Goal: Task Accomplishment & Management: Manage account settings

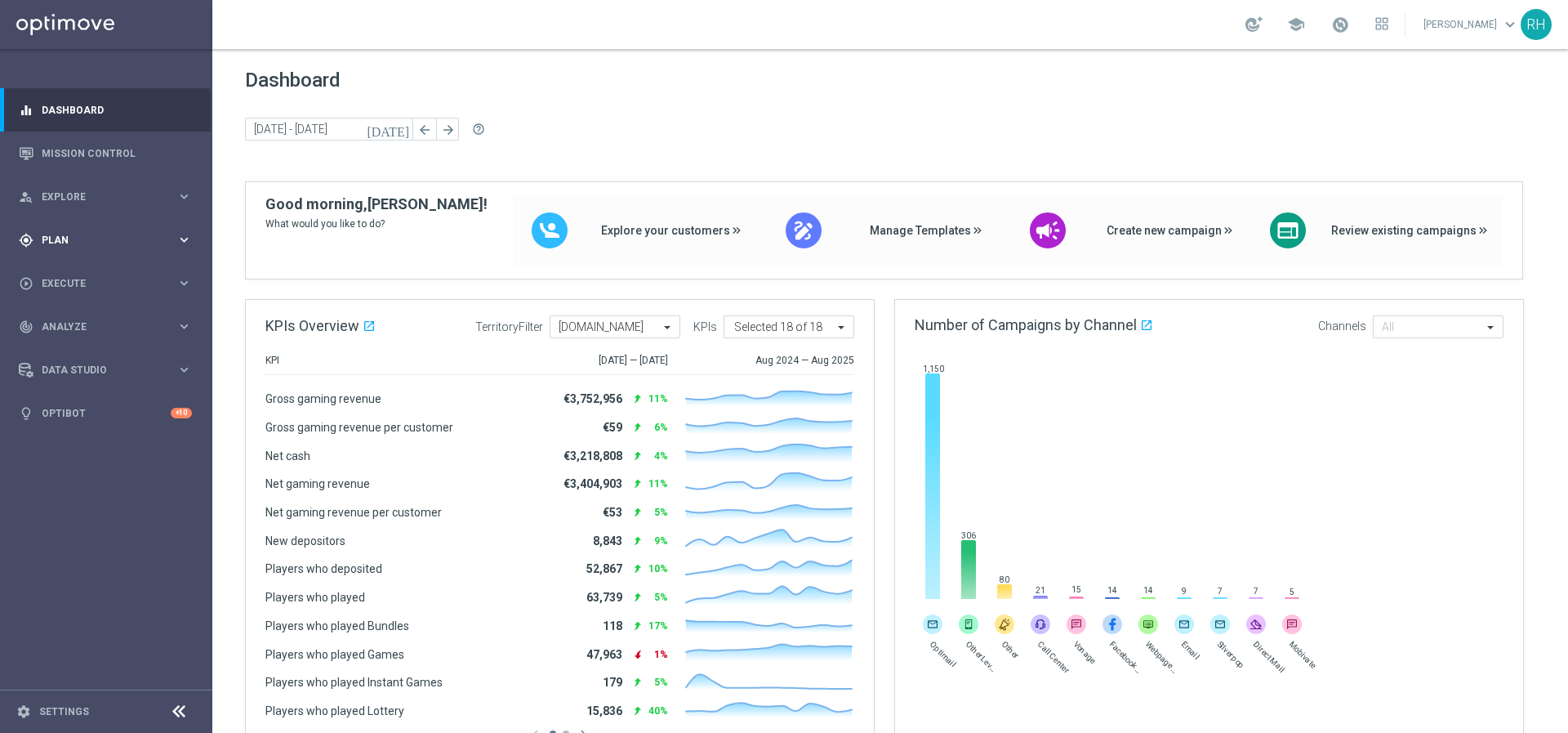
click at [117, 248] on div "gps_fixed Plan keyboard_arrow_right" at bounding box center [106, 240] width 211 height 43
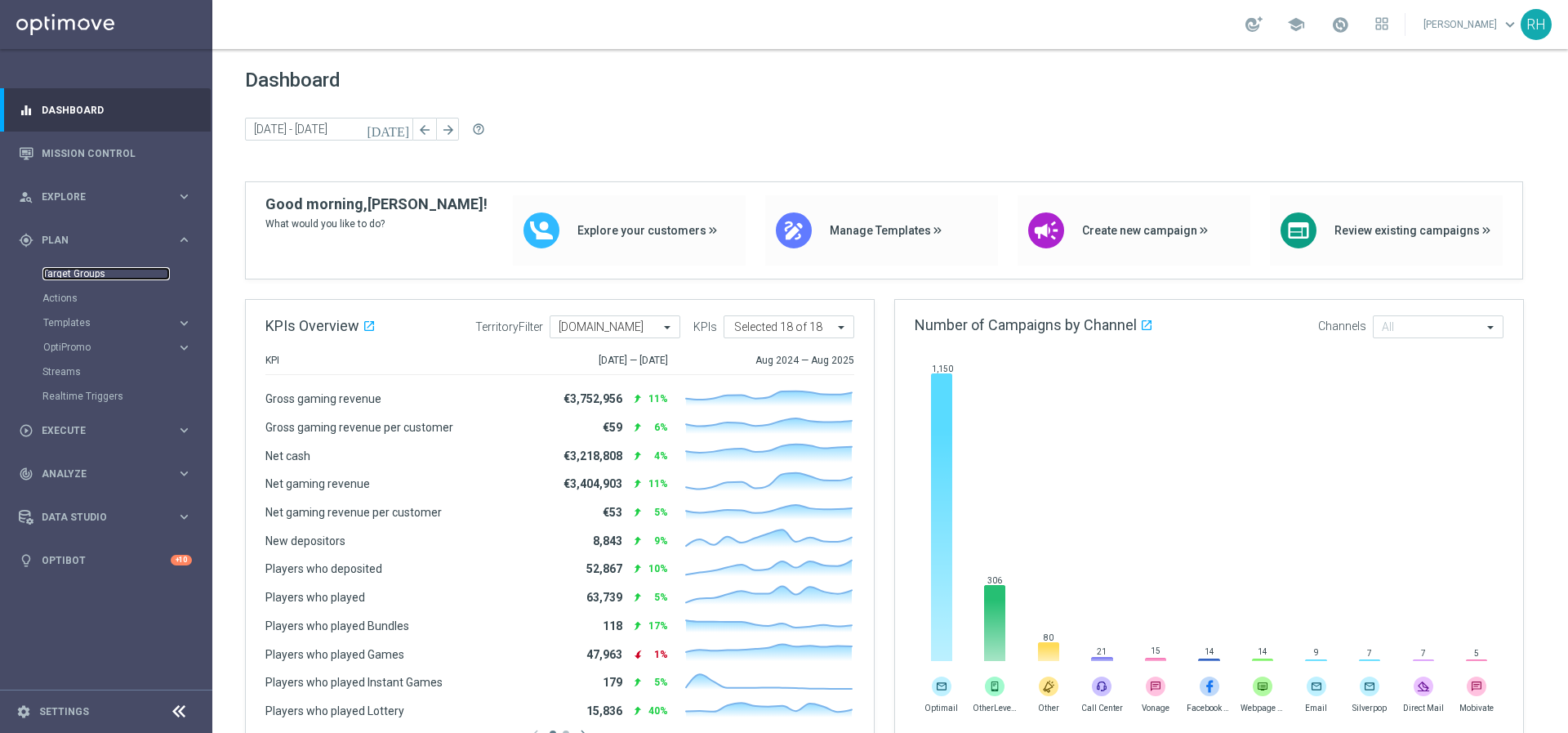
click at [91, 279] on link "Target Groups" at bounding box center [106, 274] width 127 height 13
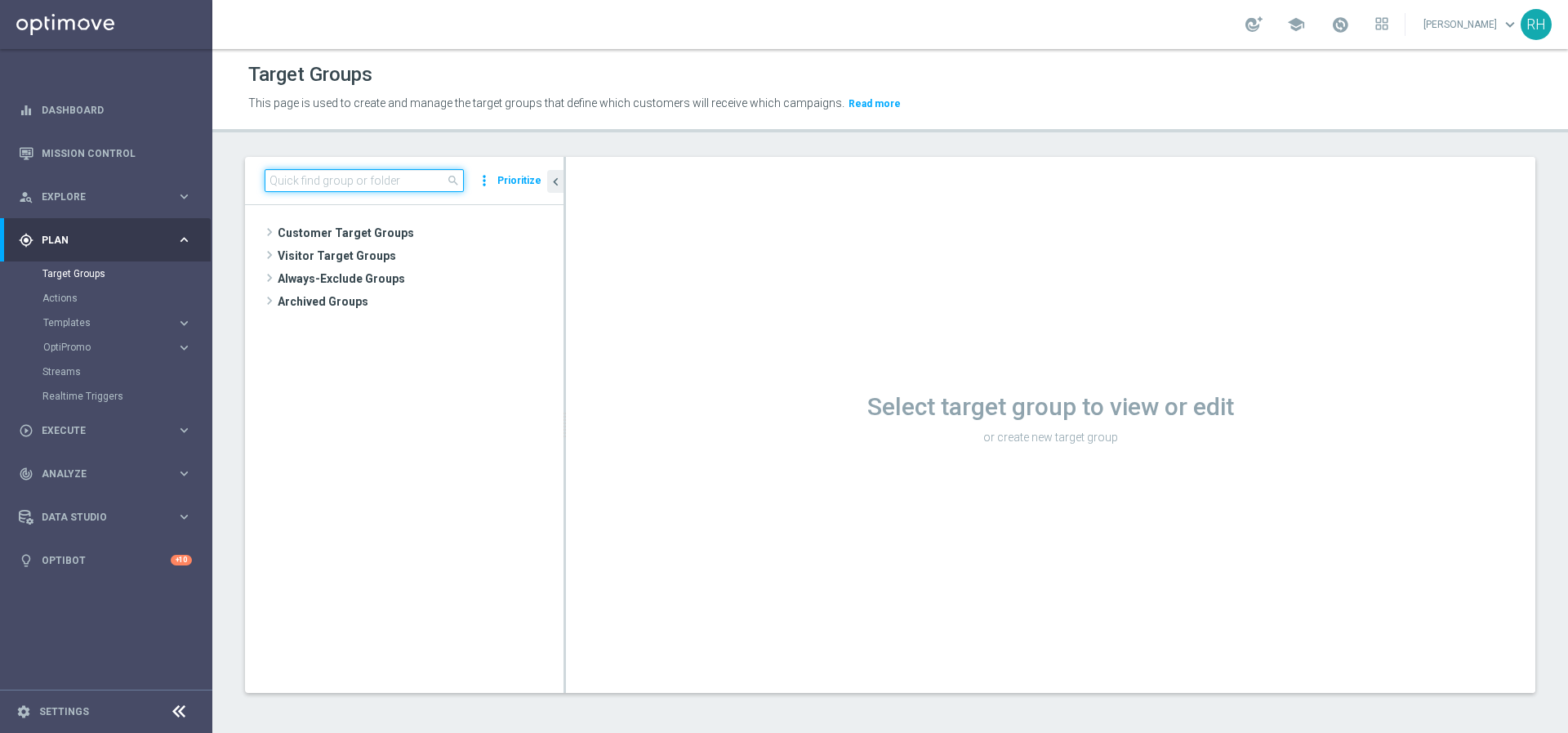
click at [392, 188] on input at bounding box center [364, 180] width 199 height 23
paste input "1745230648857_UKONB_CAS_4"
type input "1745230648857_UKONB_CAS_4"
type input "esports"
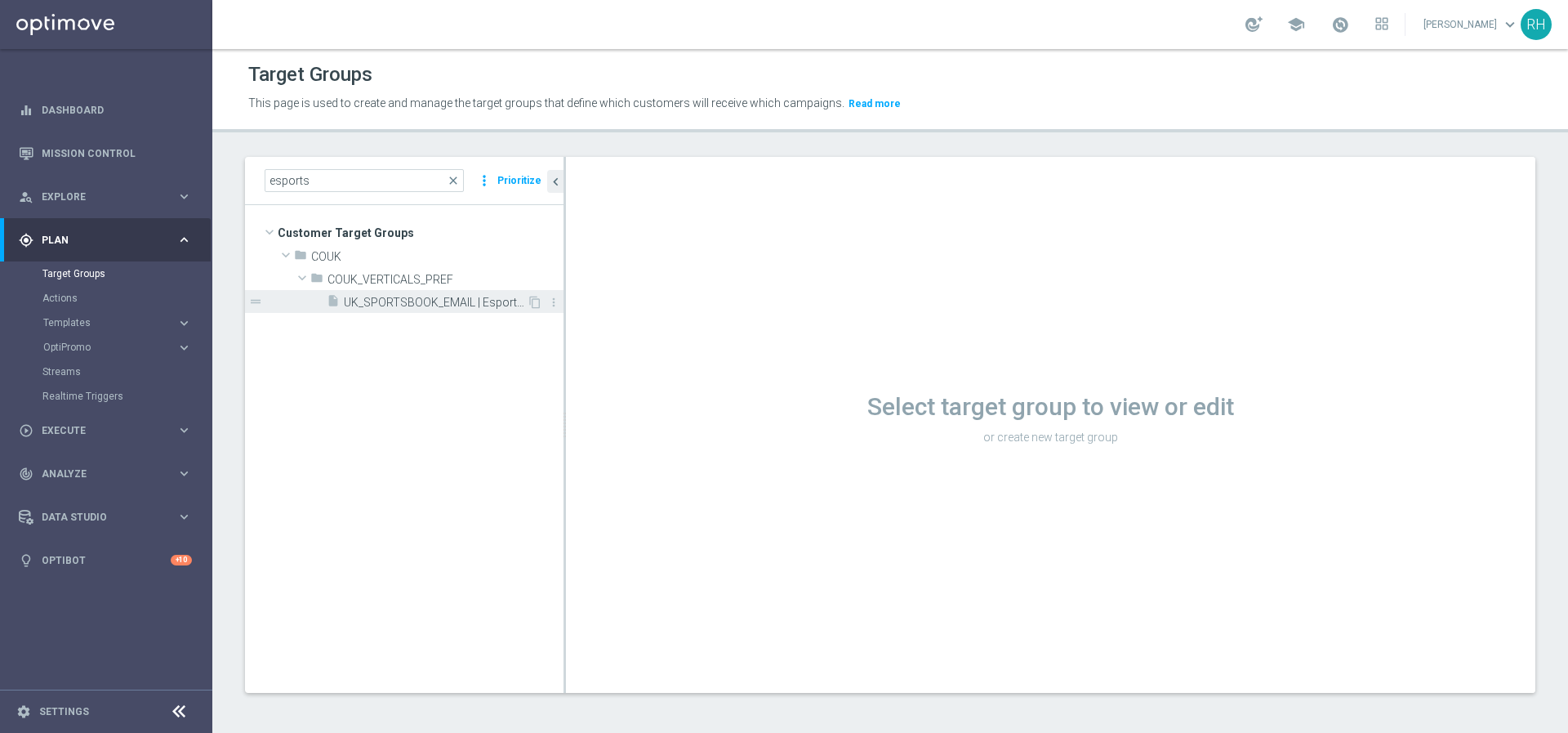
click at [439, 306] on span "UK_SPORTSBOOK_EMAIL | Esports bettors" at bounding box center [435, 302] width 183 height 14
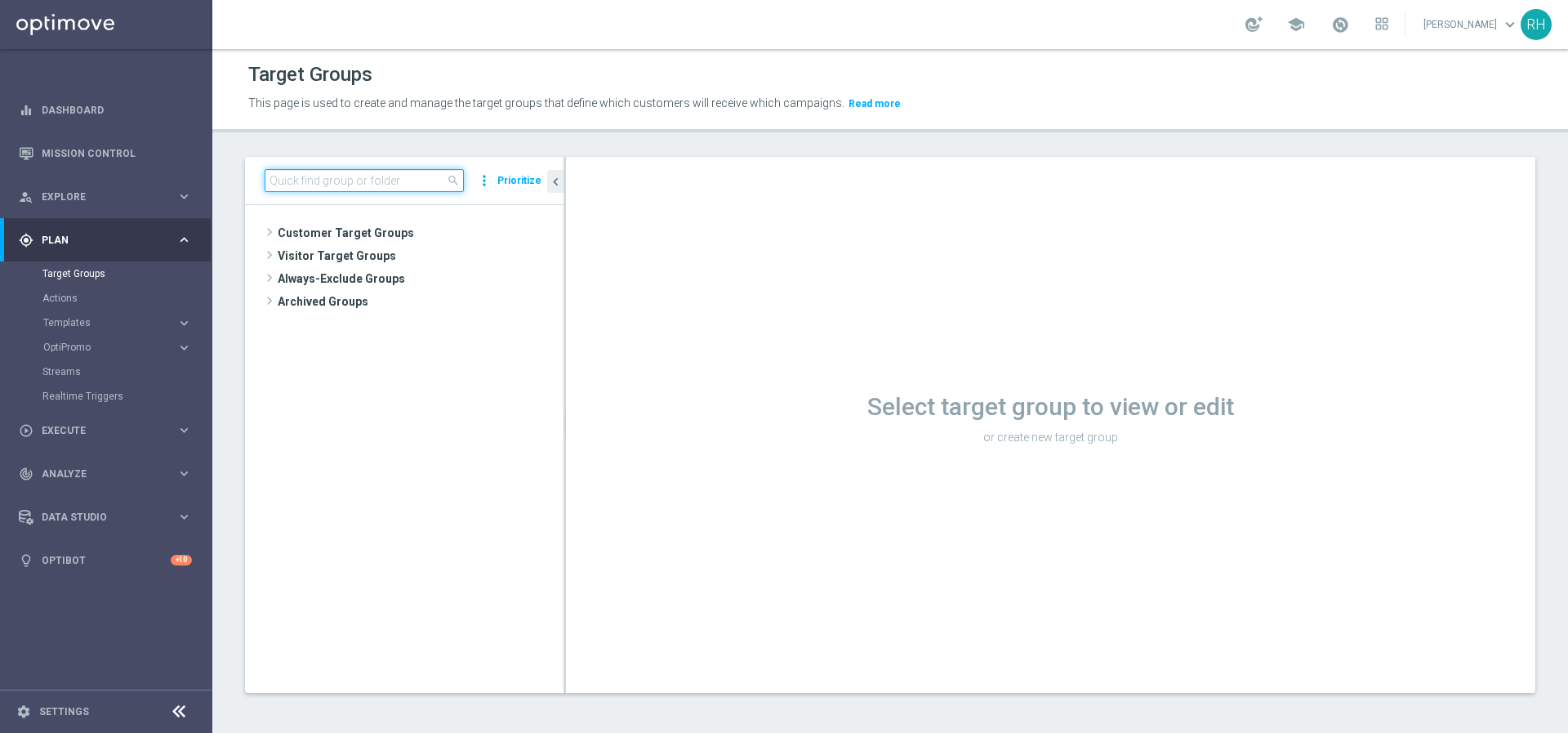
click at [415, 173] on input at bounding box center [364, 180] width 199 height 23
type input "esports"
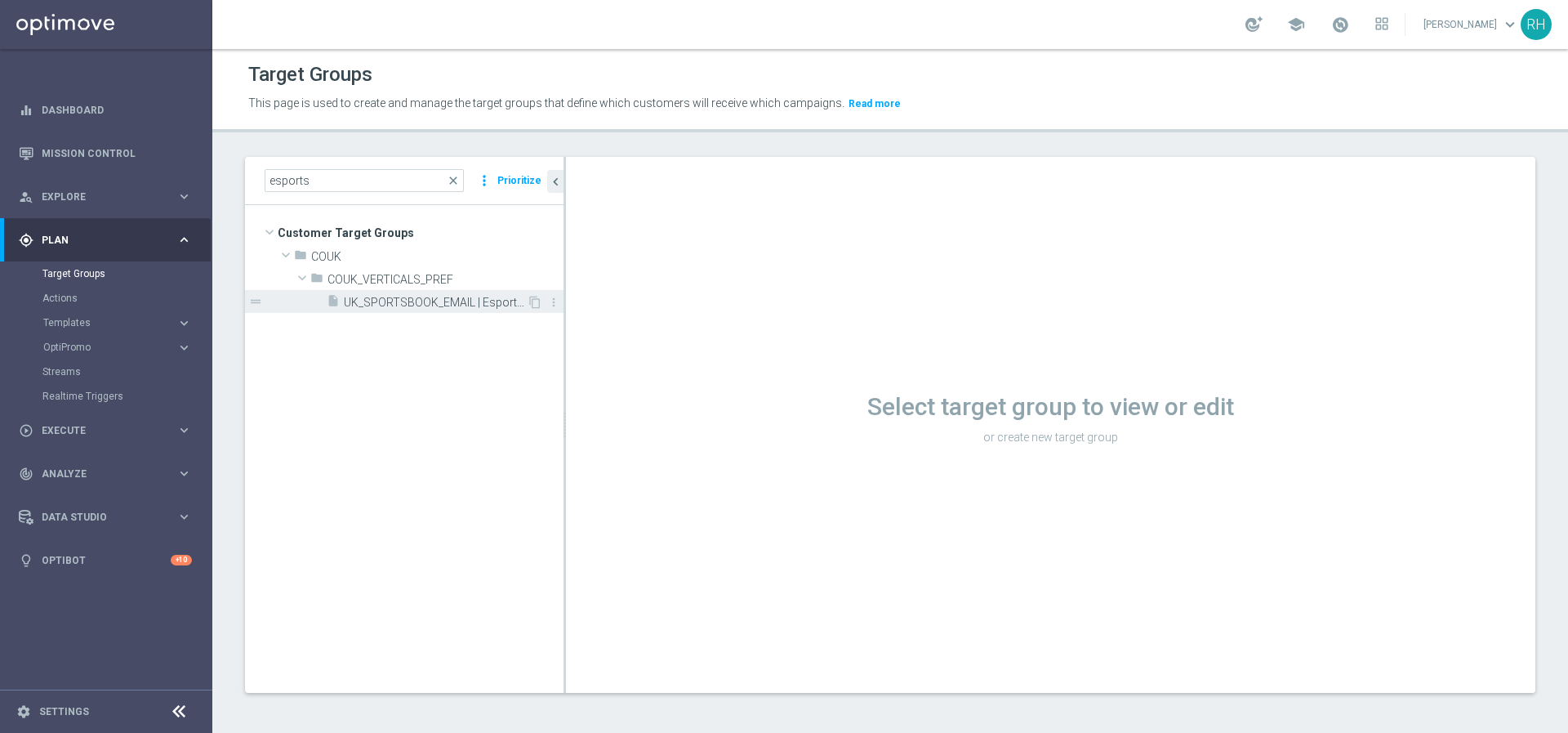
click at [479, 307] on span "UK_SPORTSBOOK_EMAIL | Esports bettors" at bounding box center [435, 302] width 183 height 14
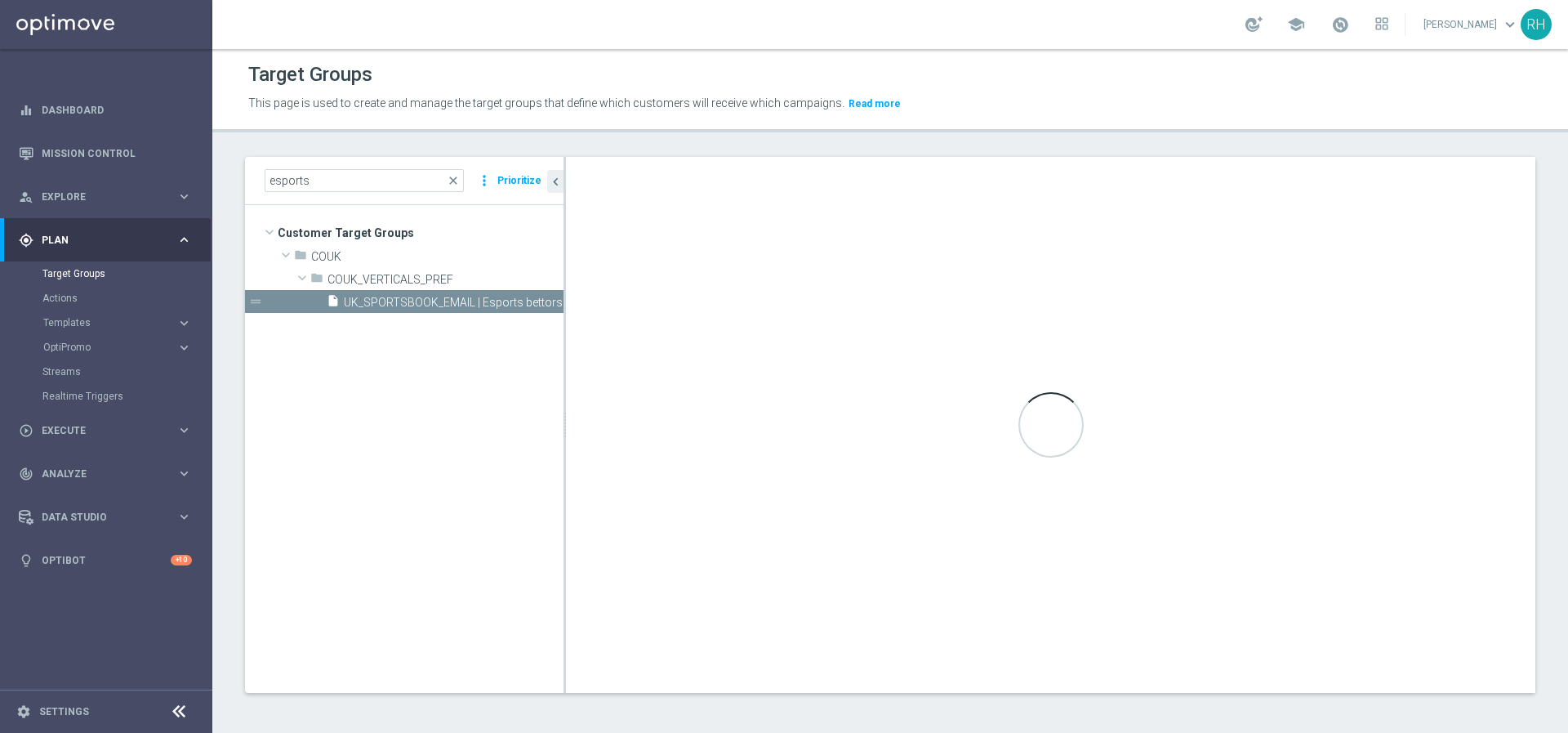
click at [439, 327] on tree-viewport "Customer Target Groups library_add create_new_folder folder" at bounding box center [404, 448] width 318 height 487
click at [442, 308] on span "UK_SPORTSBOOK_EMAIL | Esports bettors" at bounding box center [435, 302] width 183 height 14
click at [410, 277] on span "COUK_VERTICALS_PREF" at bounding box center [407, 279] width 159 height 14
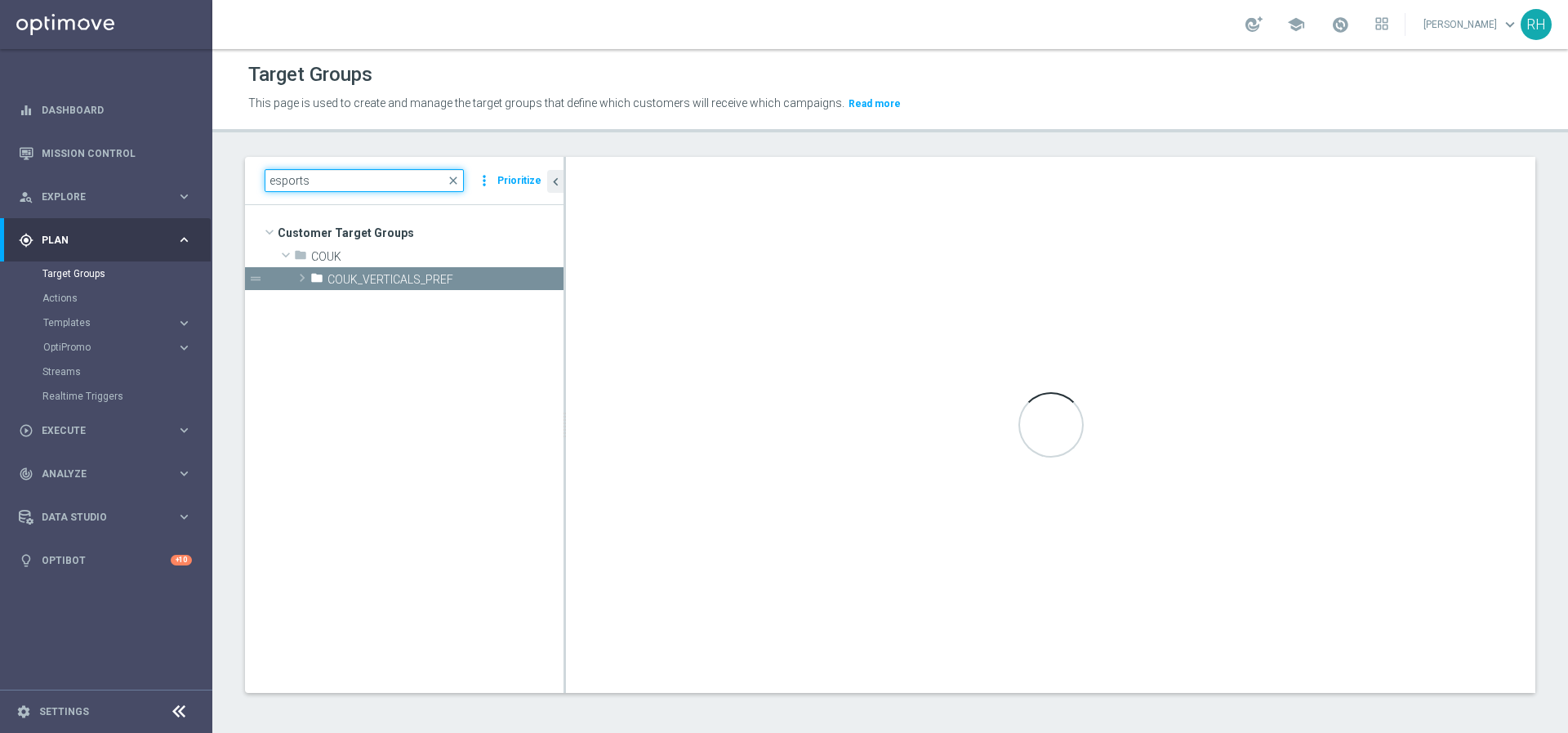
click at [452, 172] on input "esports" at bounding box center [364, 180] width 199 height 23
click at [132, 154] on link "Mission Control" at bounding box center [116, 153] width 151 height 43
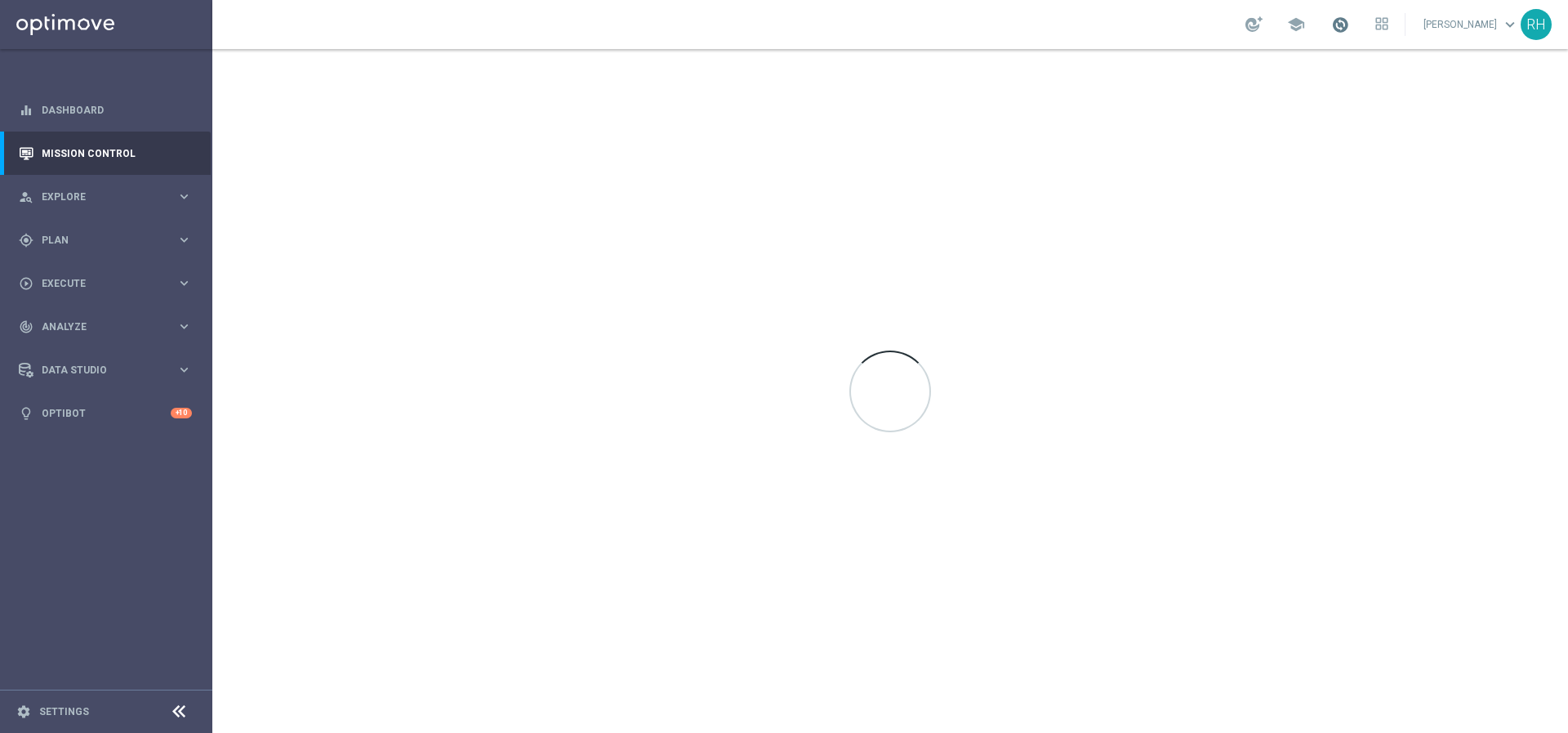
click at [1347, 30] on span at bounding box center [1340, 24] width 18 height 18
click at [75, 250] on div "gps_fixed Plan keyboard_arrow_right" at bounding box center [106, 240] width 211 height 43
click at [78, 279] on link "Target Groups" at bounding box center [106, 274] width 127 height 13
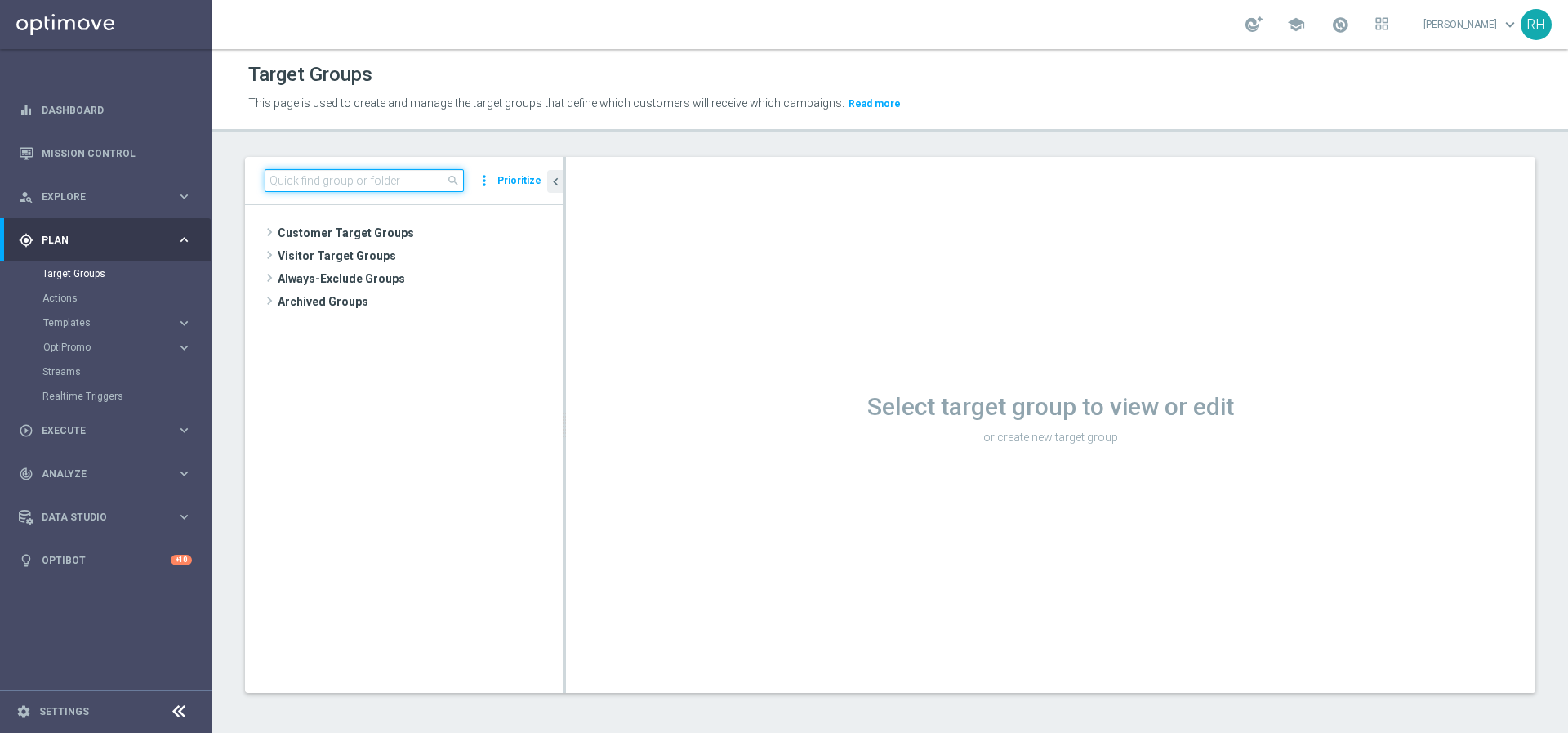
click at [389, 185] on input at bounding box center [364, 180] width 199 height 23
type input "s"
type input "esports"
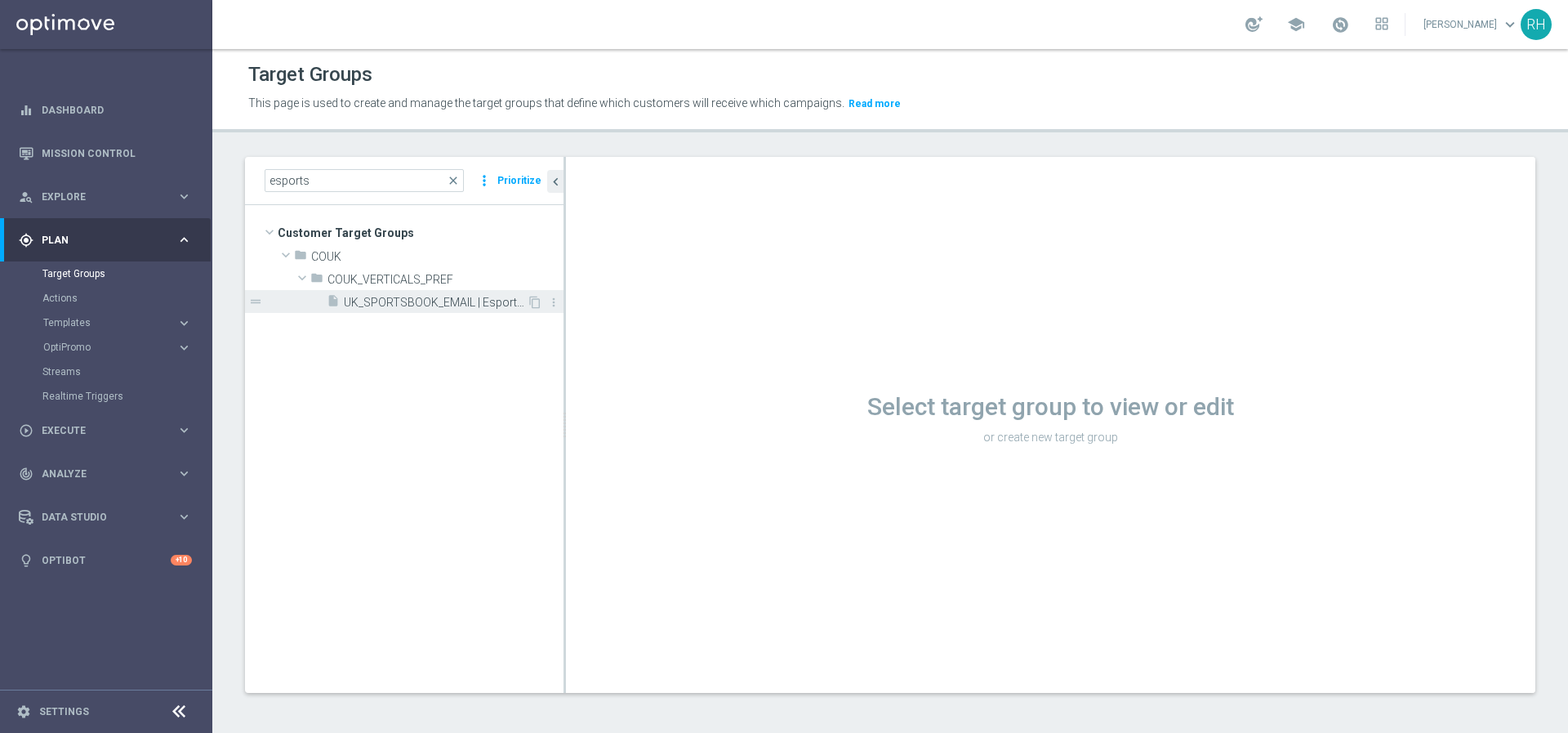
click at [394, 297] on span "UK_SPORTSBOOK_EMAIL | Esports bettors" at bounding box center [435, 302] width 183 height 14
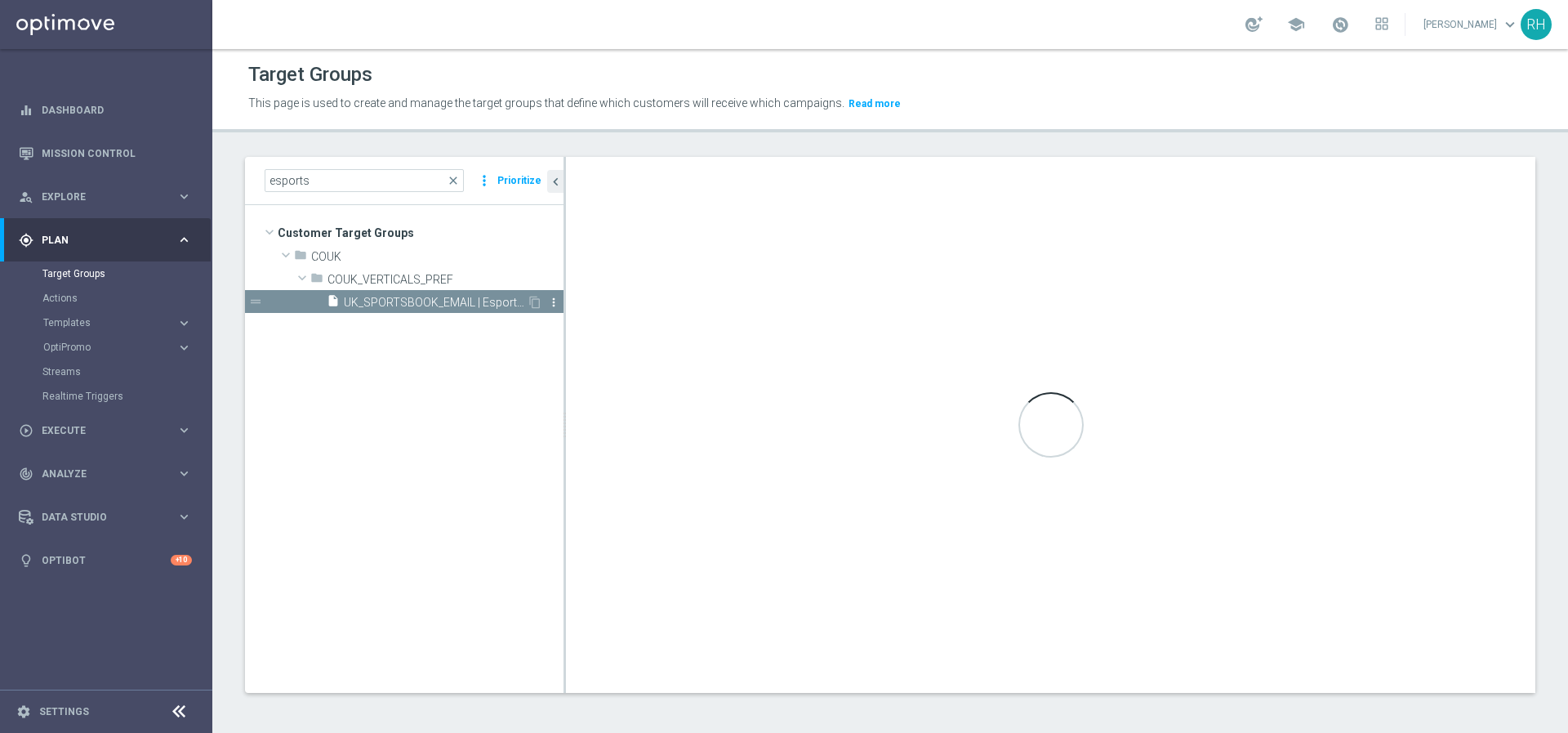
click at [555, 297] on icon "more_vert" at bounding box center [553, 302] width 13 height 13
click at [513, 426] on tree-viewport "Customer Target Groups library_add create_new_folder folder" at bounding box center [404, 448] width 318 height 487
click at [445, 311] on div "insert_drive_file UK_SPORTSBOOK_EMAIL | Esports bettors" at bounding box center [427, 301] width 200 height 23
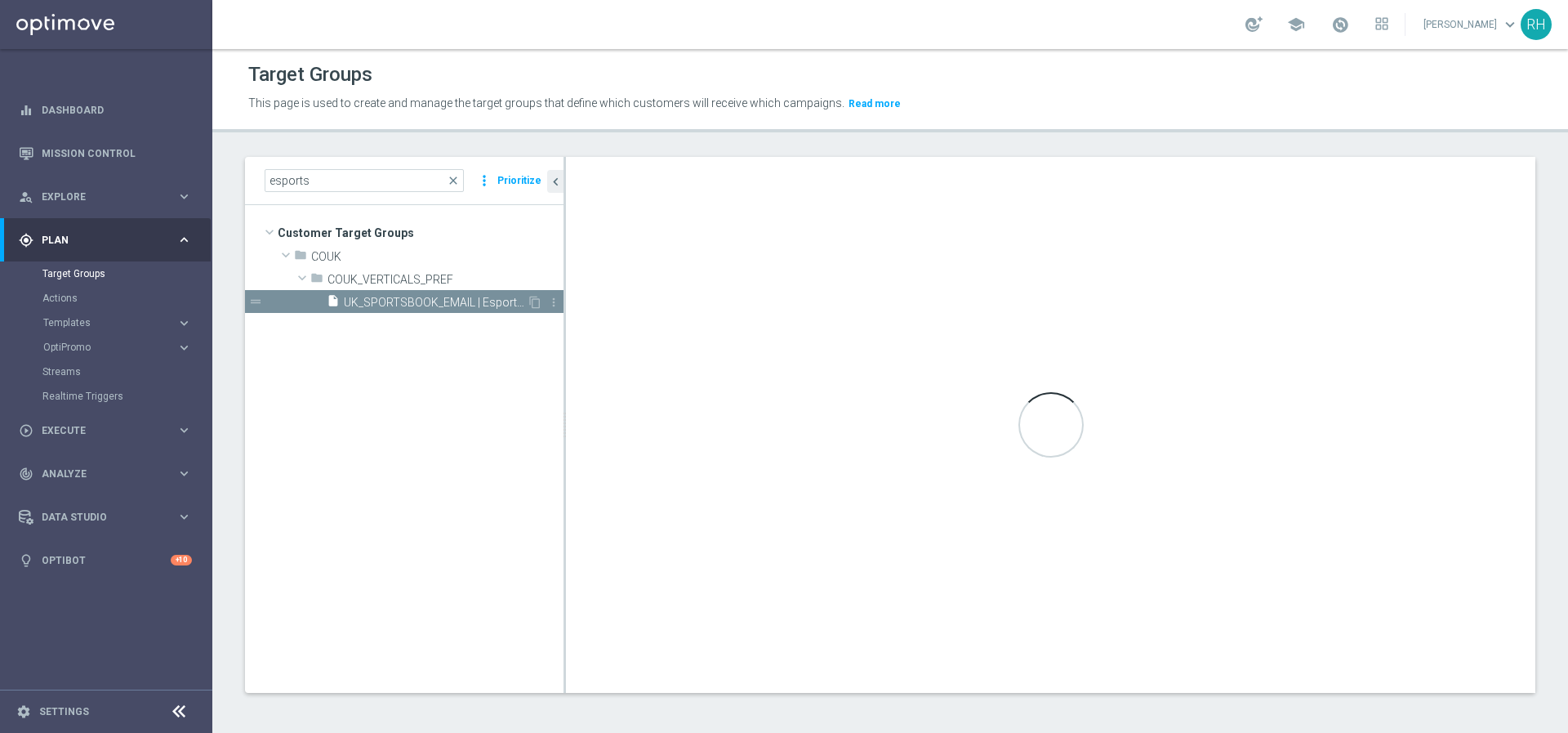
click at [445, 311] on div "insert_drive_file UK_SPORTSBOOK_EMAIL | Esports bettors" at bounding box center [427, 301] width 200 height 23
click at [445, 310] on div "insert_drive_file UK_SPORTSBOOK_EMAIL | Esports bettors" at bounding box center [427, 301] width 200 height 23
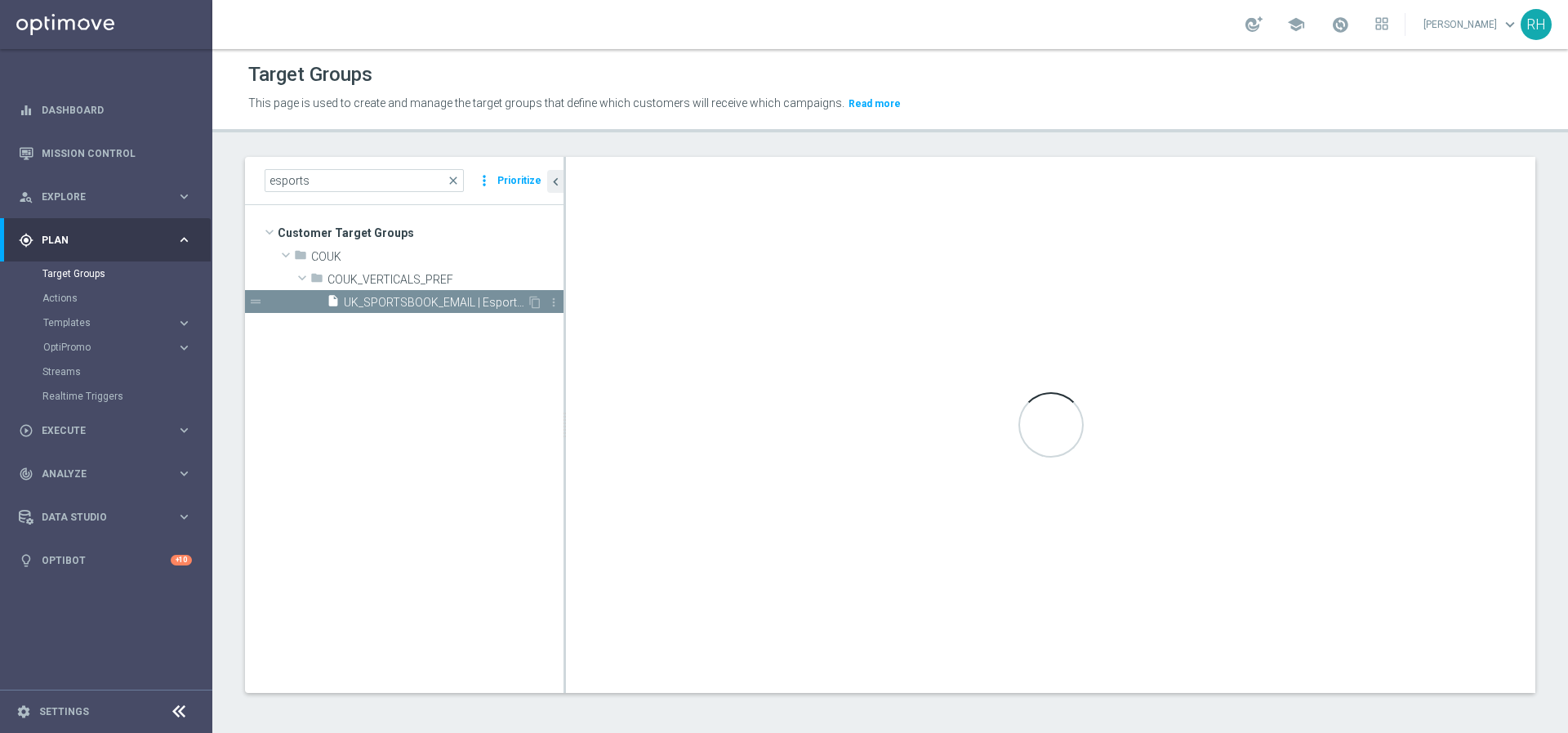
click at [445, 310] on div "insert_drive_file UK_SPORTSBOOK_EMAIL | Esports bettors" at bounding box center [427, 301] width 200 height 23
click at [155, 440] on div "play_circle_outline Execute keyboard_arrow_right" at bounding box center [106, 431] width 211 height 43
click at [110, 374] on span "Analyze" at bounding box center [108, 376] width 134 height 10
click at [121, 192] on span "Explore" at bounding box center [108, 197] width 134 height 10
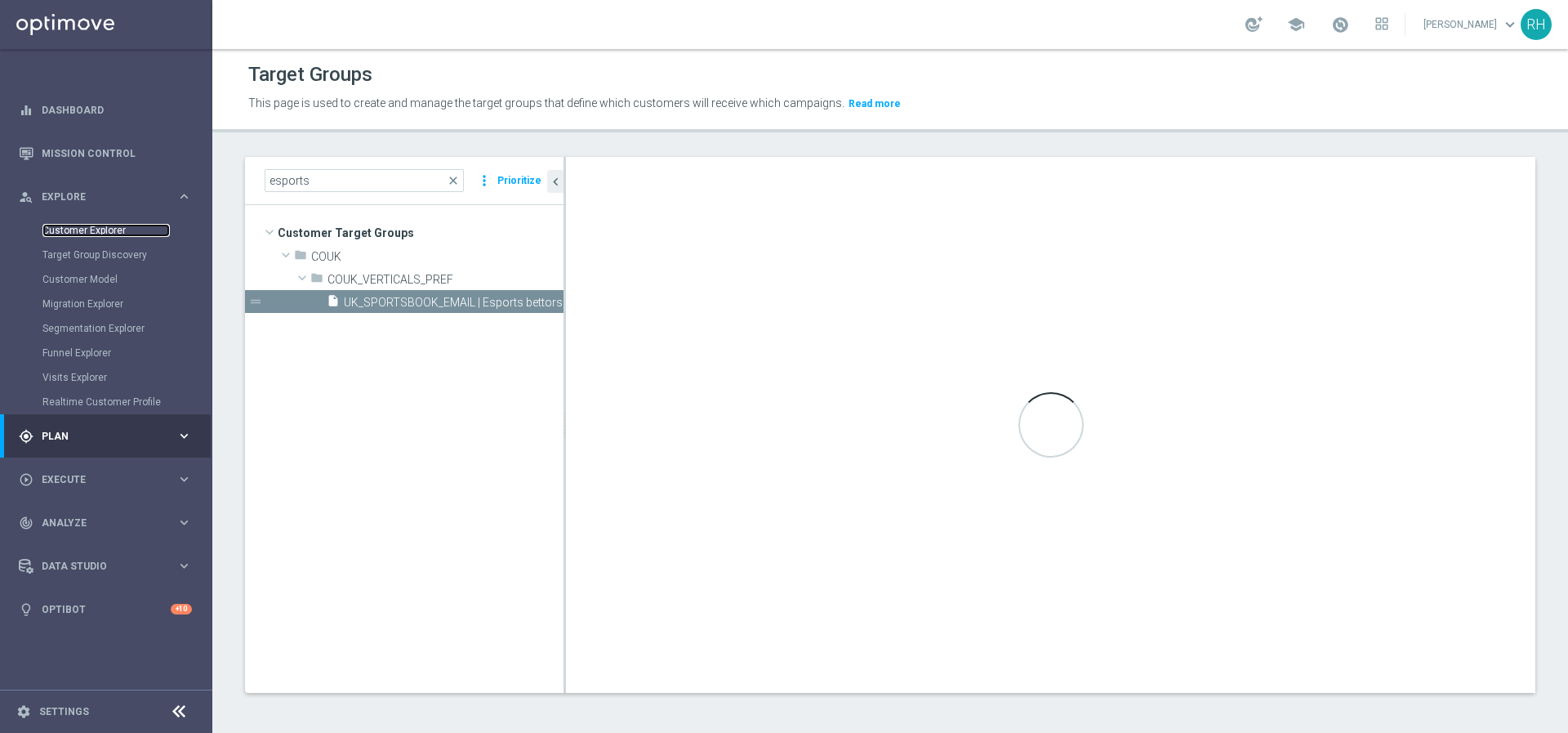
click at [106, 229] on link "Customer Explorer" at bounding box center [106, 230] width 127 height 13
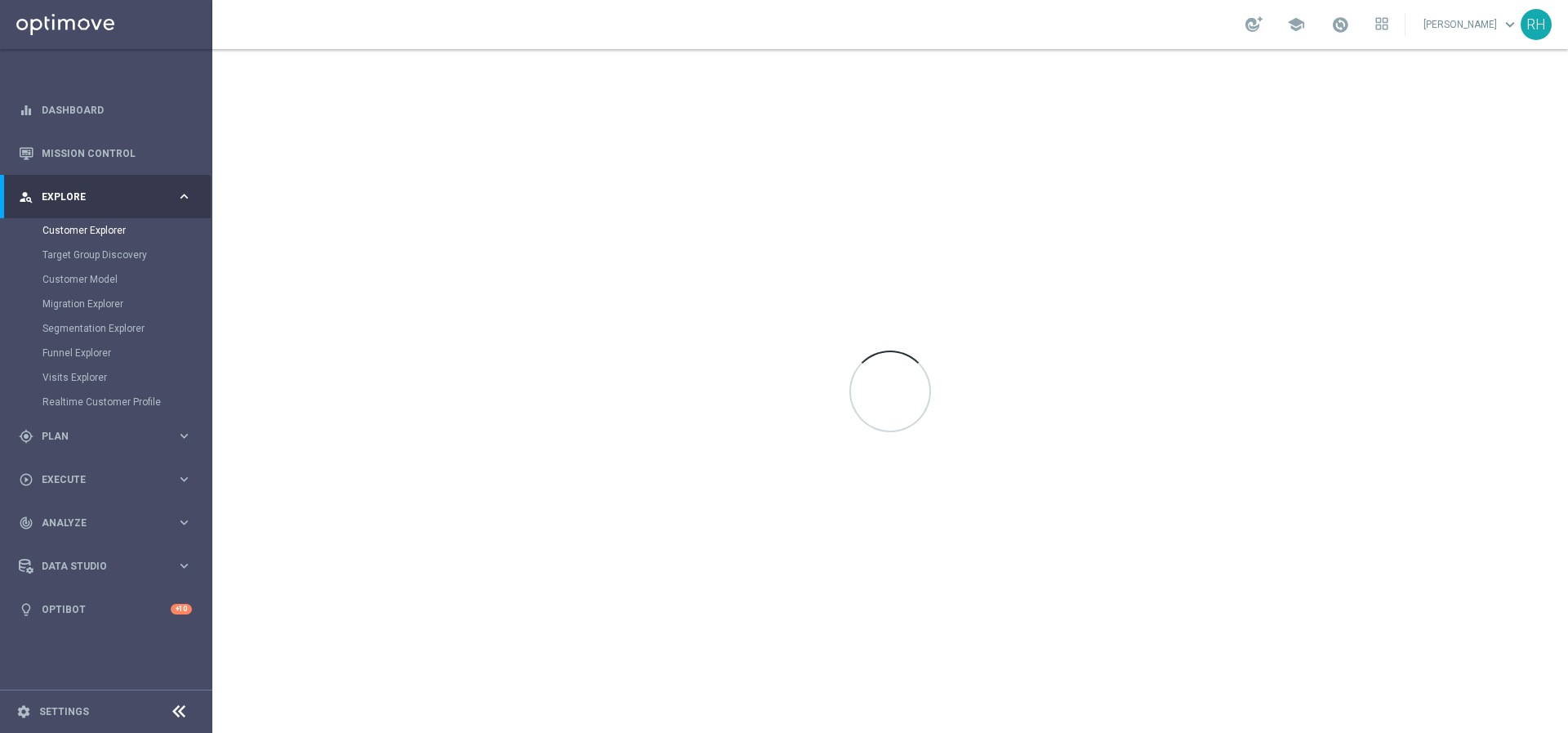
click at [909, 188] on div at bounding box center [890, 391] width 1355 height 684
click at [126, 237] on div "Customer Explorer" at bounding box center [126, 230] width 168 height 24
click at [125, 253] on link "Target Group Discovery" at bounding box center [106, 255] width 127 height 13
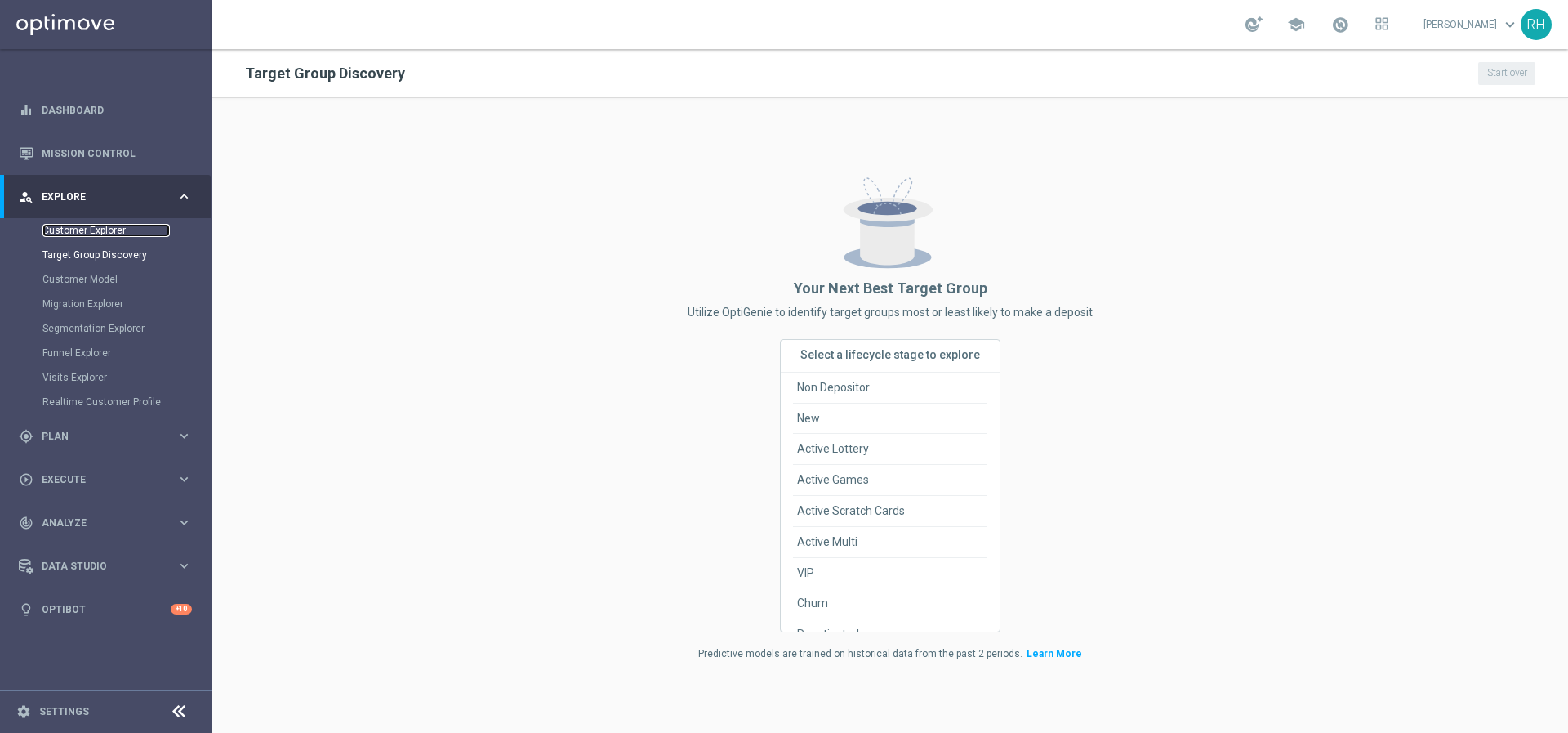
click at [121, 234] on link "Customer Explorer" at bounding box center [106, 230] width 127 height 13
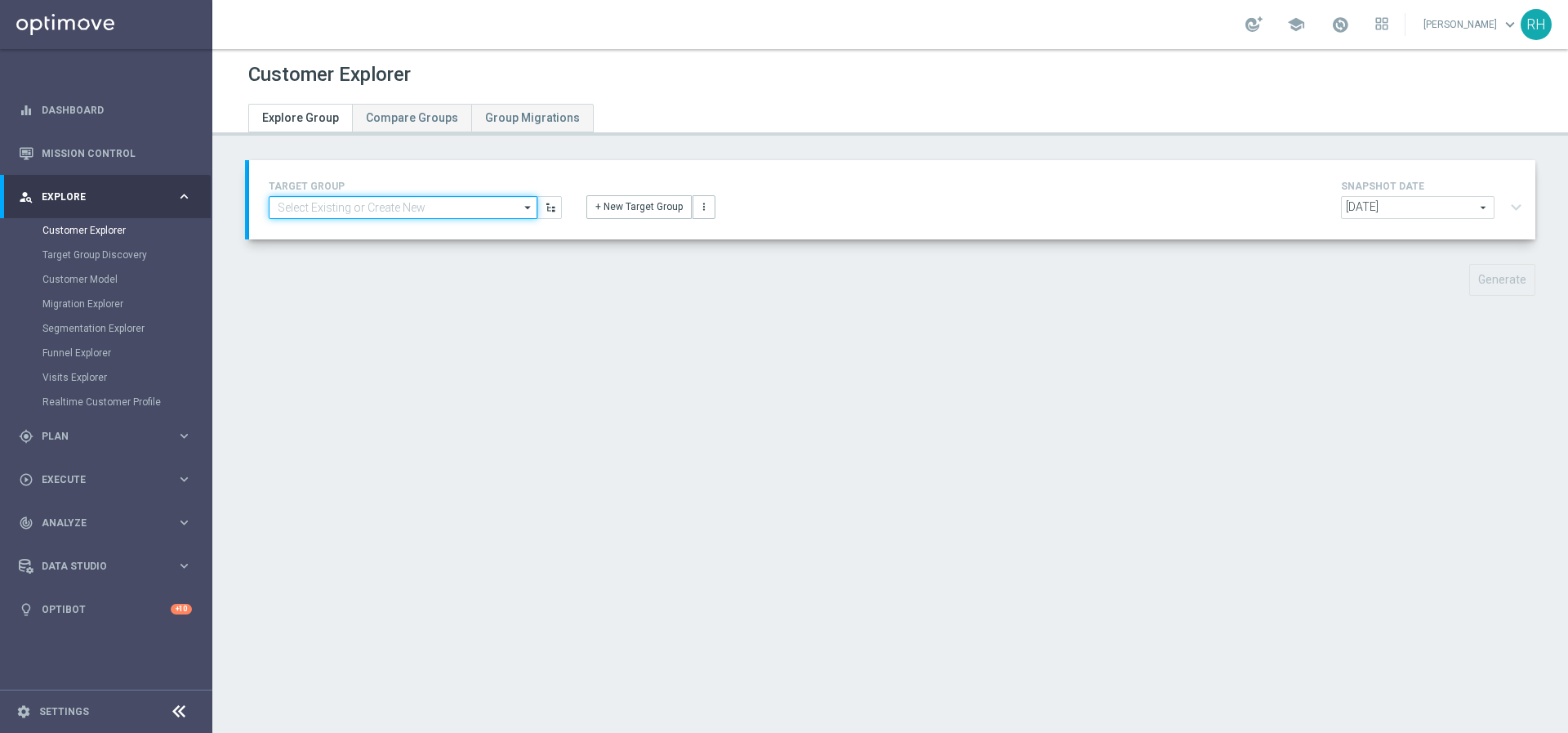
click at [340, 212] on input at bounding box center [403, 207] width 269 height 23
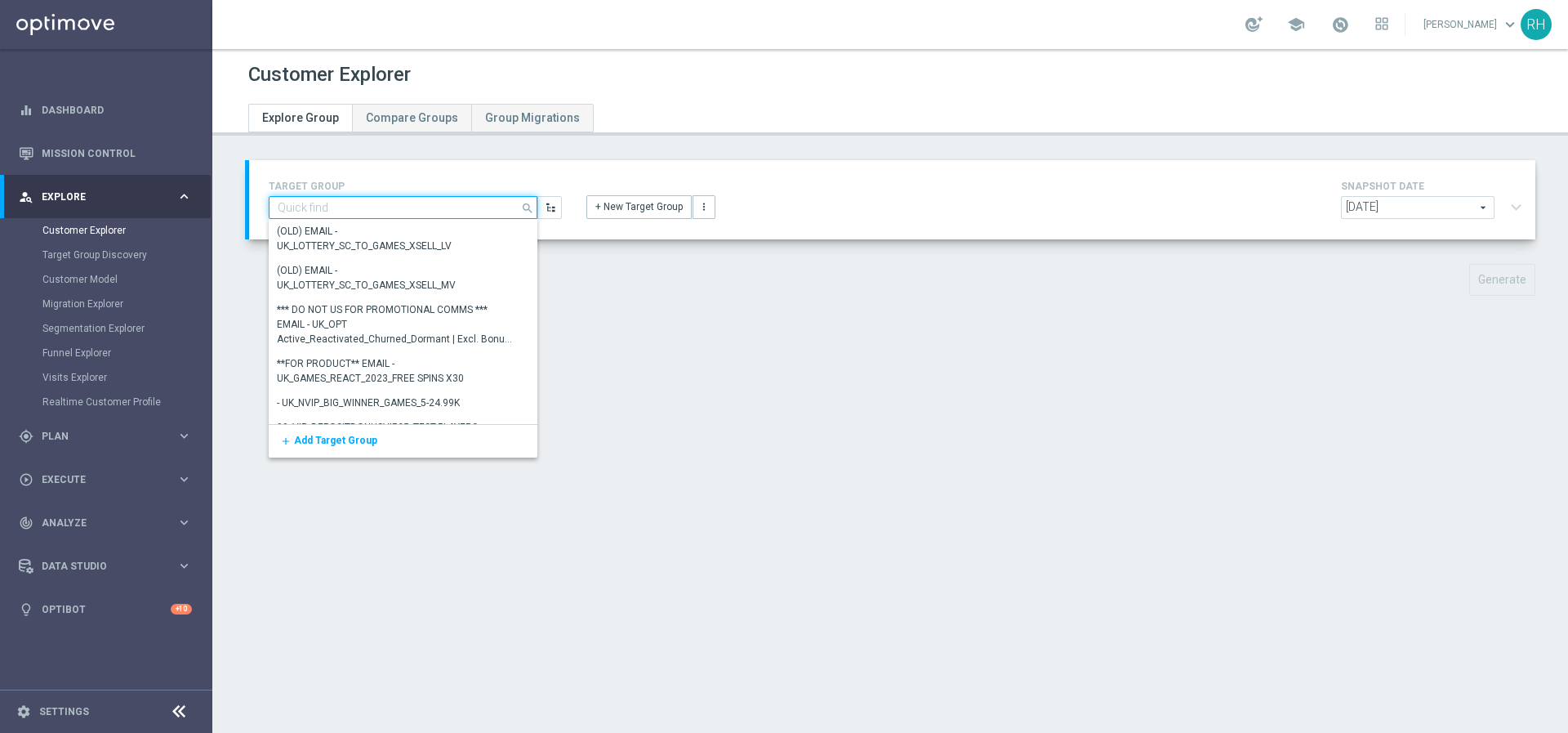
paste input "El Gordo 🎅🎄 Offer A - Stake £20+ on El Gordo, Get a £5 Lotto voucher. Offer B -…"
type input "El Gordo 🎅🎄 Offer A - Stake £20+ on El Gordo, Get a £5 Lotto voucher. Offer B -…"
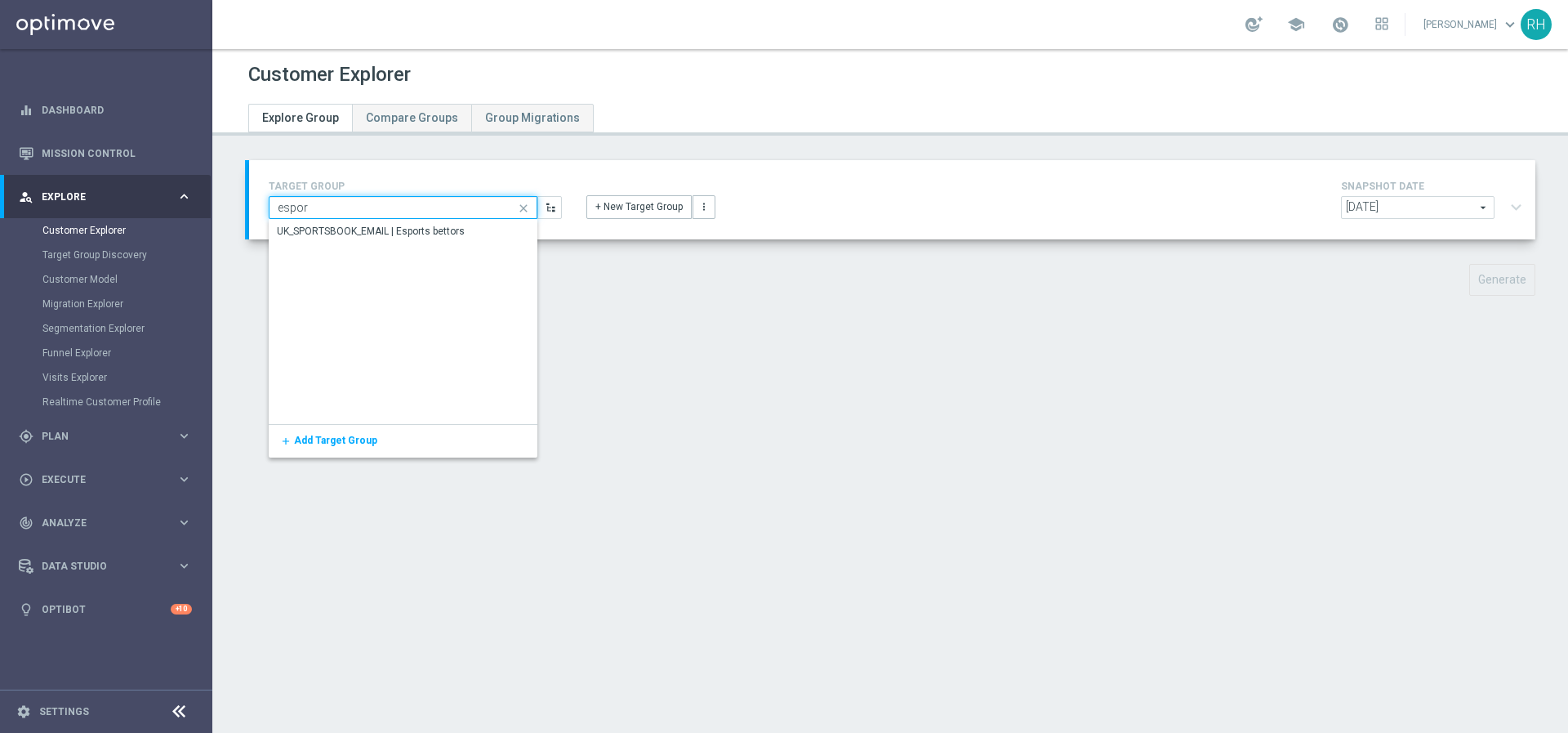
type input "esport"
click at [341, 227] on div "UK_SPORTSBOOK_EMAIL | Esports bettors" at bounding box center [371, 231] width 188 height 14
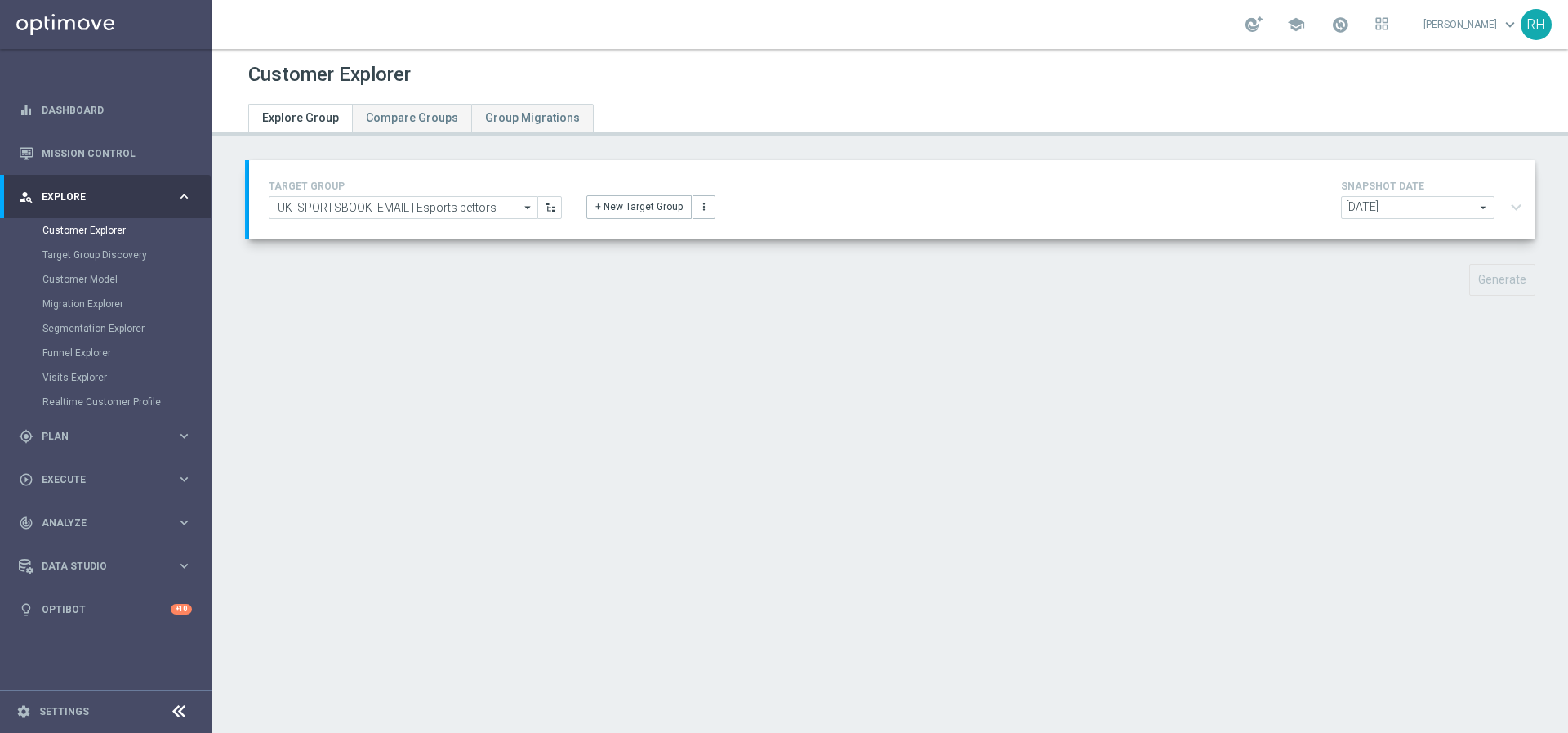
click at [435, 255] on div "TARGET GROUP UK_SPORTSBOOK_EMAIL | Esports bettors UK_SPORTSBOOK_EMAIL | Esport…" at bounding box center [890, 239] width 1355 height 160
click at [1364, 30] on div "school" at bounding box center [1316, 24] width 143 height 28
click at [447, 218] on input "UK_SPORTSBOOK_EMAIL | Esports bettors" at bounding box center [403, 207] width 269 height 23
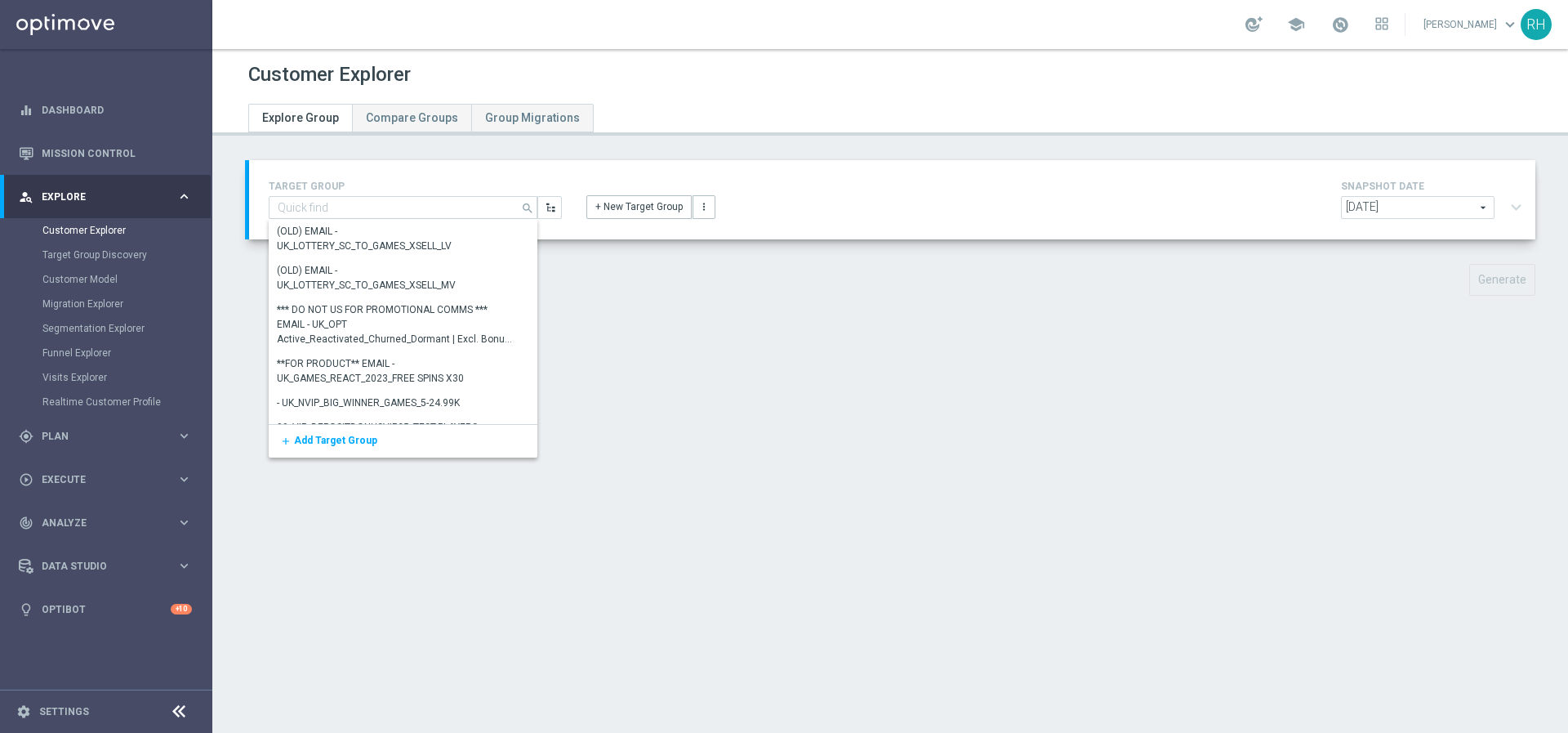
click at [447, 219] on div "Show Selected 0 of NaN" at bounding box center [395, 219] width 253 height 1
click at [437, 189] on h4 "TARGET GROUP" at bounding box center [415, 186] width 293 height 12
type input "UK_SPORTSBOOK_EMAIL | Esports bettors"
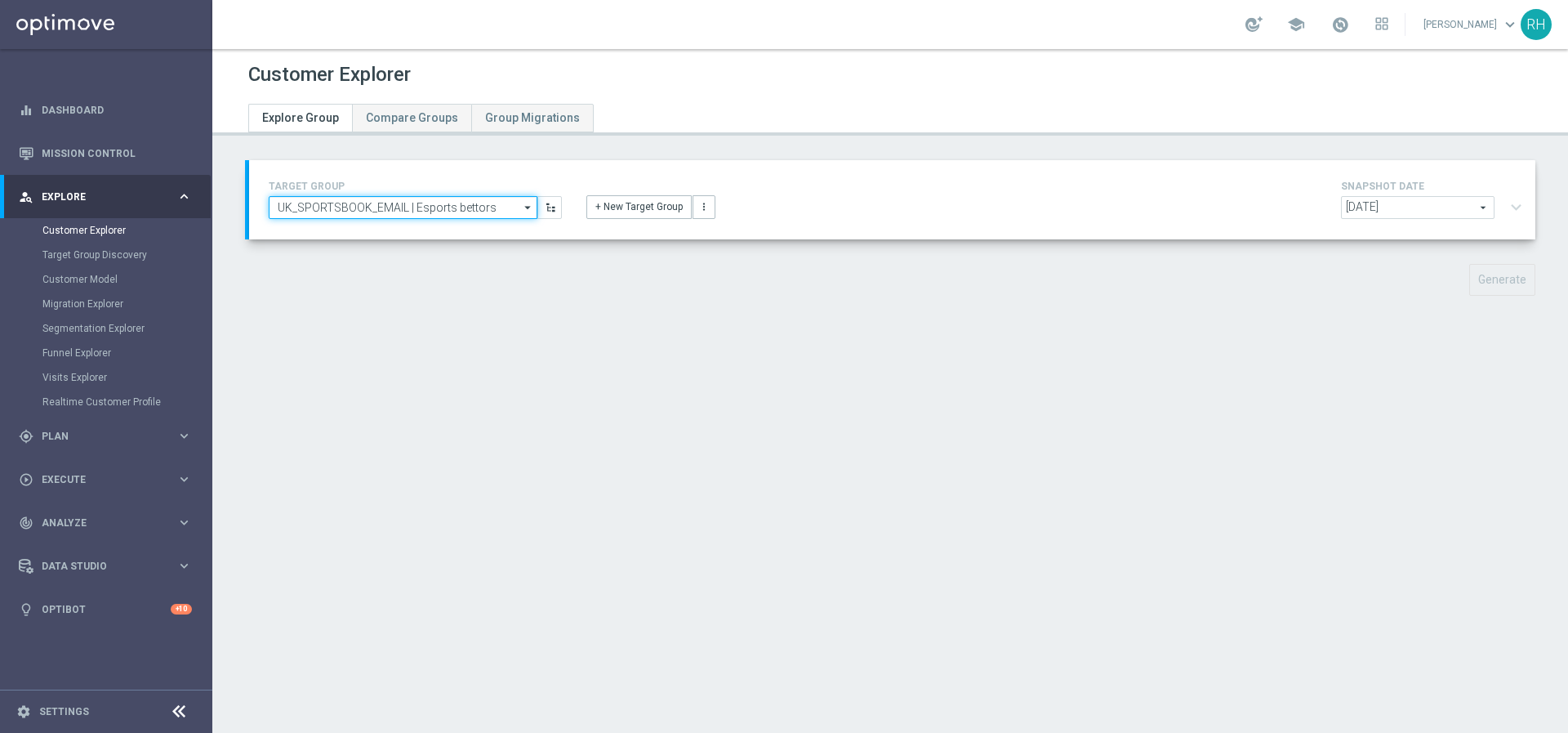
click at [426, 212] on input "UK_SPORTSBOOK_EMAIL | Esports bettors" at bounding box center [403, 207] width 269 height 23
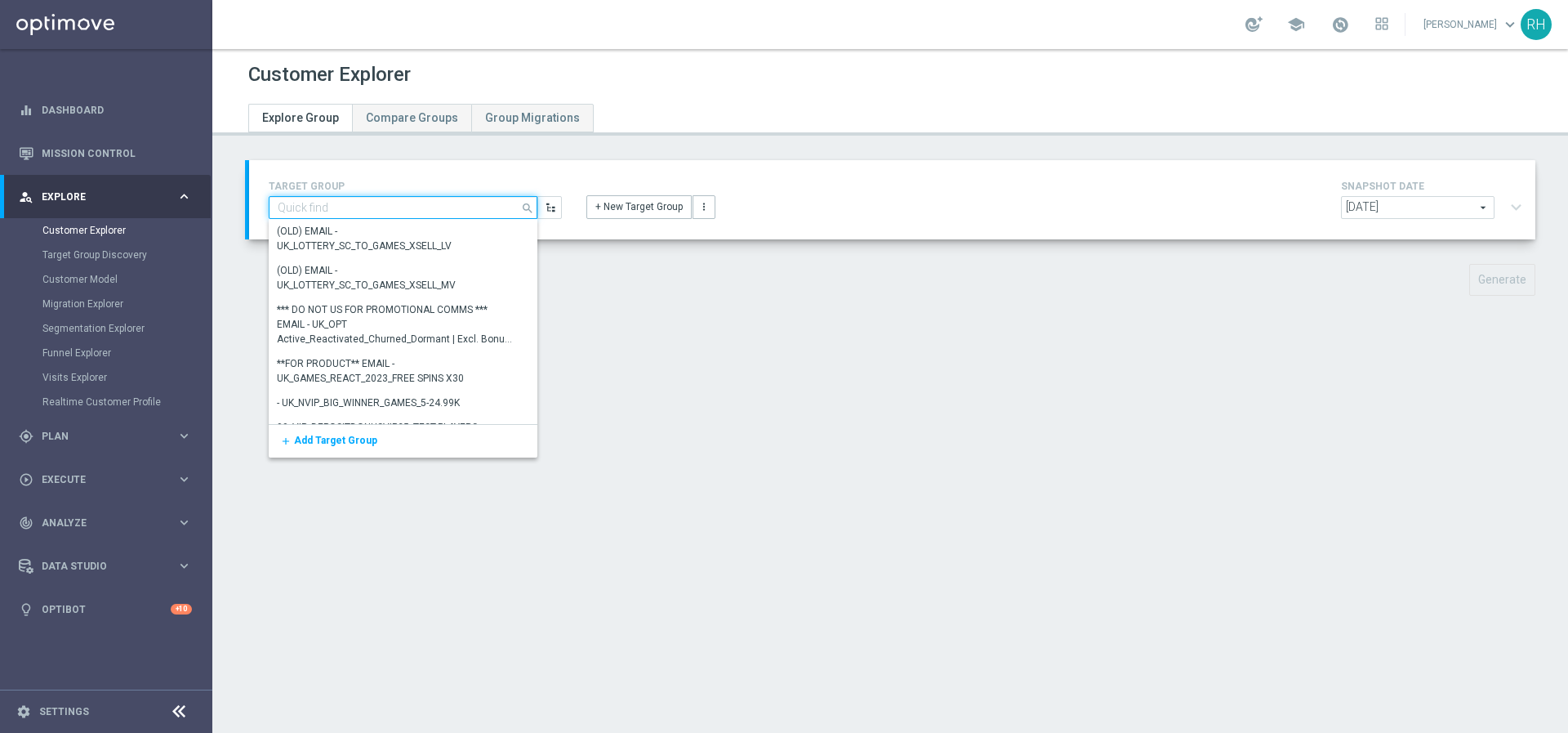
paste input "El Gordo 🎅🎄 Offer A - Stake £20+ on El Gordo, Get a £5 Lotto voucher. Offer B -…"
type input "El Gordo 🎅🎄 Offer A - Stake £20+ on El Gordo, Get a £5 Lotto voucher. Offer B -…"
type input "e"
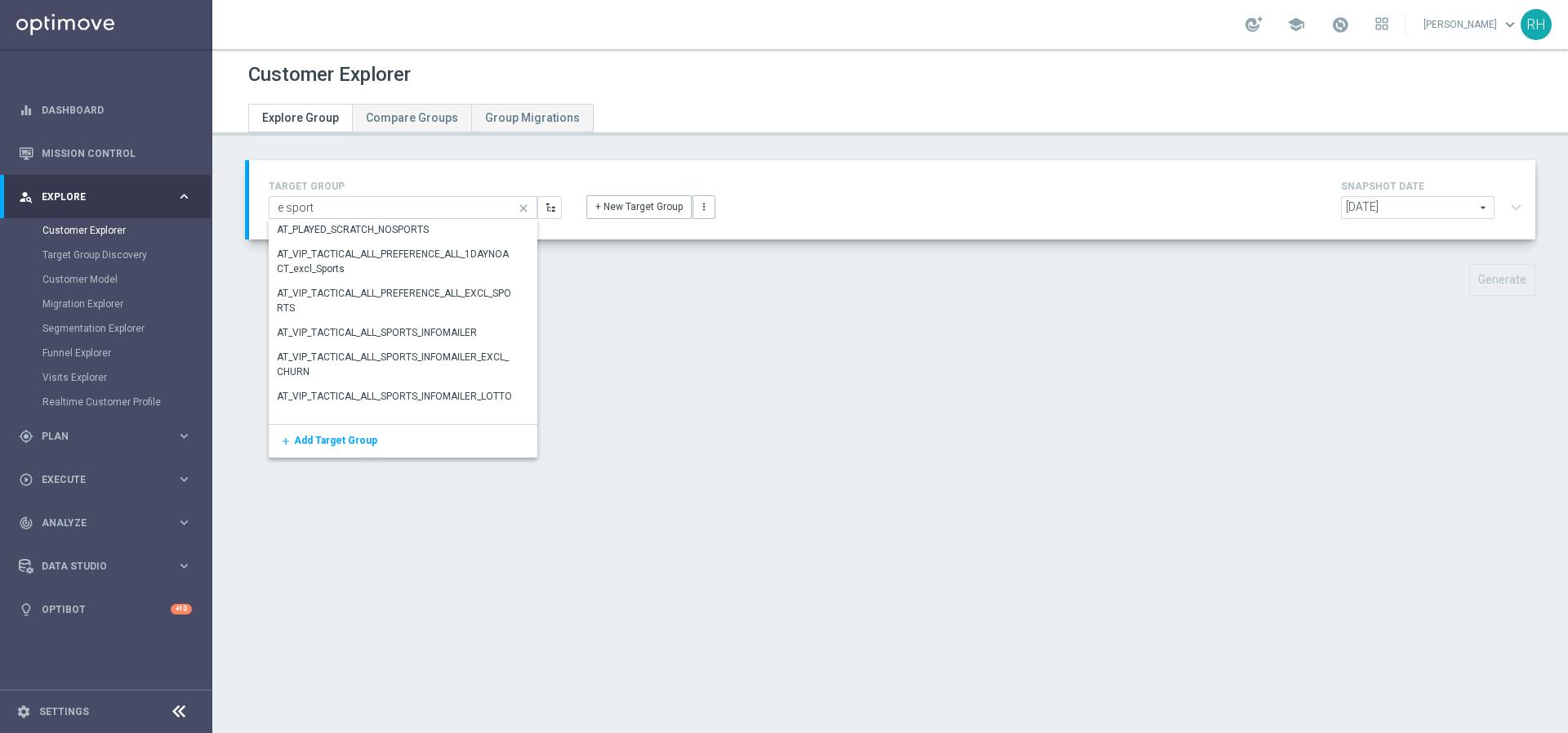
scroll to position [423, 0]
click at [383, 194] on div "TARGET GROUP e sport UK_SPORTSBOOK_EMAIL | Esports bettors close Show Selected …" at bounding box center [415, 198] width 318 height 42
type input "UK_SPORTSBOOK_EMAIL | Esports bettors"
click at [383, 194] on div "TARGET GROUP UK_SPORTSBOOK_EMAIL | Esports bettors UK_SPORTSBOOK_EMAIL | Esport…" at bounding box center [415, 198] width 318 height 42
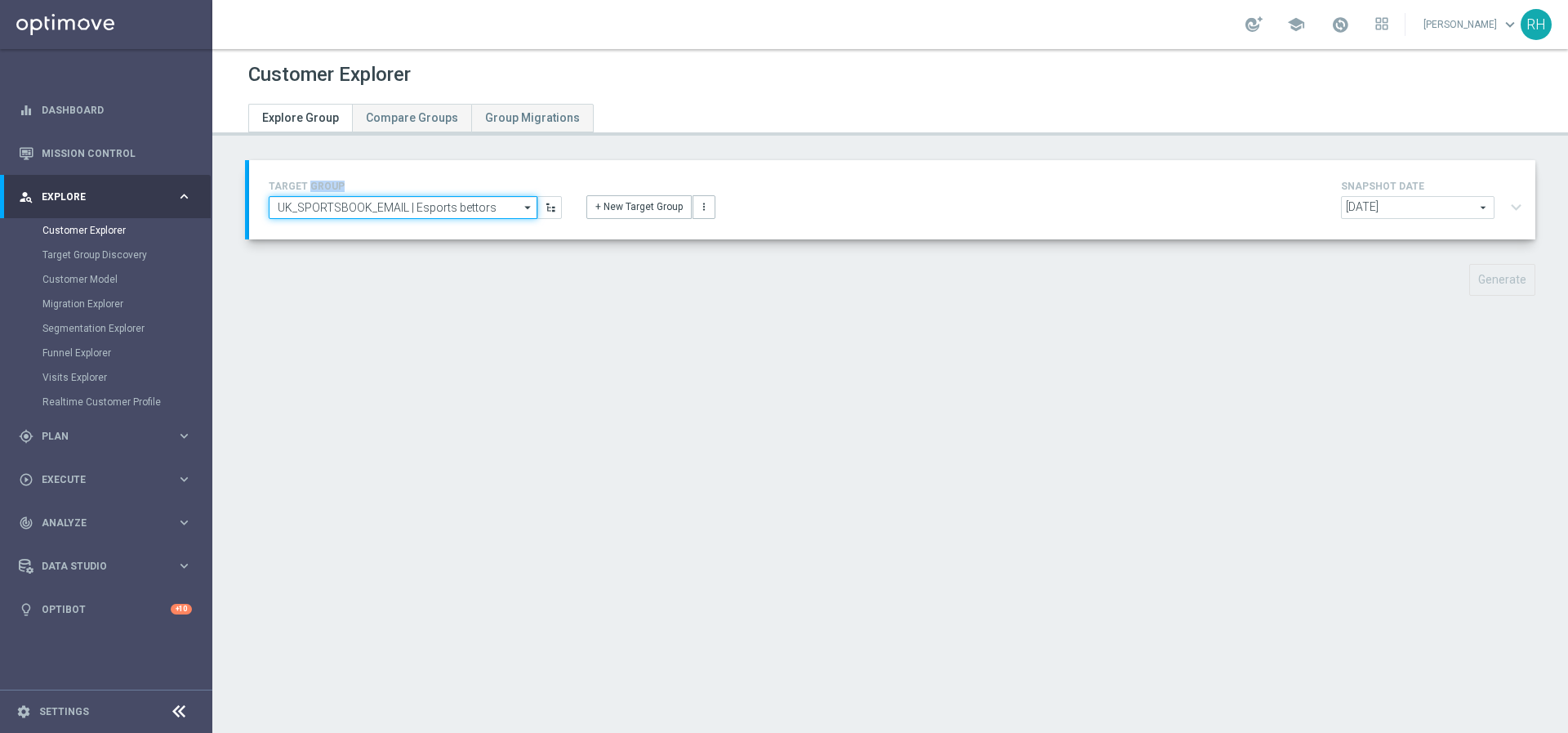
click at [412, 207] on input "UK_SPORTSBOOK_EMAIL | Esports bettors" at bounding box center [403, 207] width 269 height 23
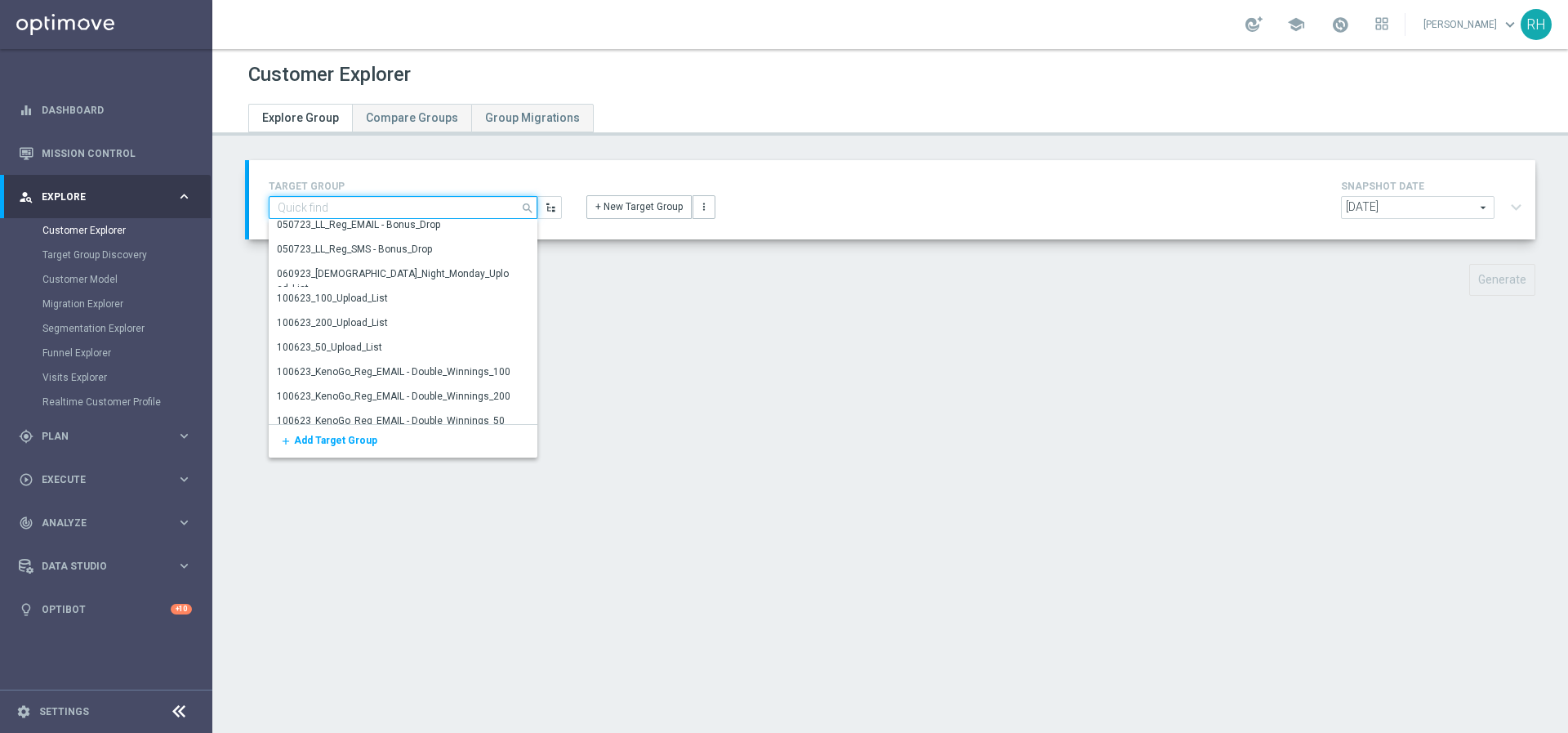
scroll to position [0, 0]
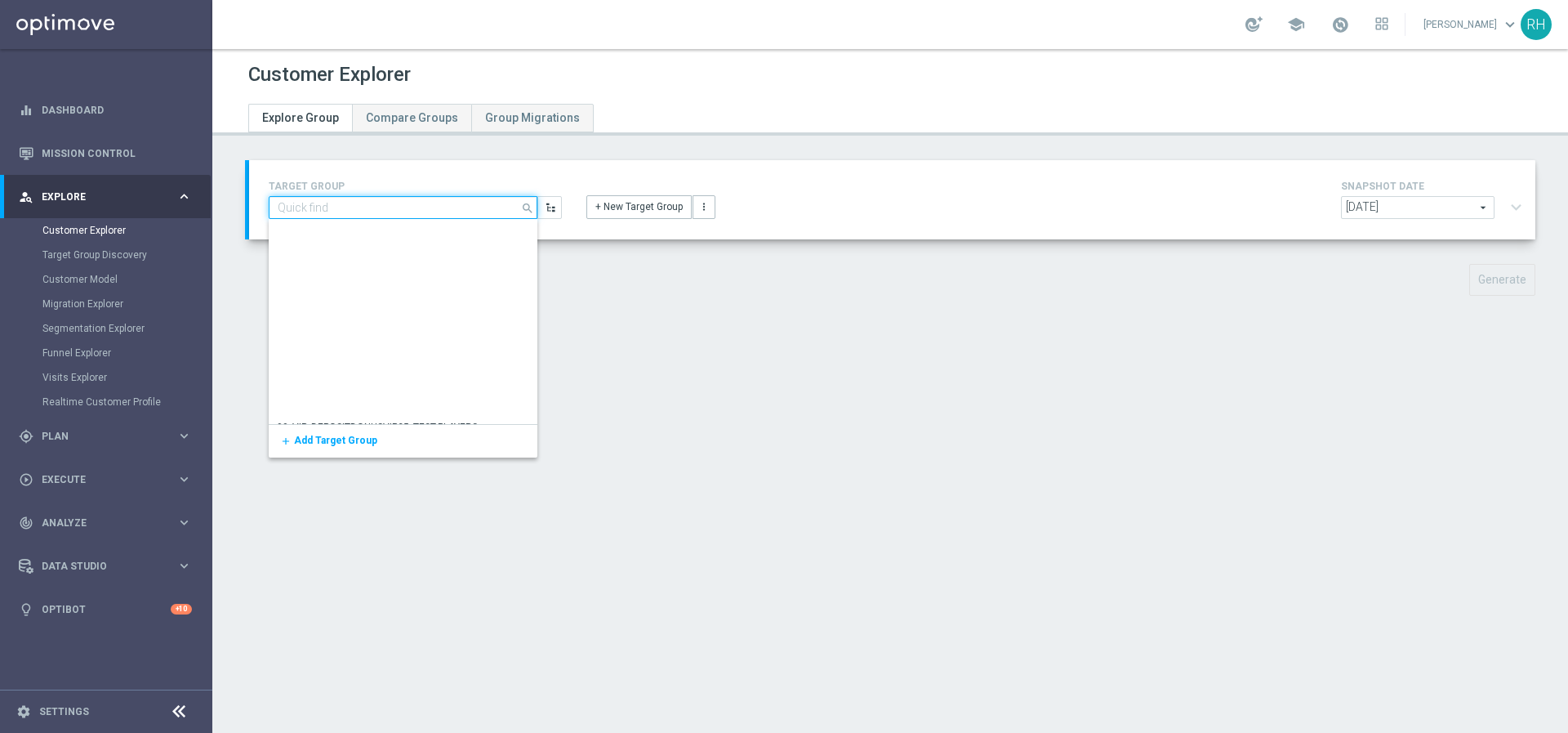
click at [412, 207] on input at bounding box center [403, 207] width 269 height 23
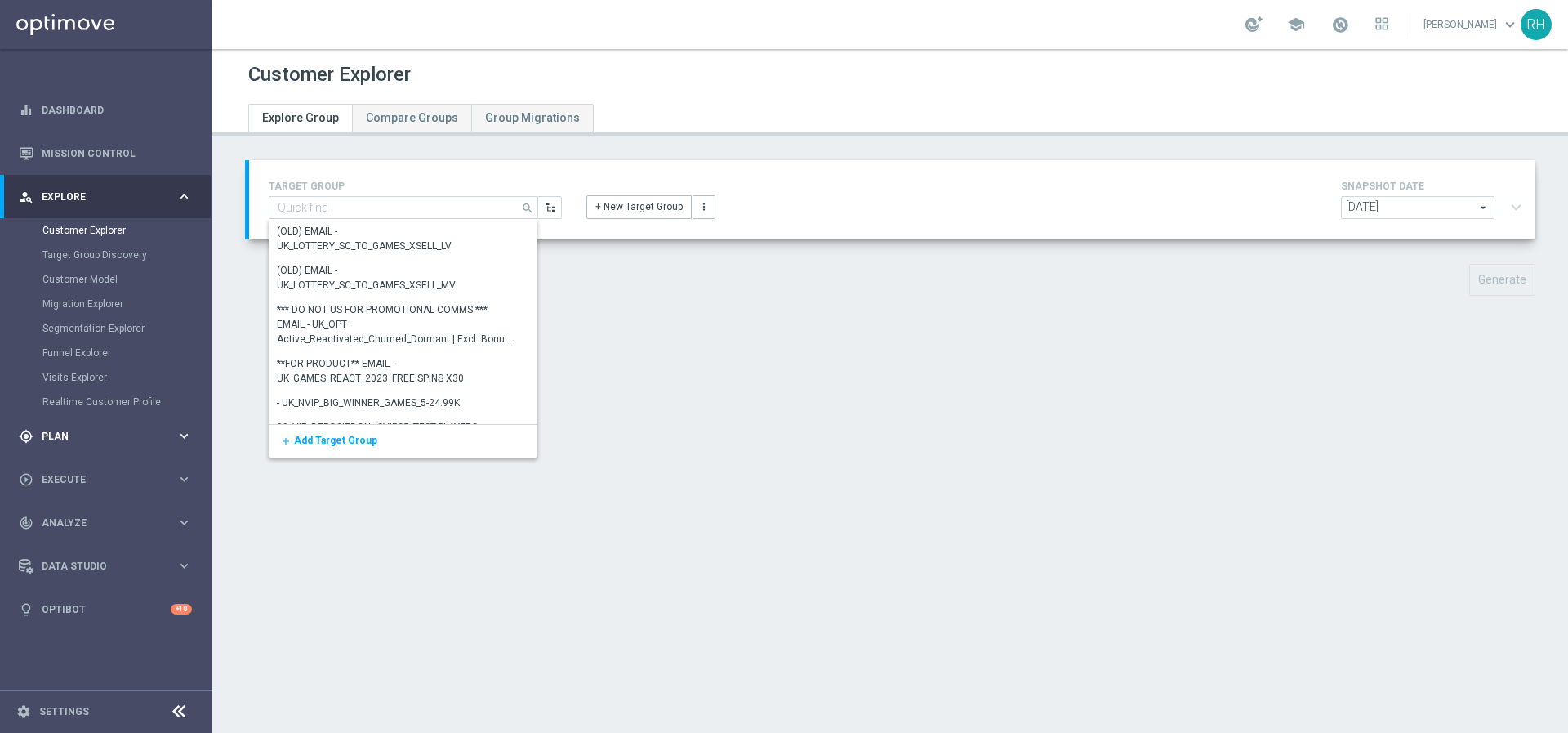
click at [95, 452] on div "gps_fixed Plan keyboard_arrow_right" at bounding box center [106, 436] width 211 height 43
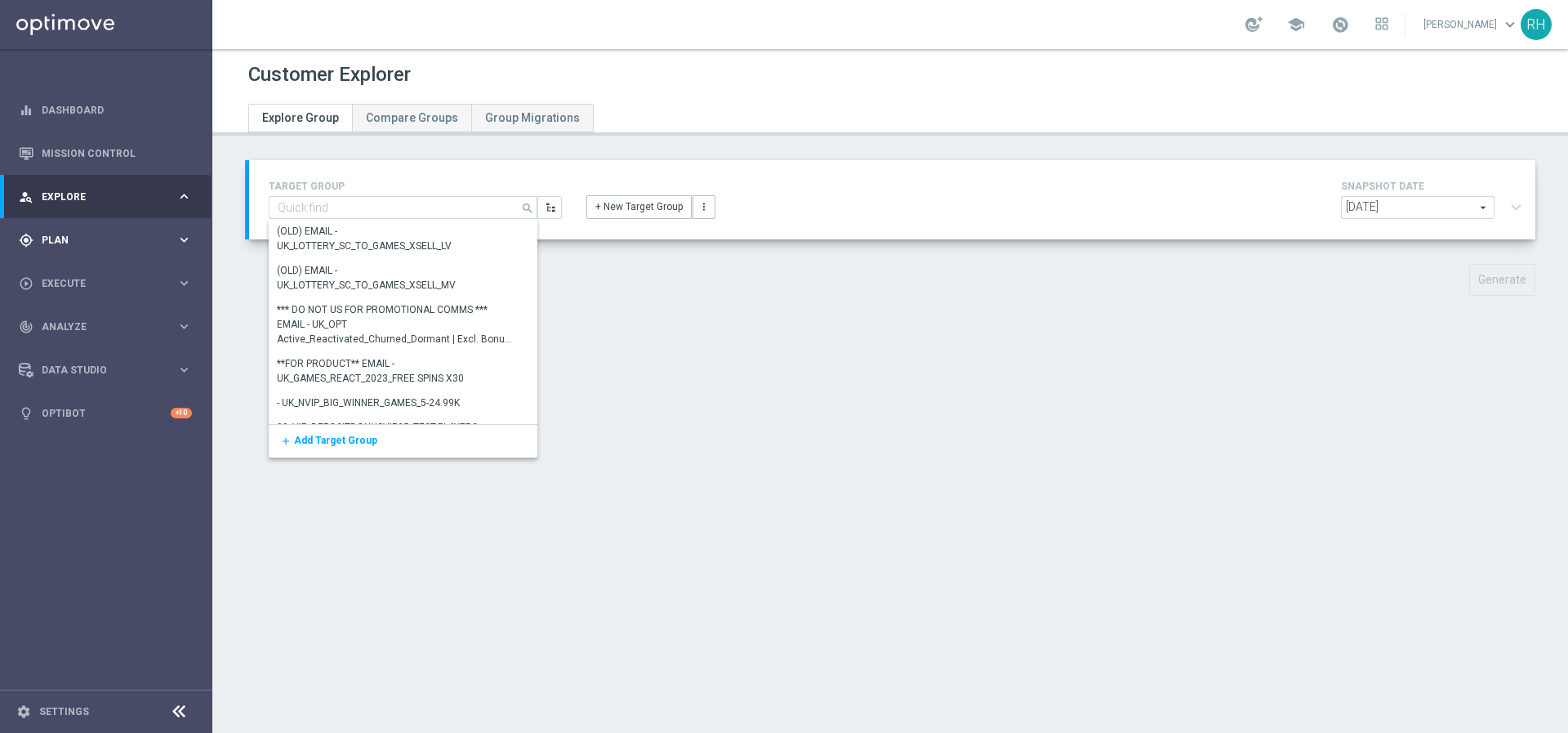
type input "UK_SPORTSBOOK_EMAIL | Esports bettors"
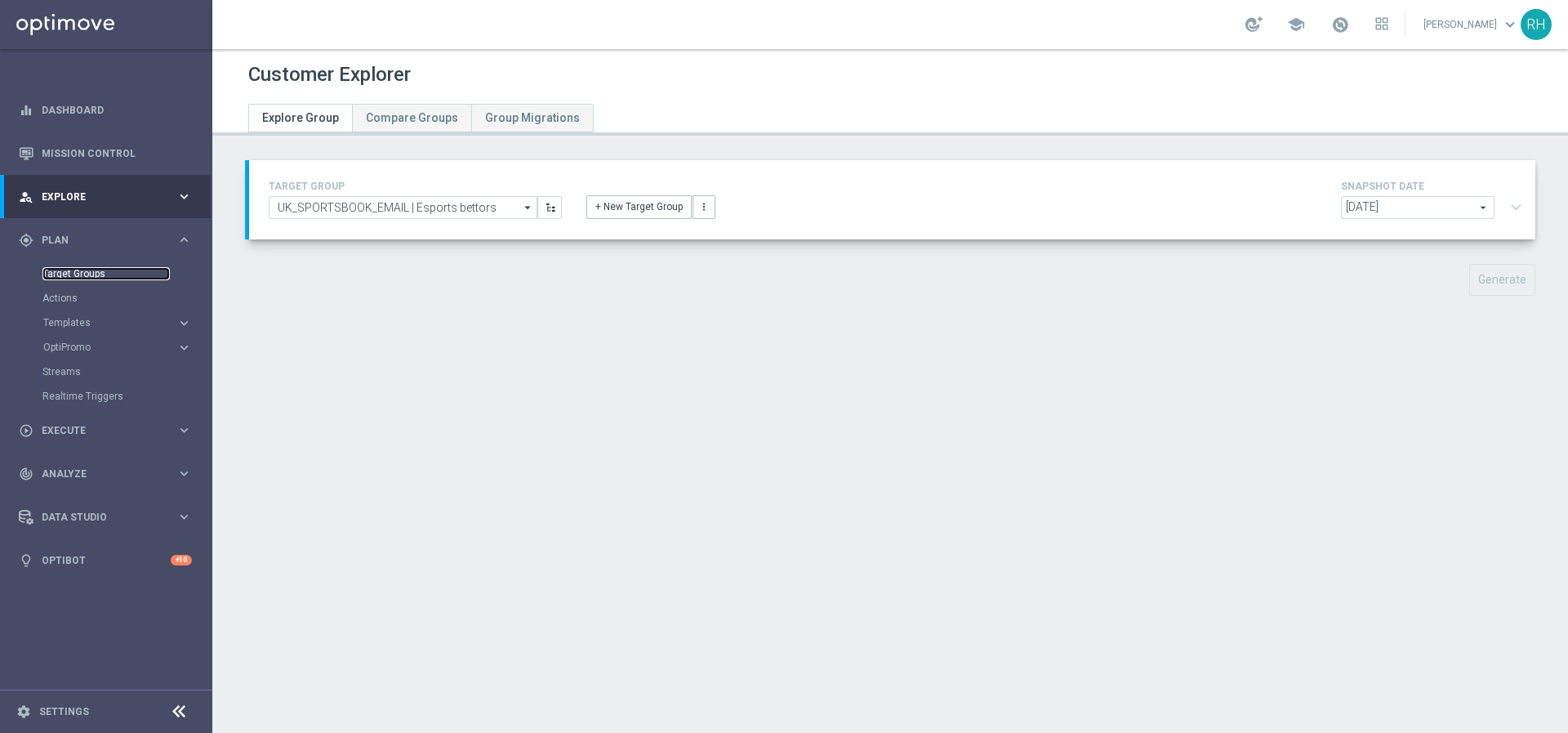
click at [106, 279] on link "Target Groups" at bounding box center [106, 274] width 127 height 13
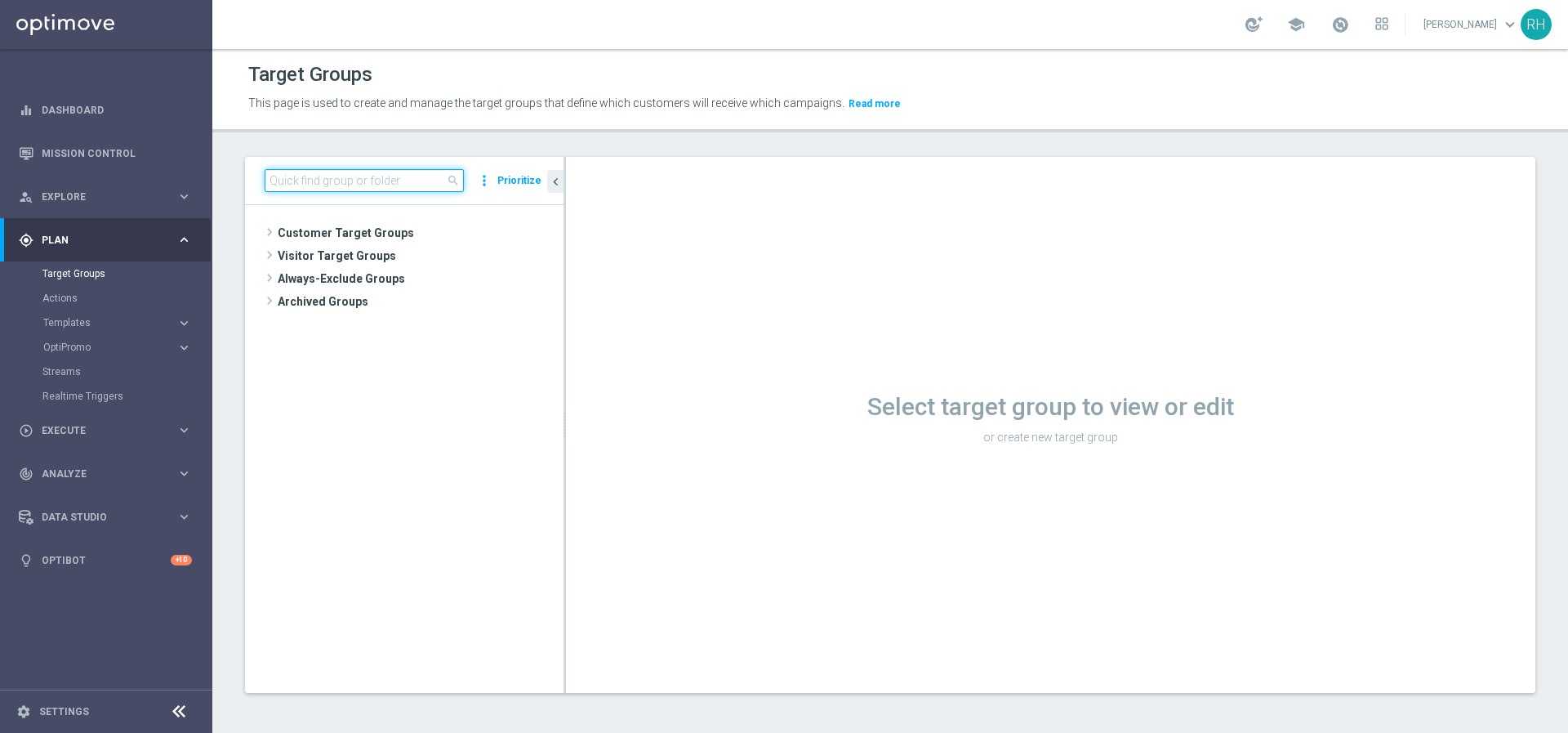
click at [365, 191] on input at bounding box center [364, 180] width 199 height 23
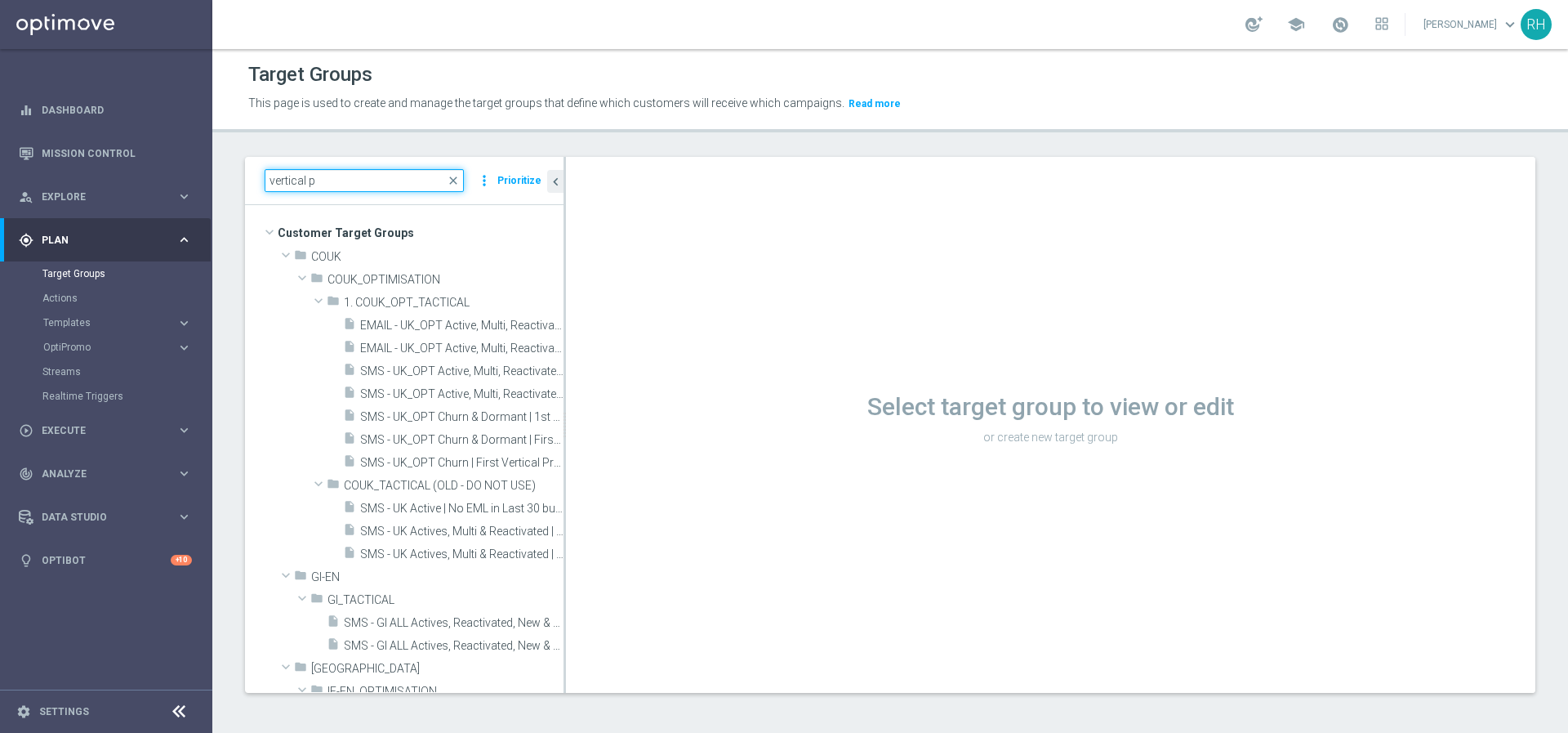
click at [381, 181] on input "vertical p" at bounding box center [364, 180] width 199 height 23
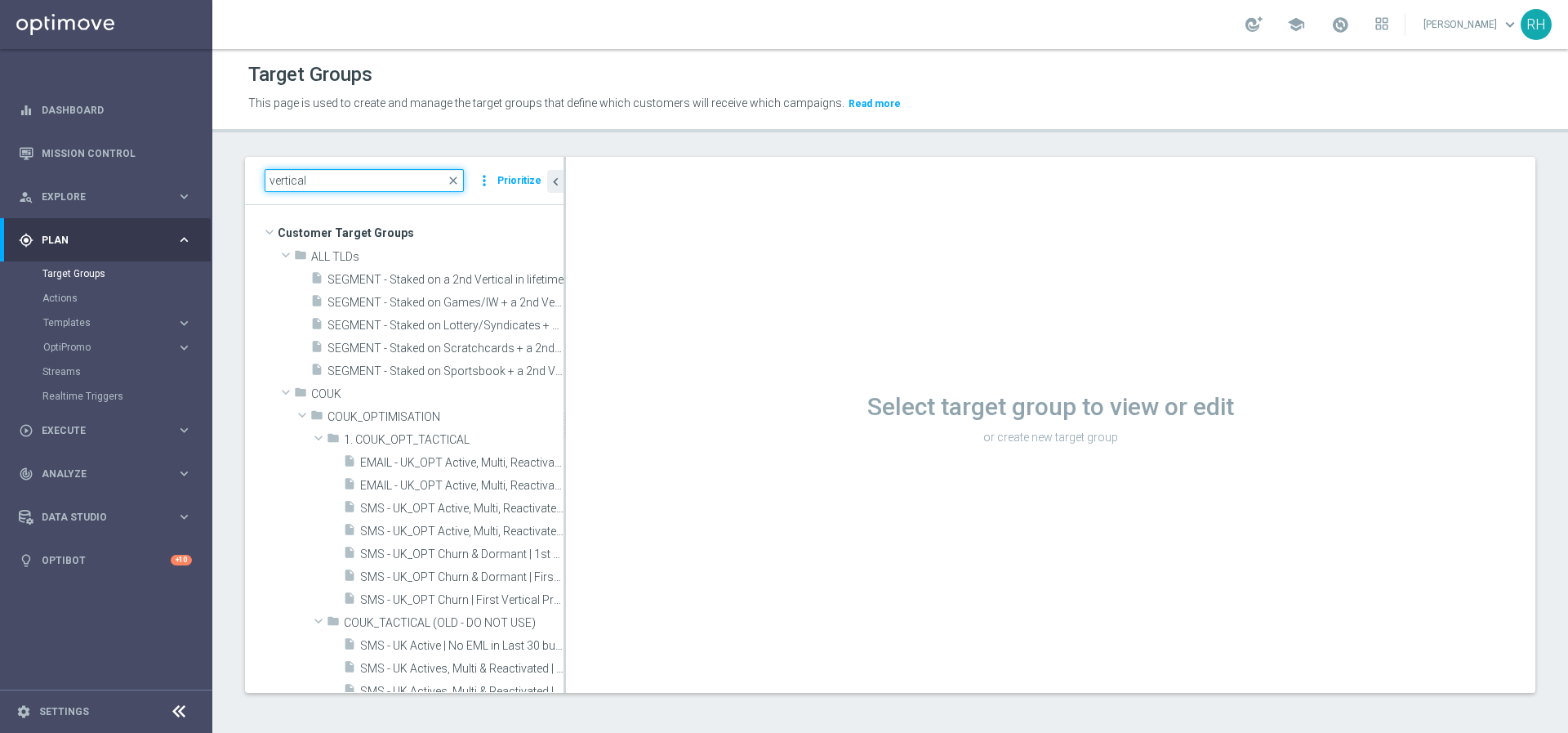
type input "vertical"
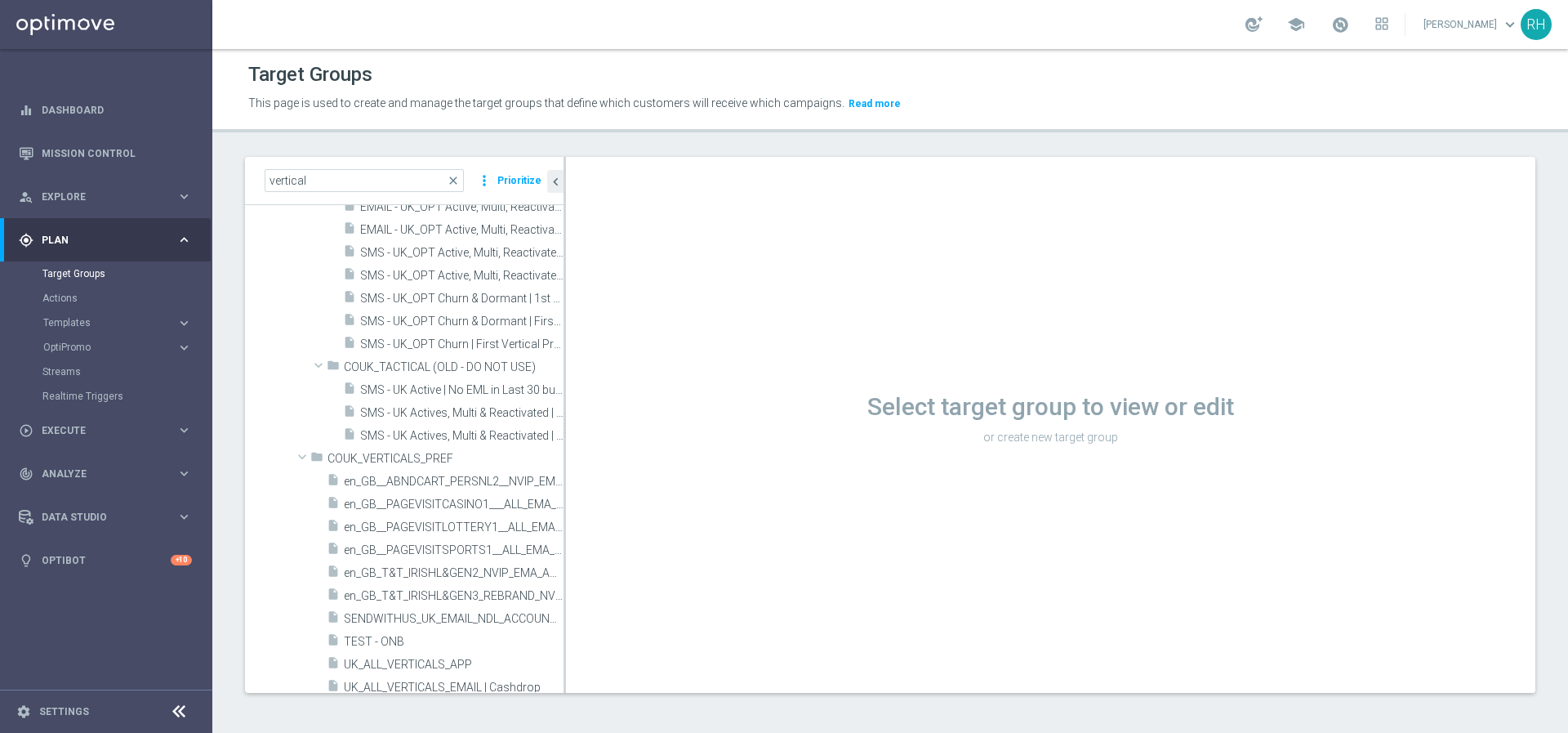
scroll to position [366, 0]
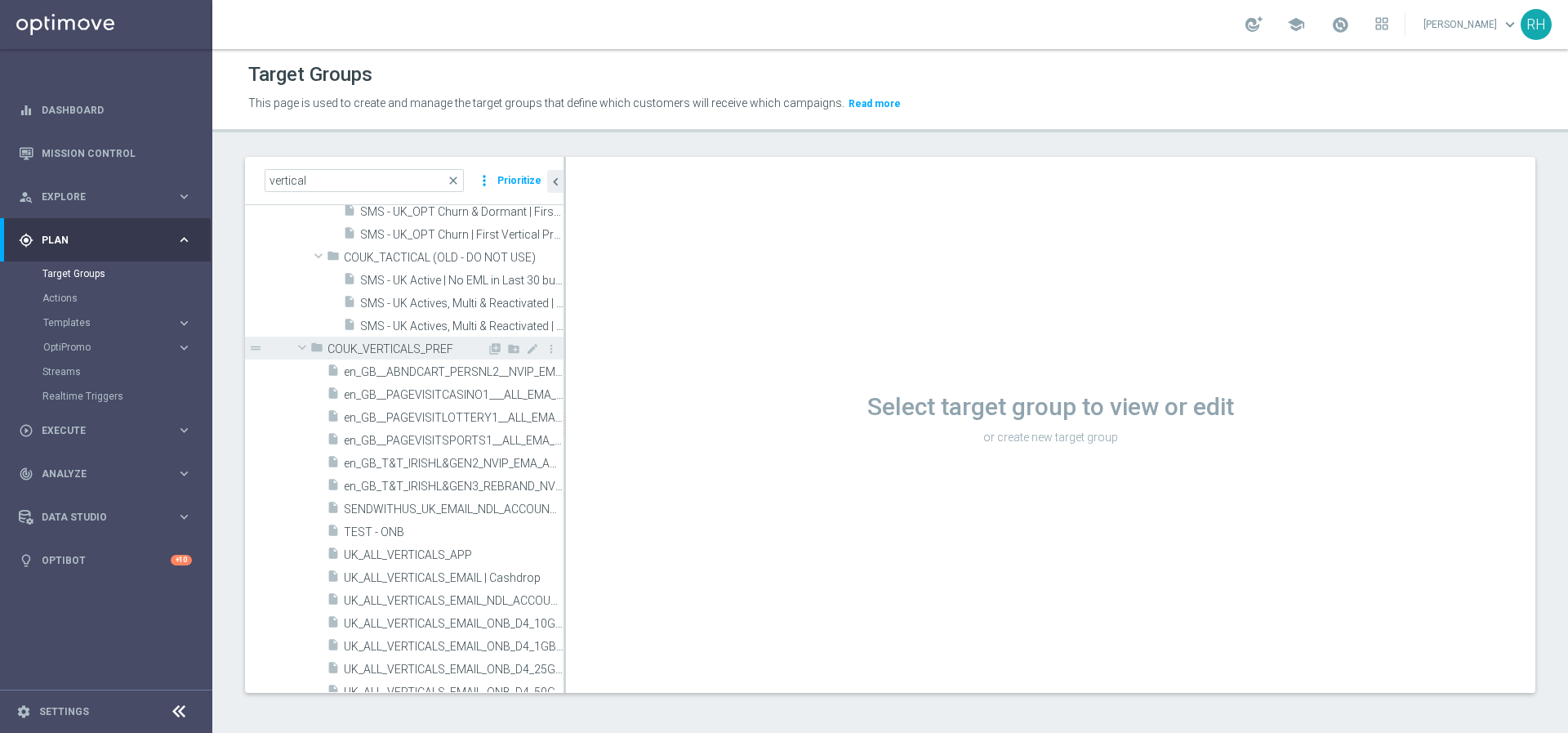
click at [443, 355] on span "COUK_VERTICALS_PREF" at bounding box center [407, 348] width 159 height 14
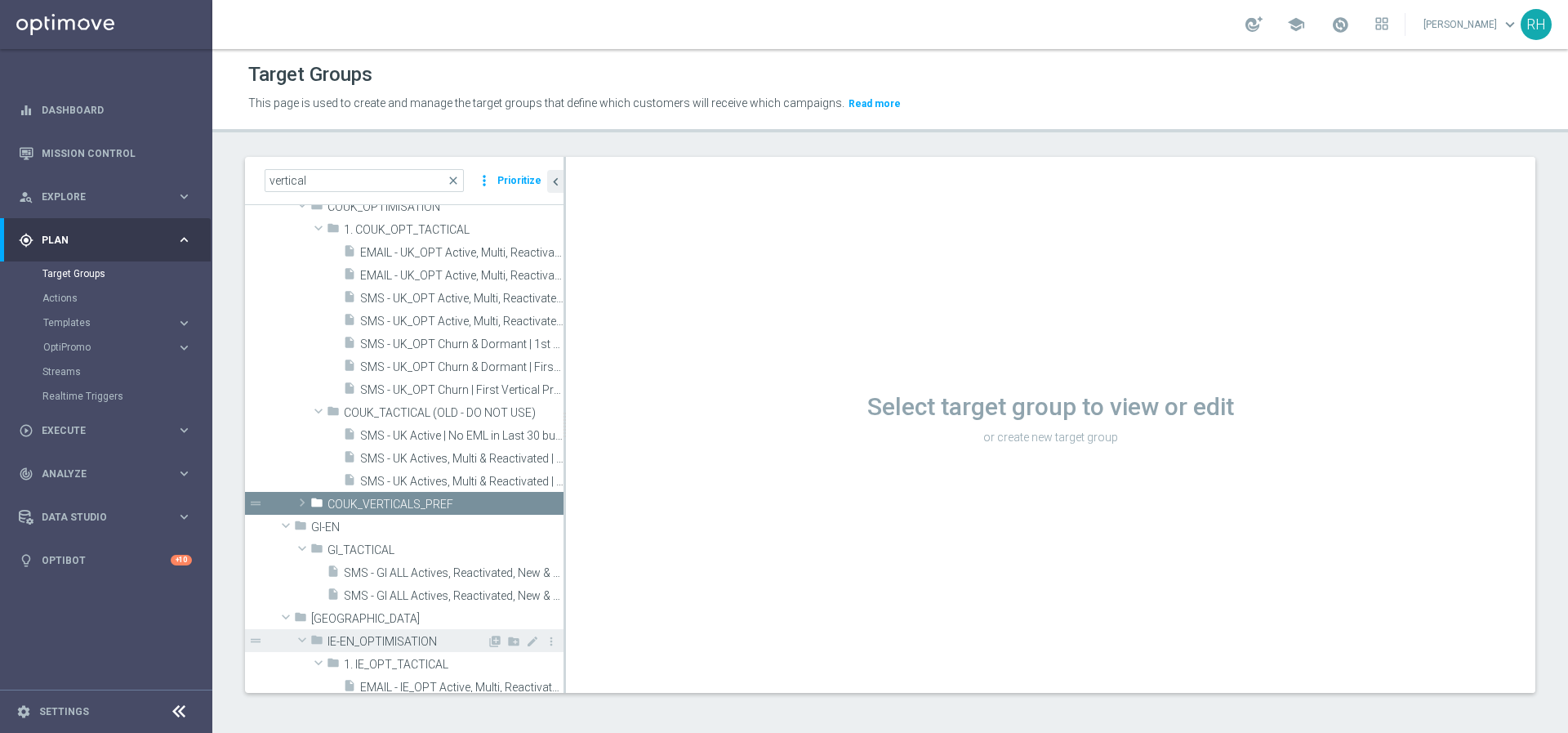
scroll to position [351, 0]
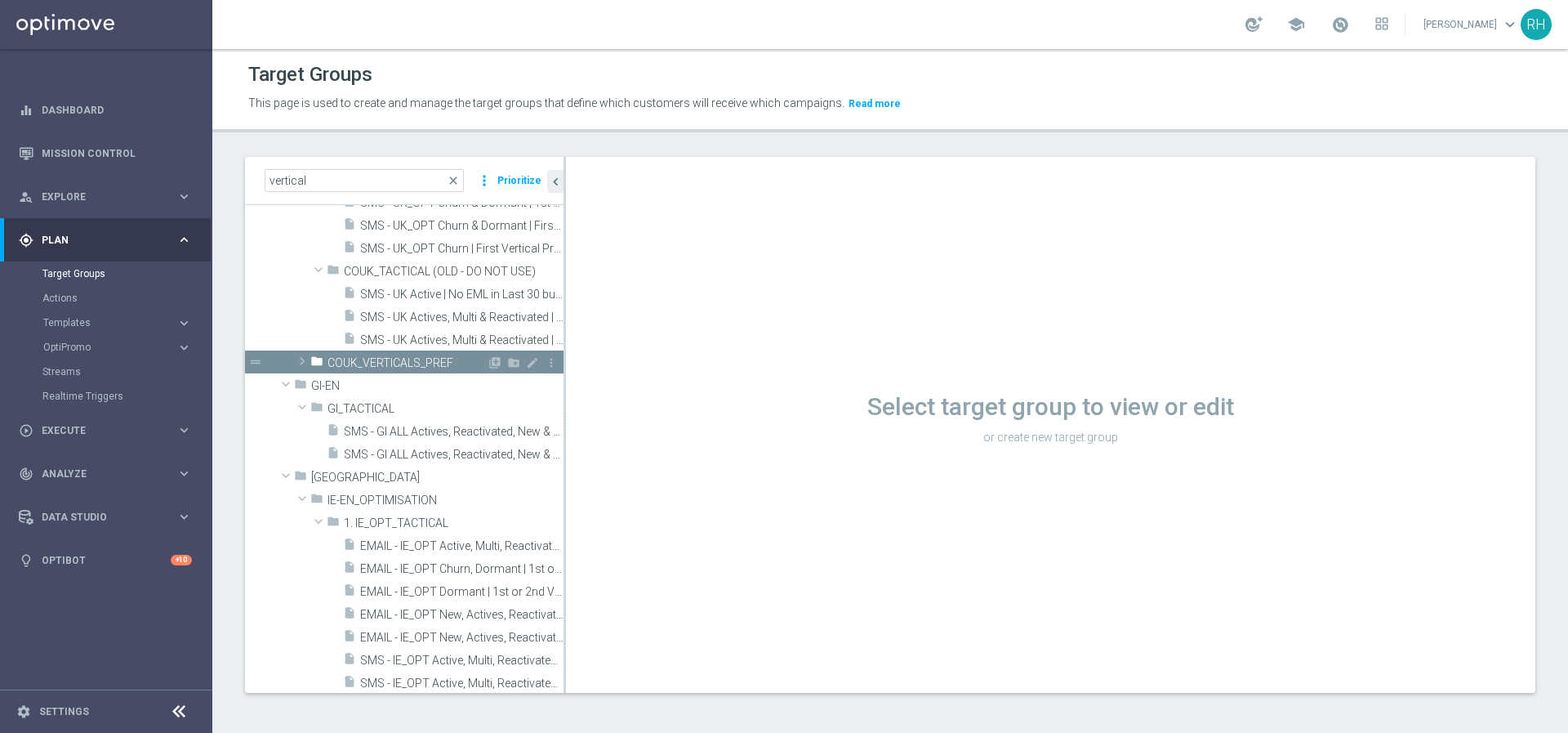
click at [304, 358] on span at bounding box center [302, 361] width 16 height 20
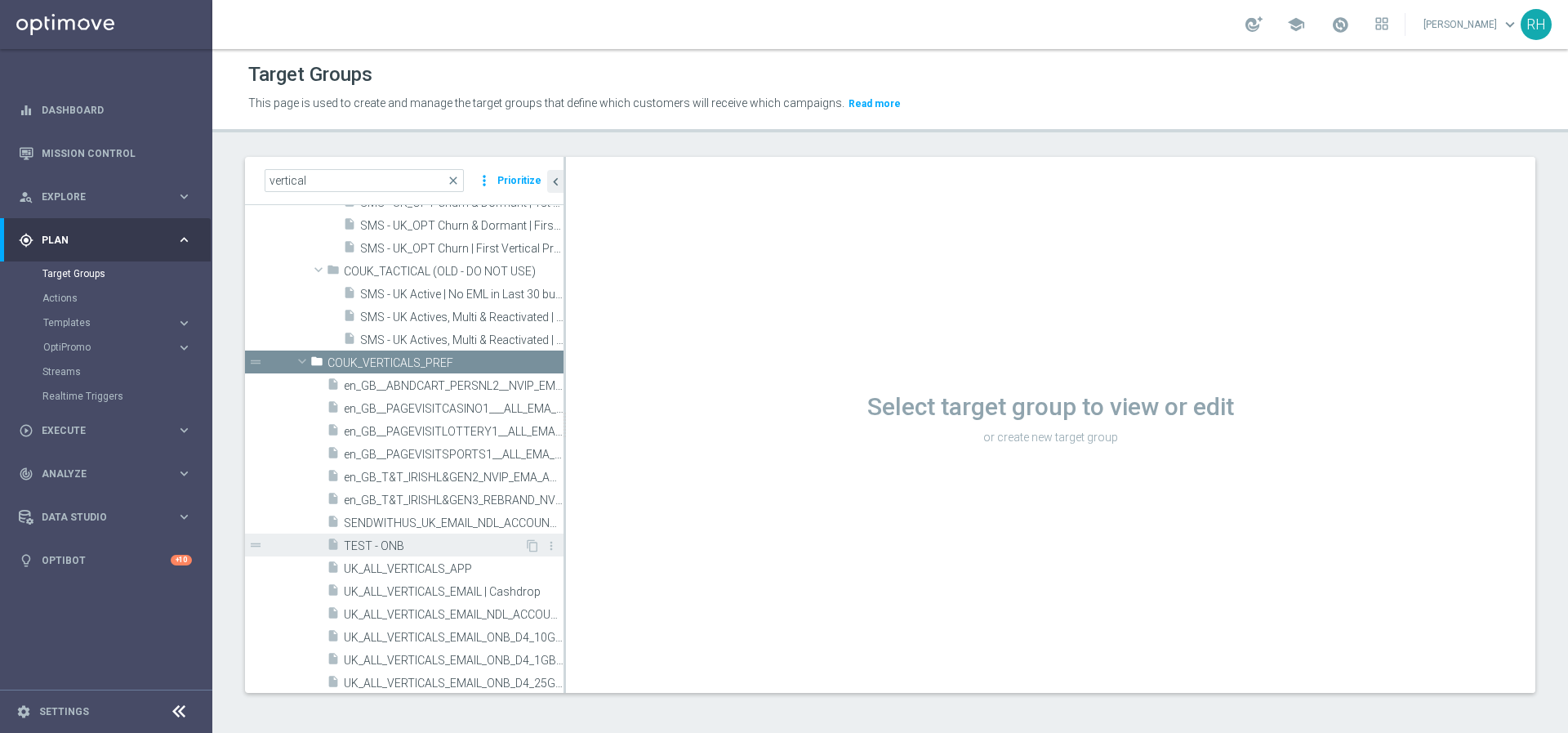
click at [377, 542] on span "TEST - ONB" at bounding box center [434, 545] width 180 height 14
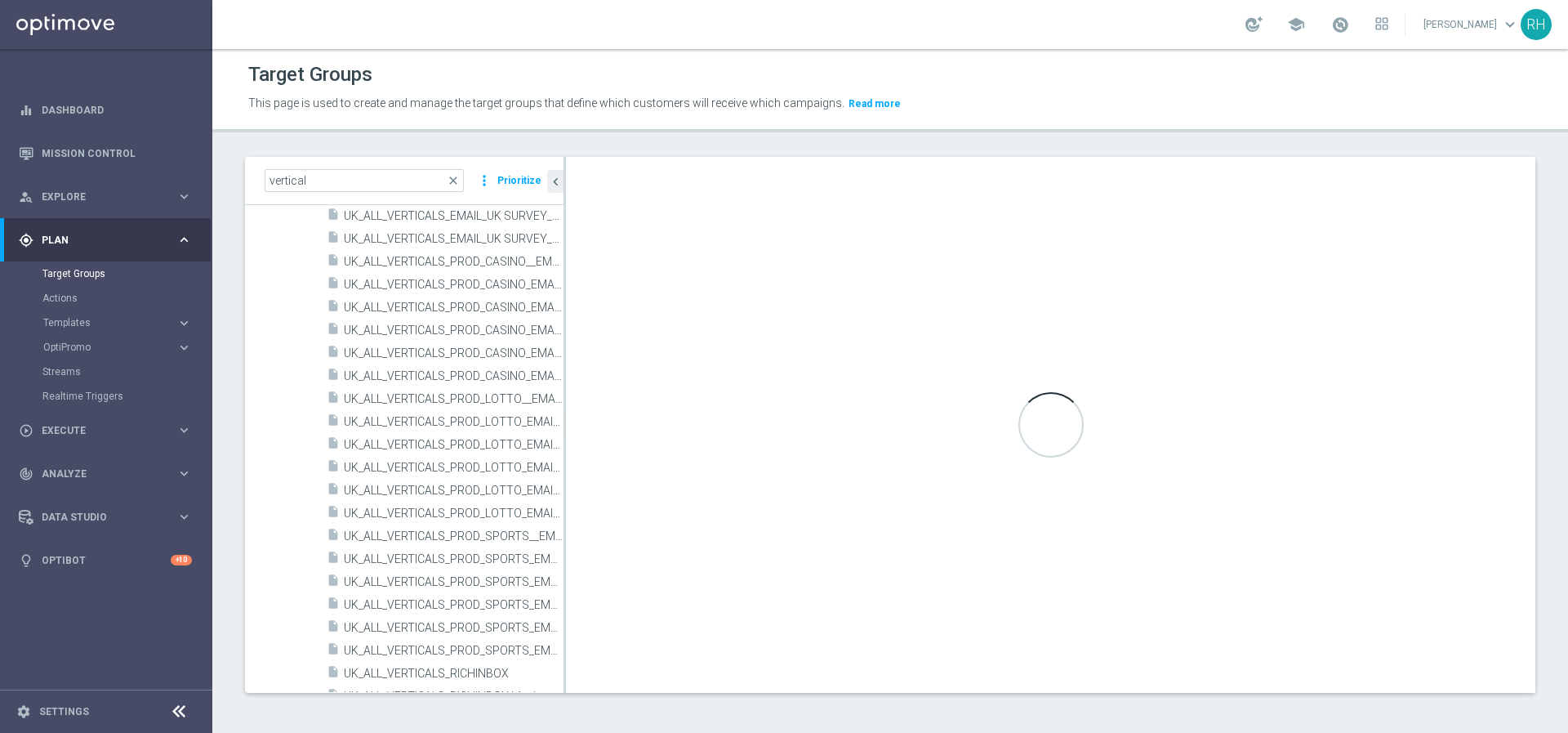
scroll to position [995, 0]
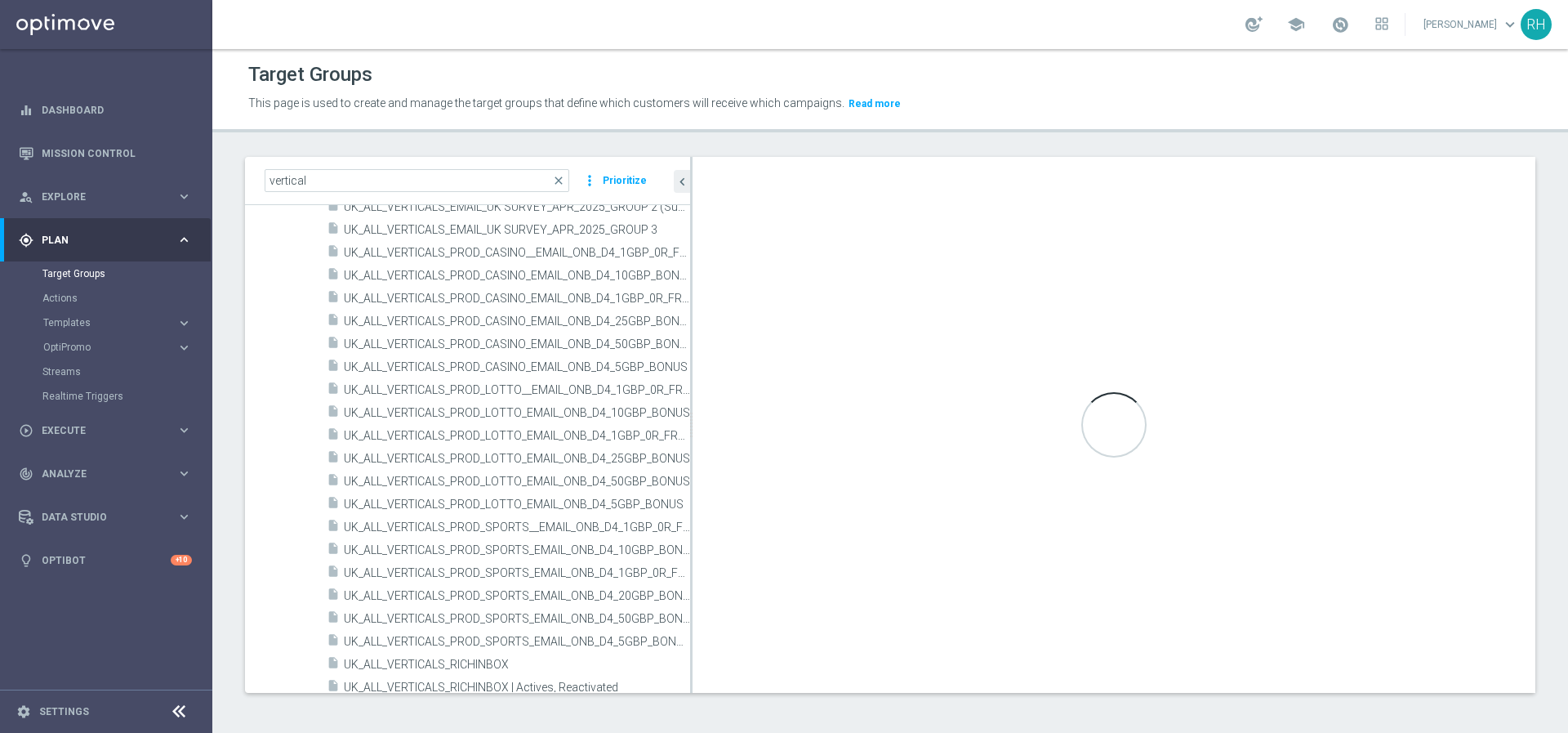
drag, startPoint x: 564, startPoint y: 450, endPoint x: 1112, endPoint y: 496, distance: 549.9
click at [1109, 496] on as-split "vertical close more_vert Prioritize Customer Target Groups library_add create_n…" at bounding box center [890, 425] width 1290 height 536
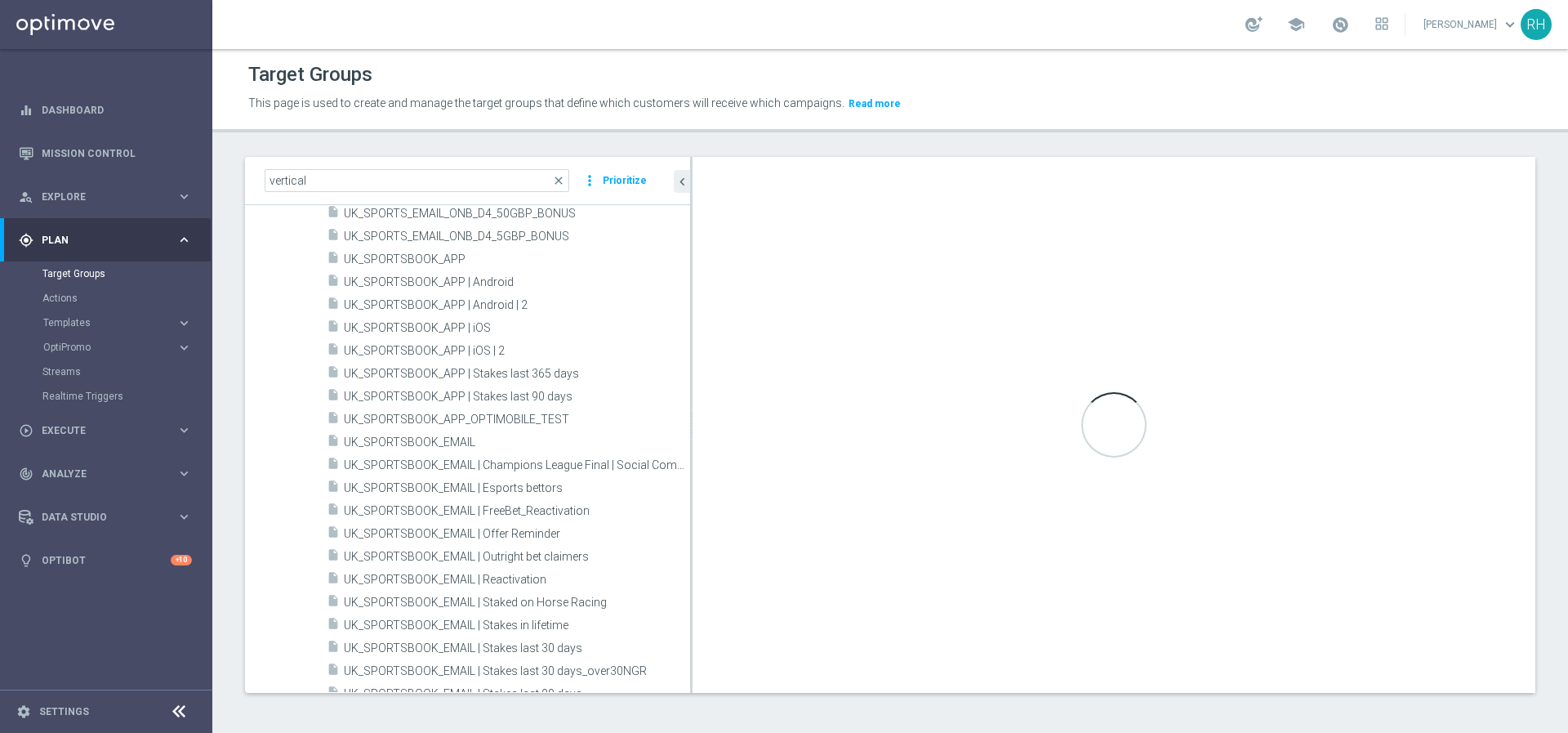
scroll to position [4047, 0]
click at [542, 494] on div "insert_drive_file UK_SPORTSBOOK_EMAIL | Esports bettors" at bounding box center [488, 485] width 324 height 23
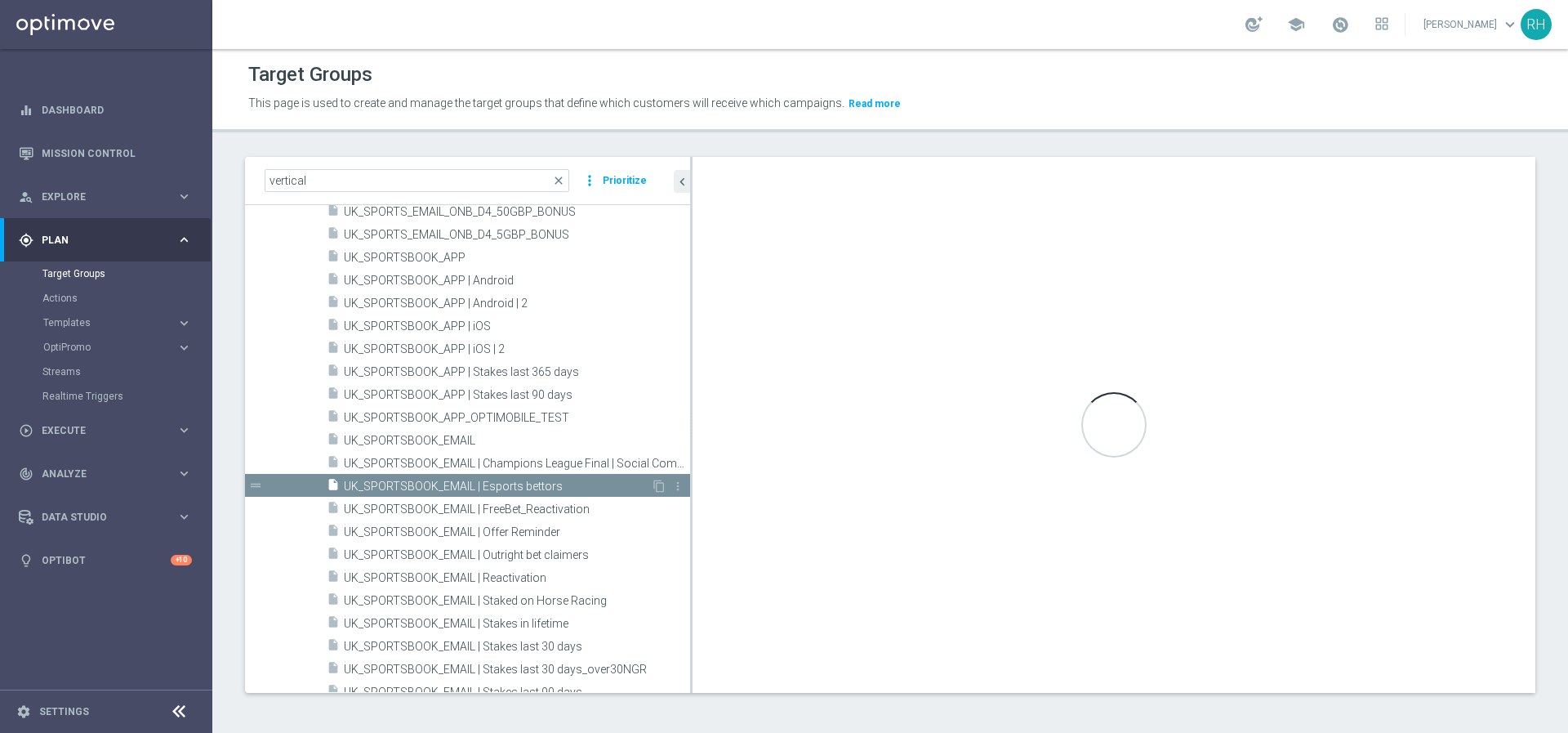
click at [542, 494] on div "insert_drive_file UK_SPORTSBOOK_EMAIL | Esports bettors" at bounding box center [488, 485] width 324 height 23
click at [1189, 151] on div "Target Groups This page is used to create and manage the target groups that def…" at bounding box center [890, 391] width 1355 height 684
click at [579, 509] on span "UK_SPORTSBOOK_EMAIL | FreeBet_Reactivation" at bounding box center [497, 509] width 307 height 14
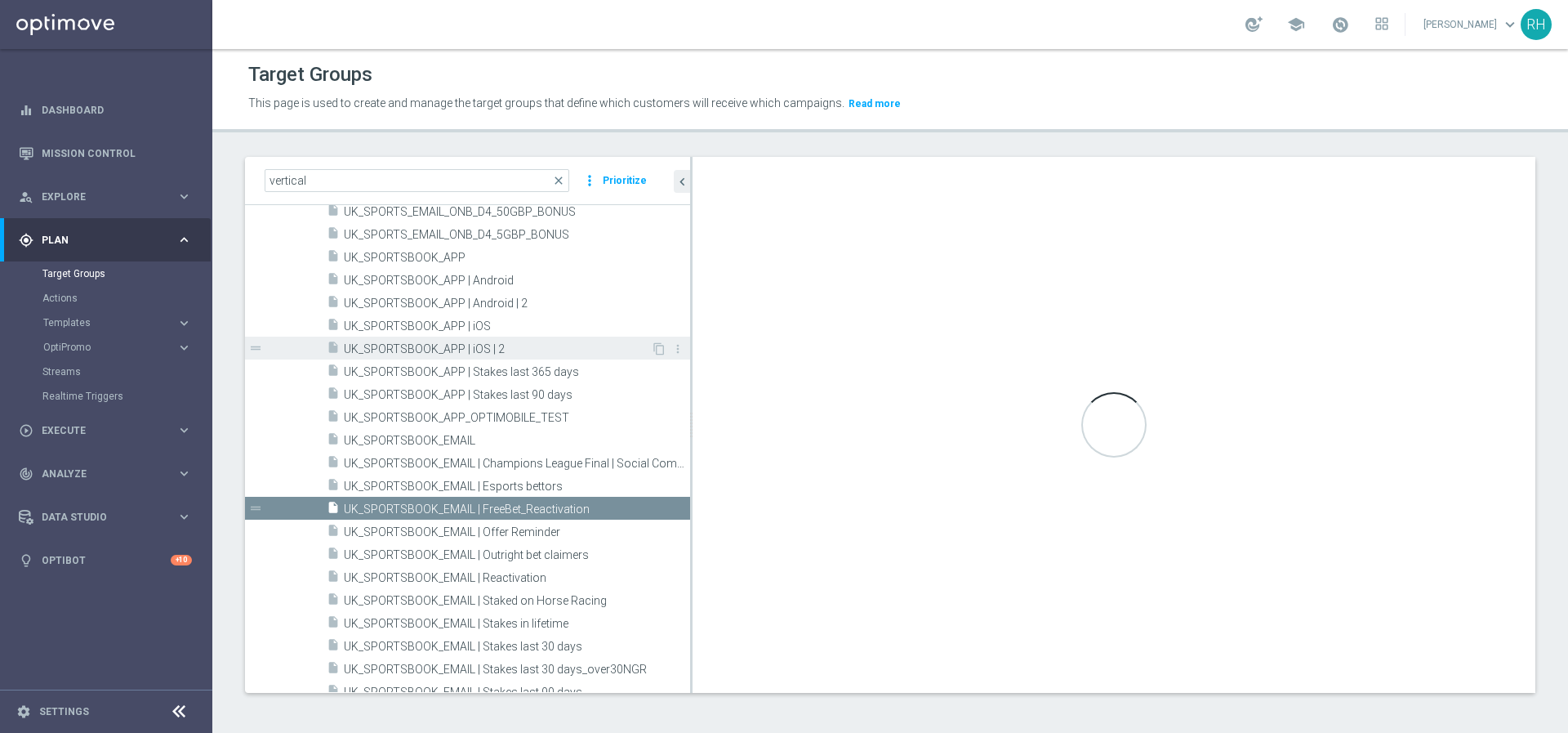
click at [569, 342] on span "UK_SPORTSBOOK_APP | iOS | 2" at bounding box center [497, 348] width 307 height 14
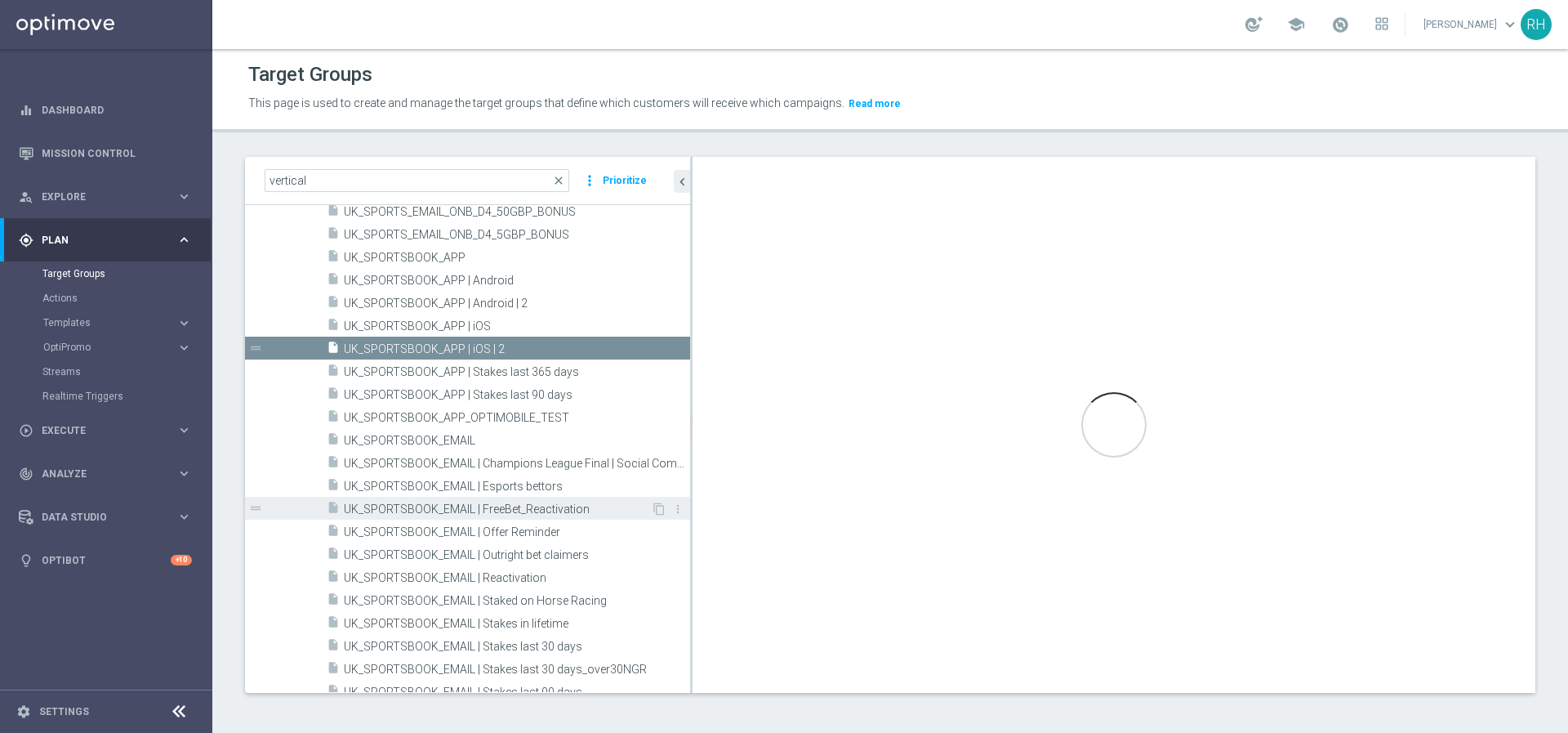
click at [491, 503] on span "UK_SPORTSBOOK_EMAIL | FreeBet_Reactivation" at bounding box center [497, 509] width 307 height 14
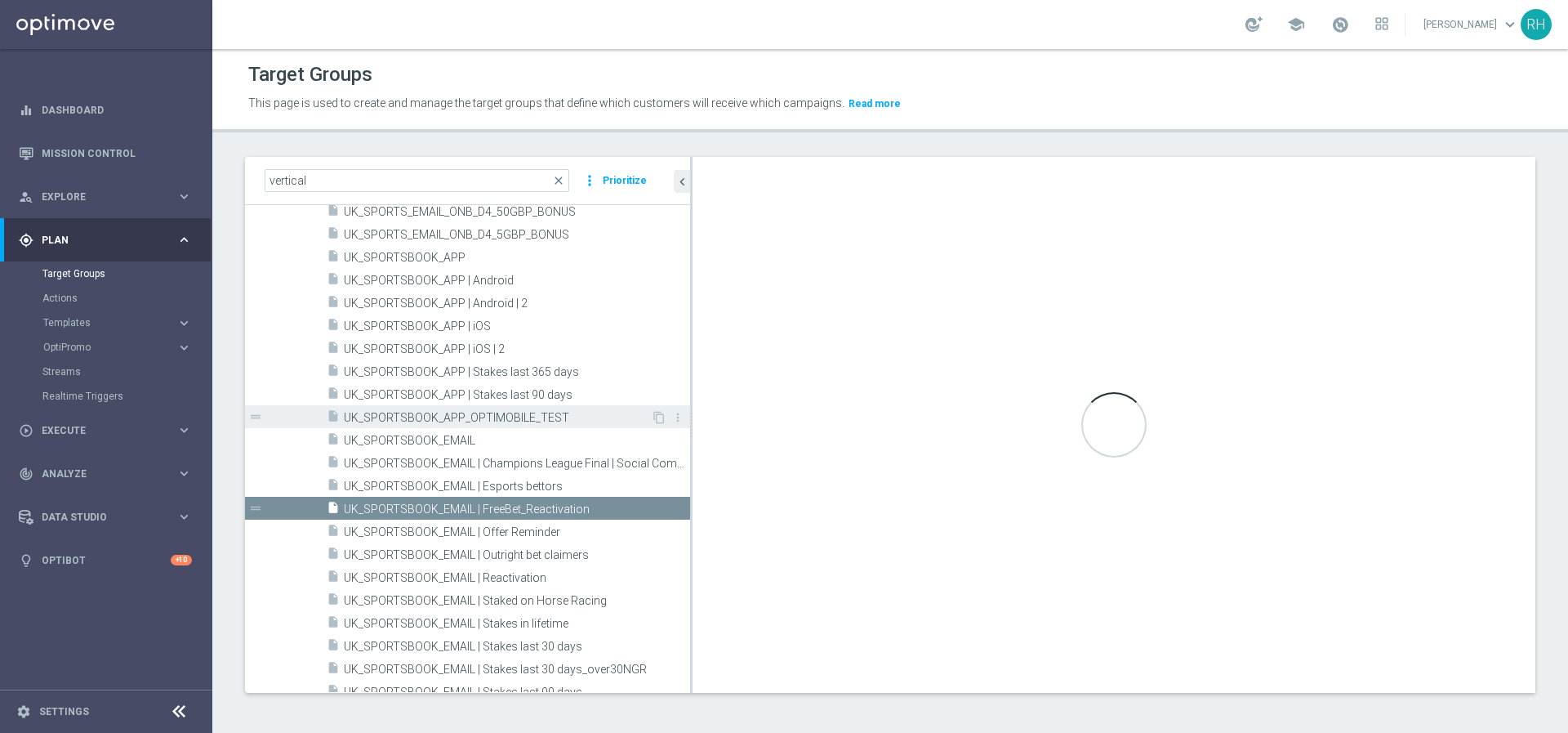
click at [477, 503] on span "UK_SPORTSBOOK_EMAIL | FreeBet_Reactivation" at bounding box center [517, 509] width 346 height 14
click at [61, 314] on accordion "Templates keyboard_arrow_right Optimail OptiMobile In-App OptiMobile Push Embed…" at bounding box center [126, 322] width 168 height 24
click at [72, 294] on link "Actions" at bounding box center [106, 298] width 127 height 13
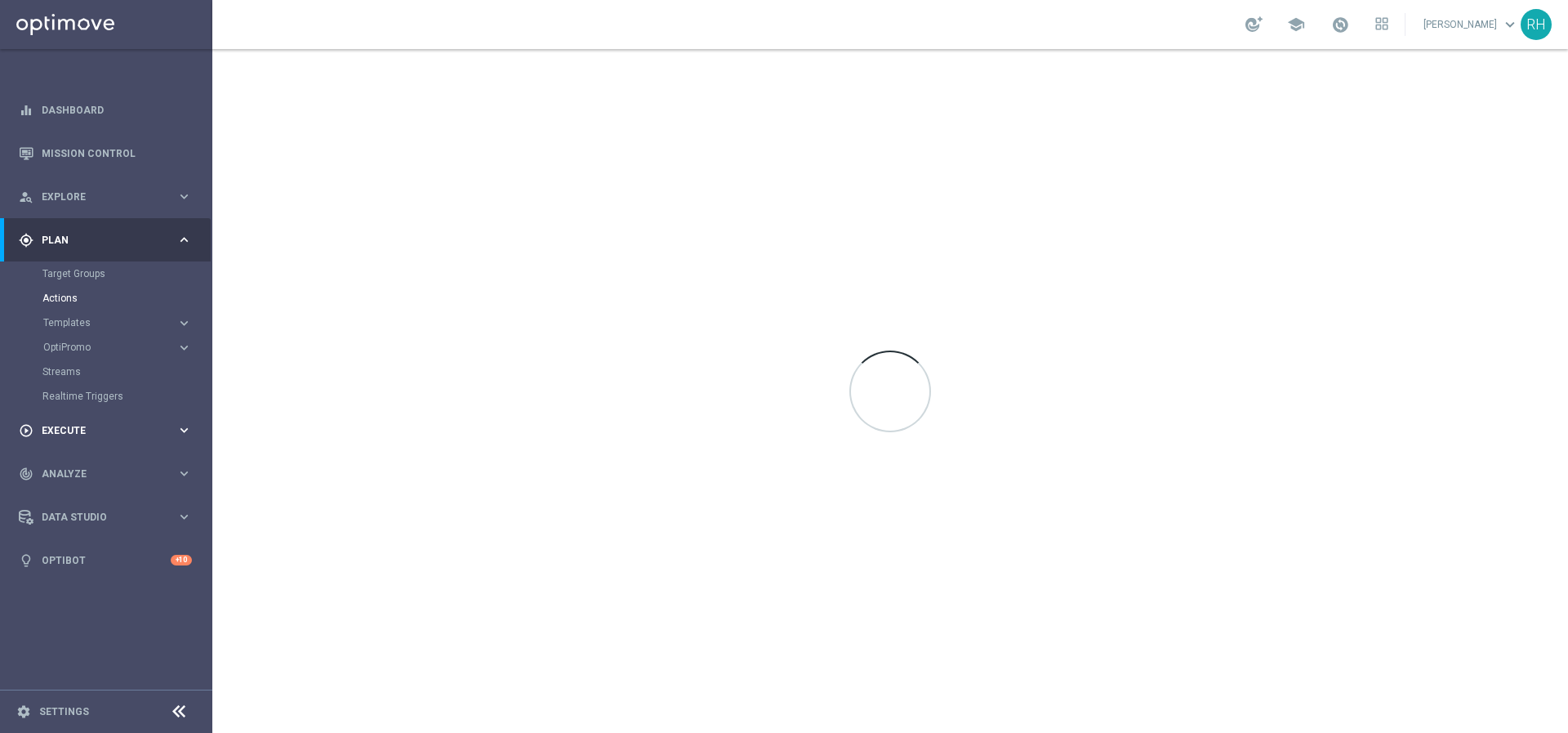
click at [110, 414] on div "play_circle_outline Execute keyboard_arrow_right" at bounding box center [106, 431] width 211 height 43
click at [85, 368] on div "track_changes Analyze" at bounding box center [97, 376] width 158 height 14
click at [99, 367] on div "Customer 360" at bounding box center [126, 360] width 168 height 24
click at [99, 356] on link "Customer 360" at bounding box center [106, 360] width 127 height 13
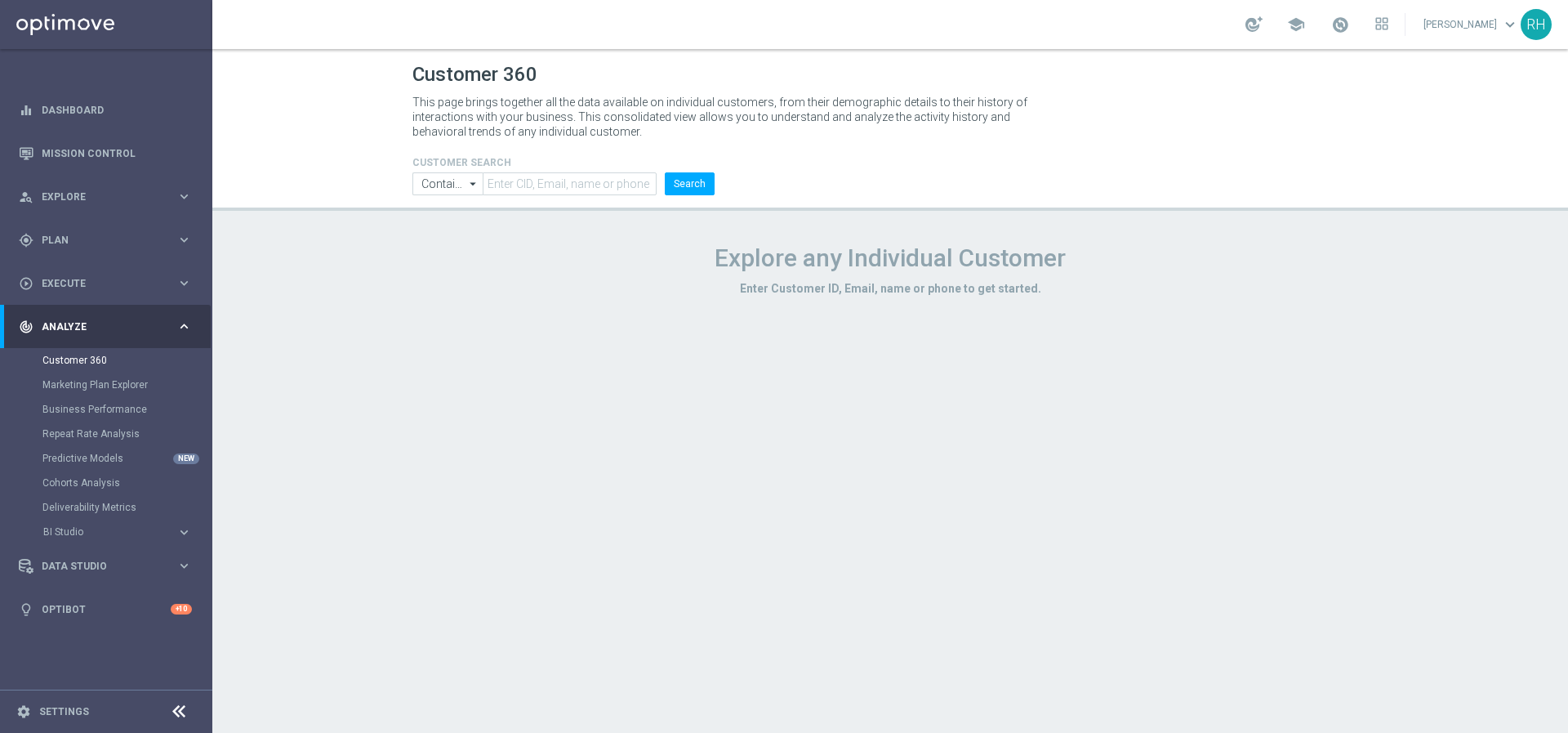
click at [1185, 417] on div "Customer 360 This page brings together all the data available on individual cus…" at bounding box center [890, 391] width 1355 height 684
click at [1290, 142] on div "This page brings together all the data available on individual customers, from …" at bounding box center [890, 116] width 980 height 52
click at [93, 274] on div "play_circle_outline Execute keyboard_arrow_right" at bounding box center [106, 283] width 211 height 43
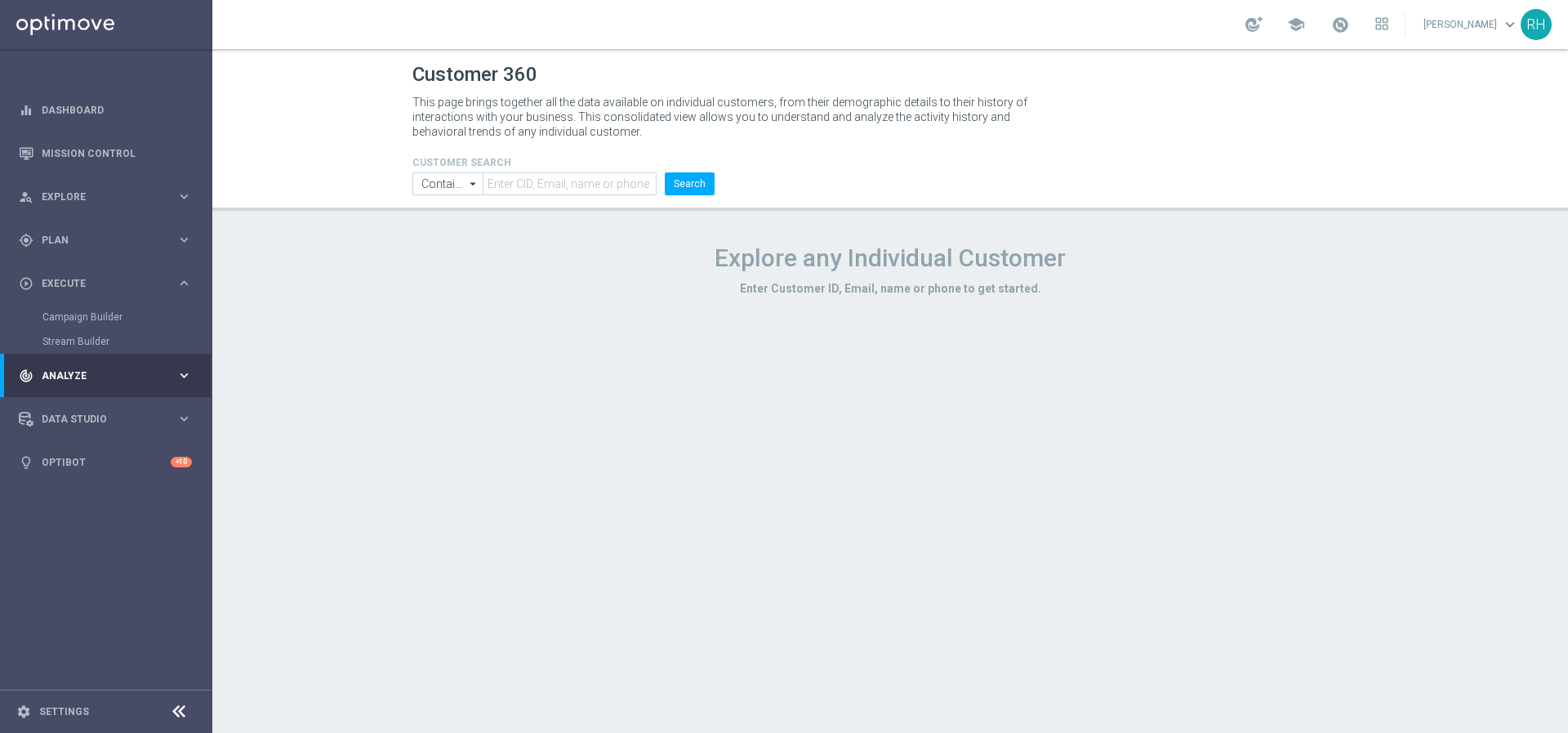
click at [106, 392] on div "track_changes Analyze keyboard_arrow_right" at bounding box center [106, 376] width 211 height 43
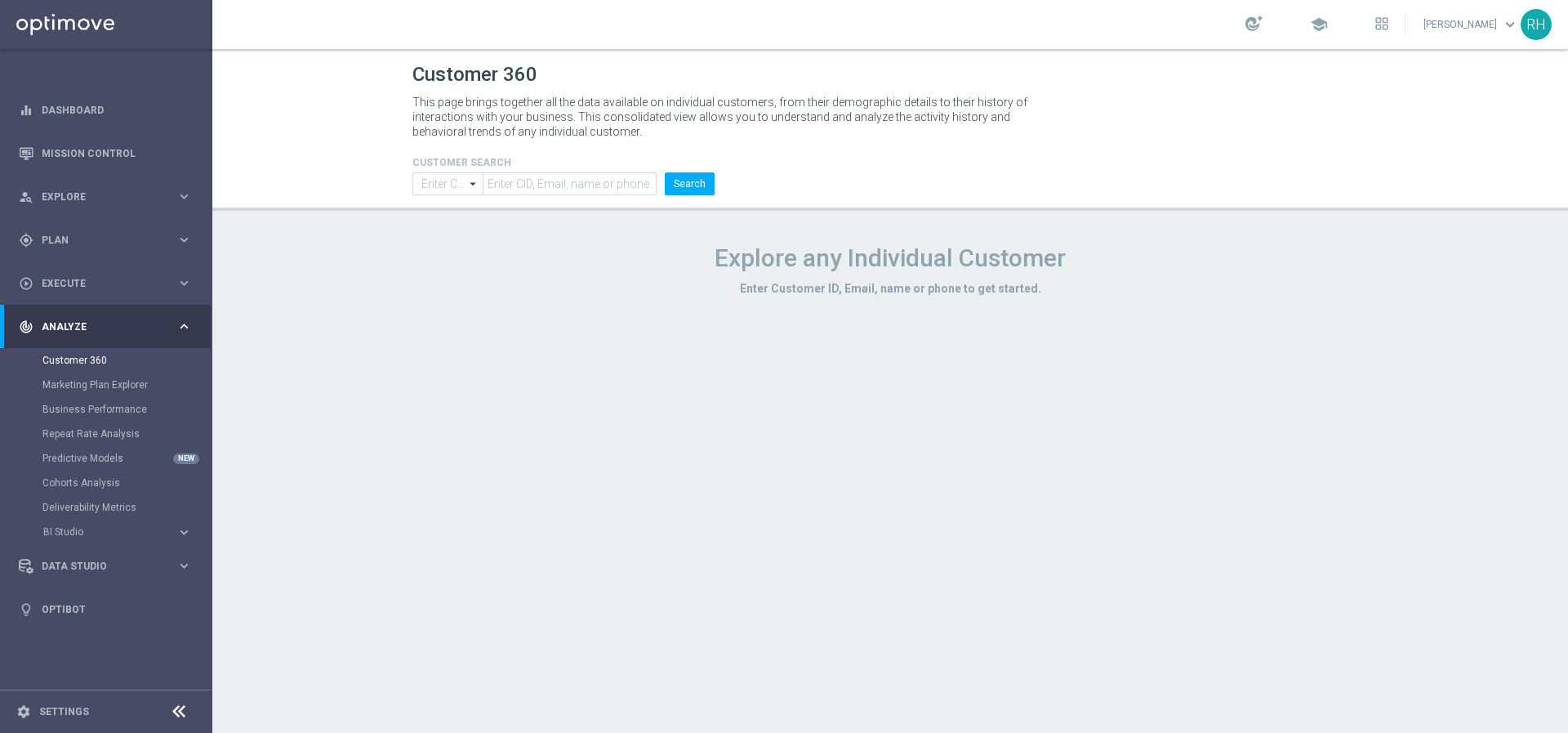
type input "Contains"
click at [109, 271] on div "play_circle_outline Execute keyboard_arrow_right" at bounding box center [106, 283] width 211 height 43
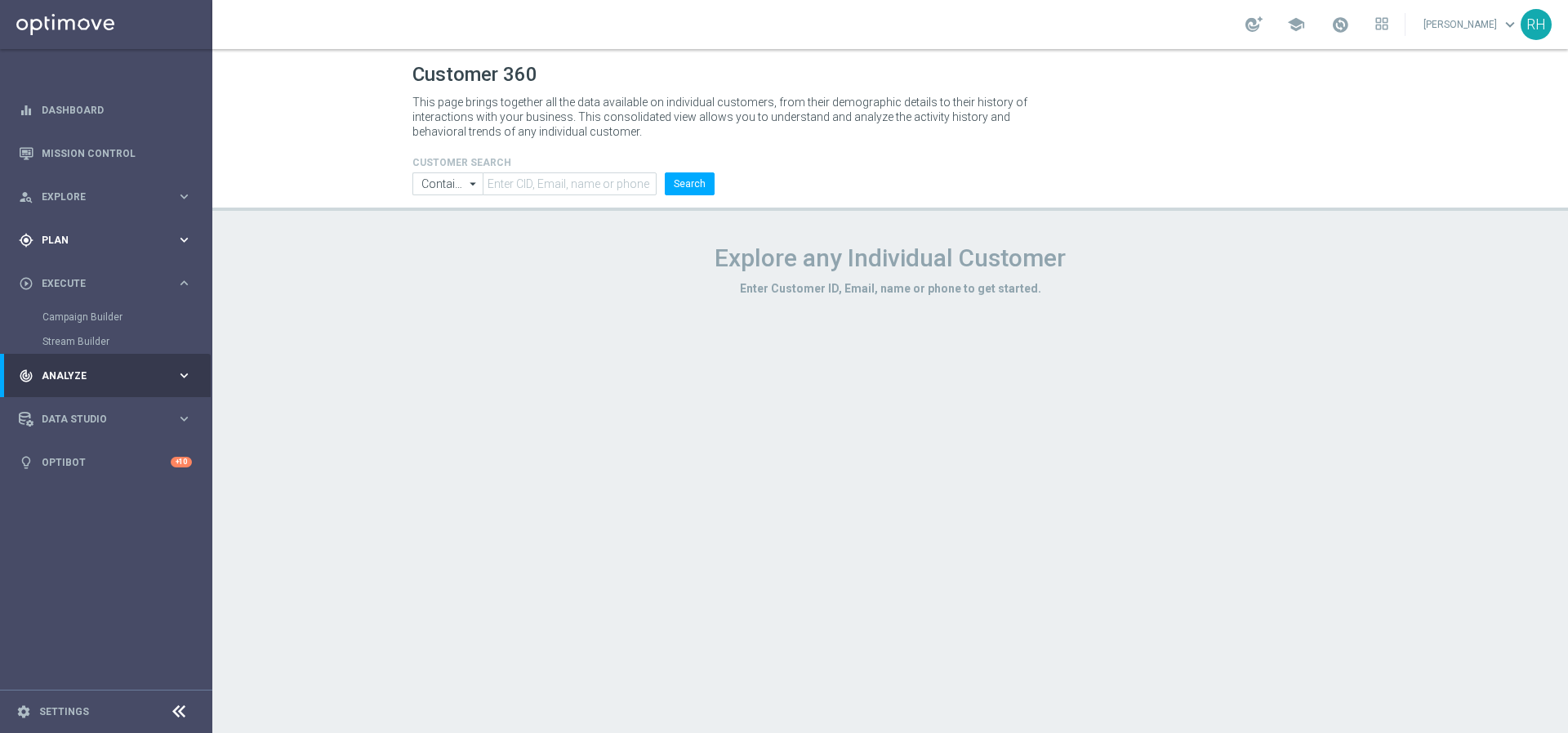
click at [118, 227] on div "gps_fixed Plan keyboard_arrow_right" at bounding box center [106, 240] width 211 height 43
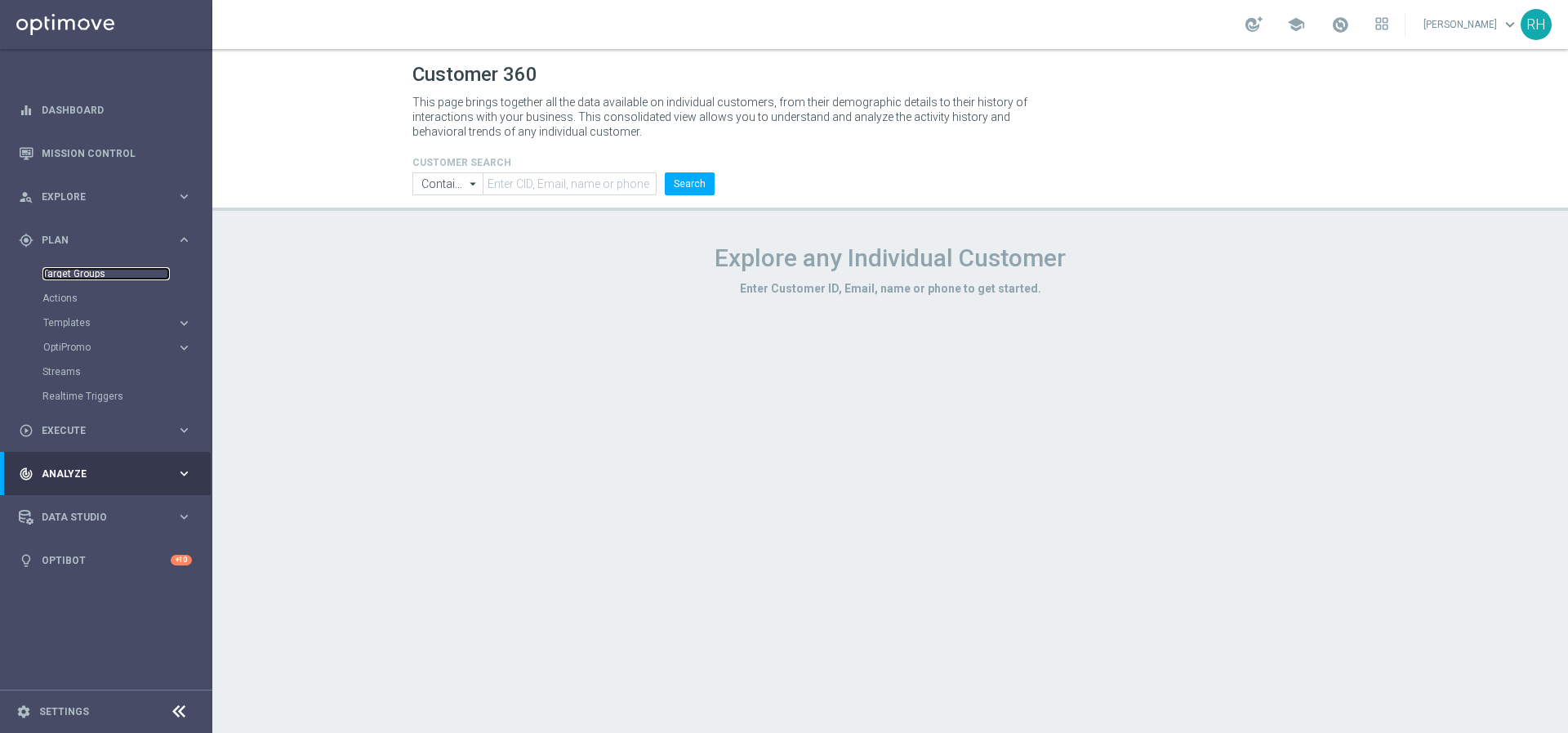
click at [100, 271] on link "Target Groups" at bounding box center [106, 274] width 127 height 13
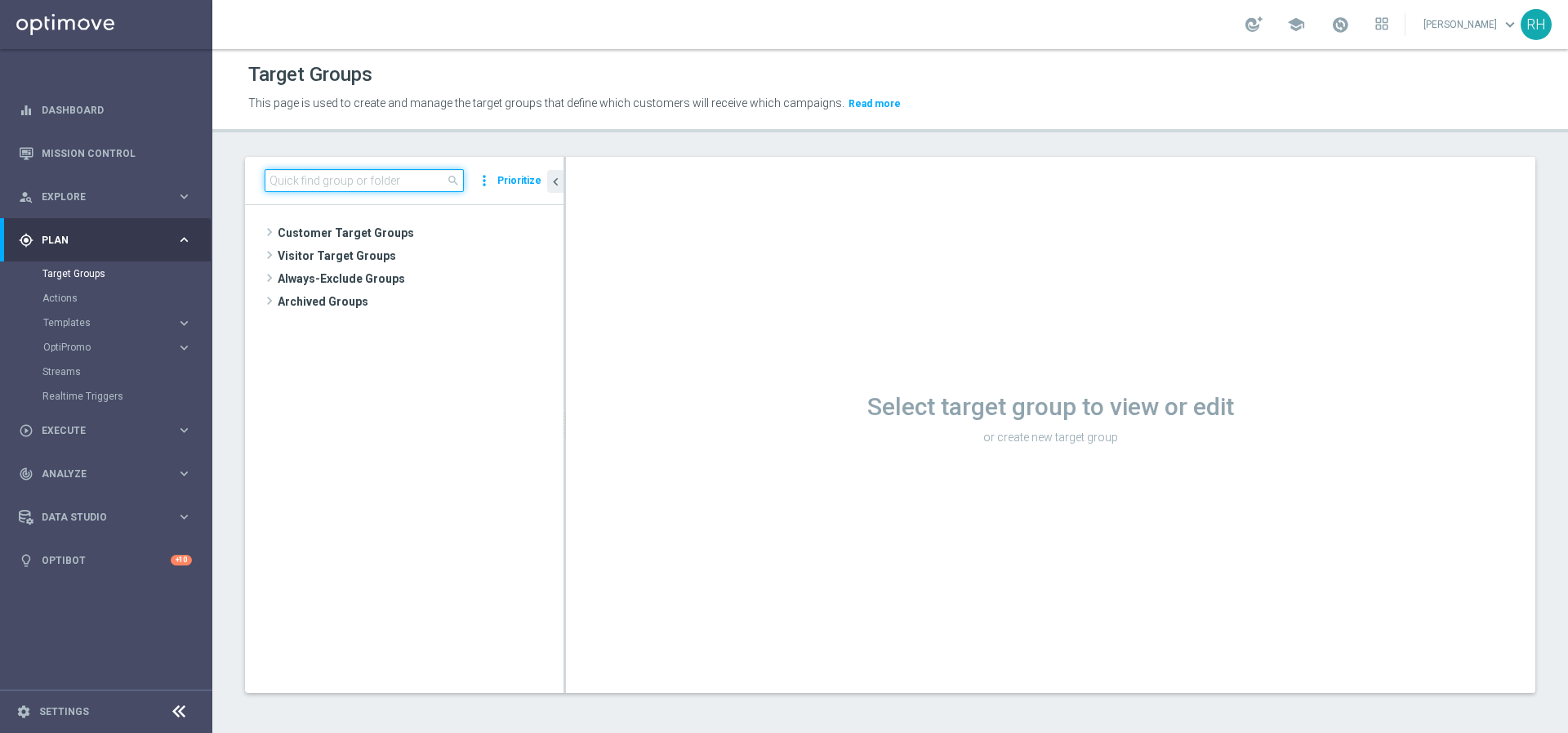
click at [383, 170] on input at bounding box center [364, 180] width 199 height 23
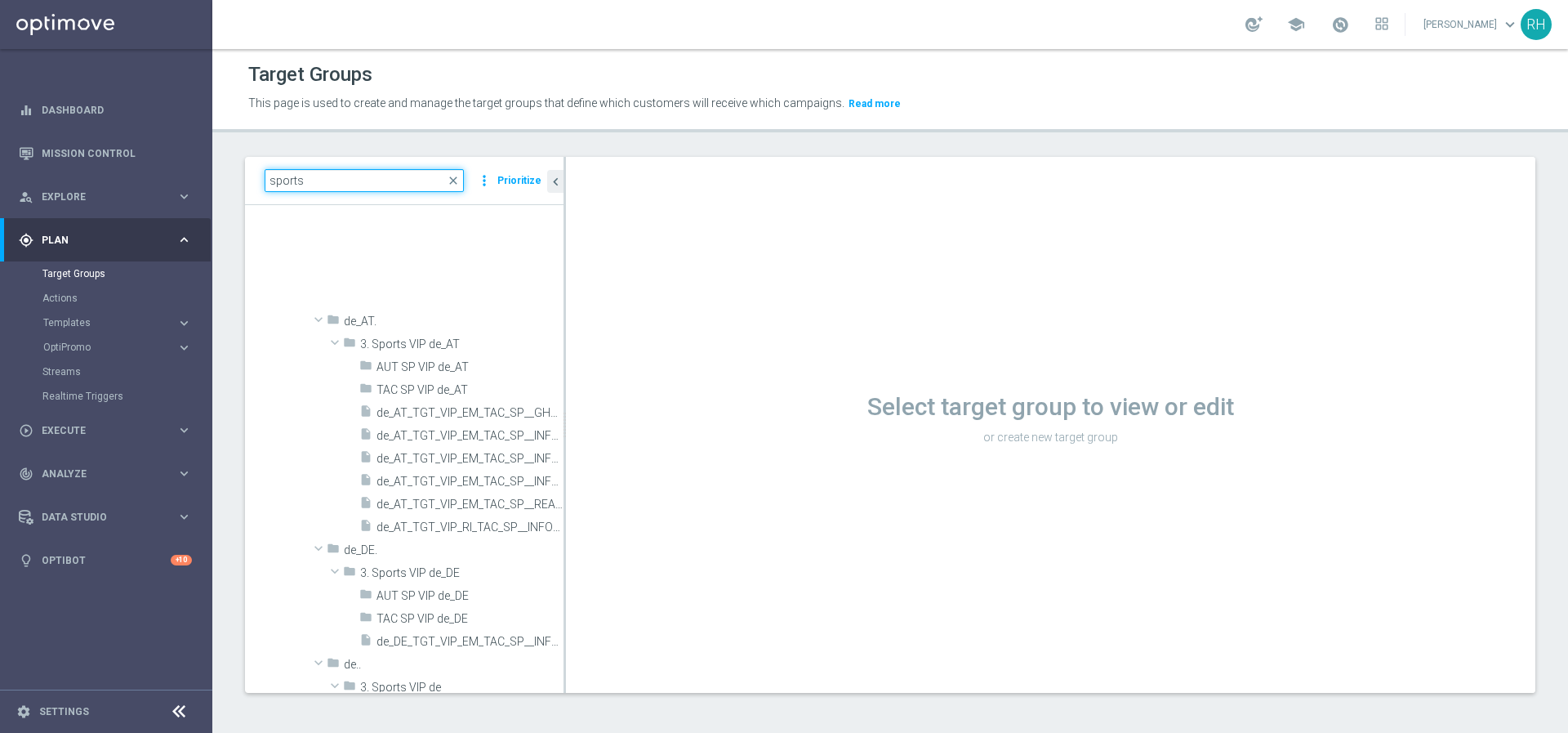
scroll to position [1277, 0]
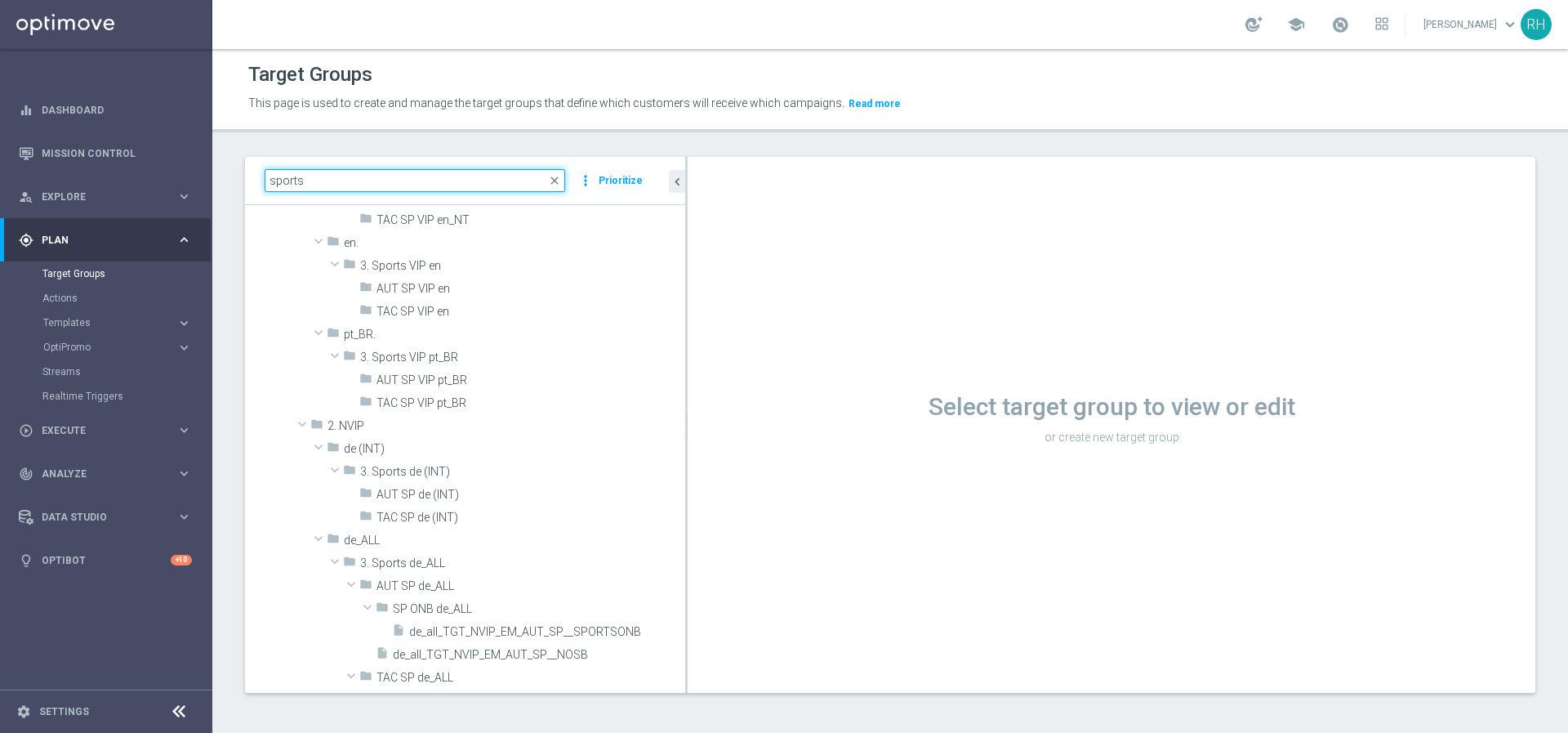
drag, startPoint x: 564, startPoint y: 372, endPoint x: 788, endPoint y: 366, distance: 224.1
click at [788, 366] on as-split "sports close more_vert Prioritize Customer Target Groups library_add create_new…" at bounding box center [890, 425] width 1290 height 536
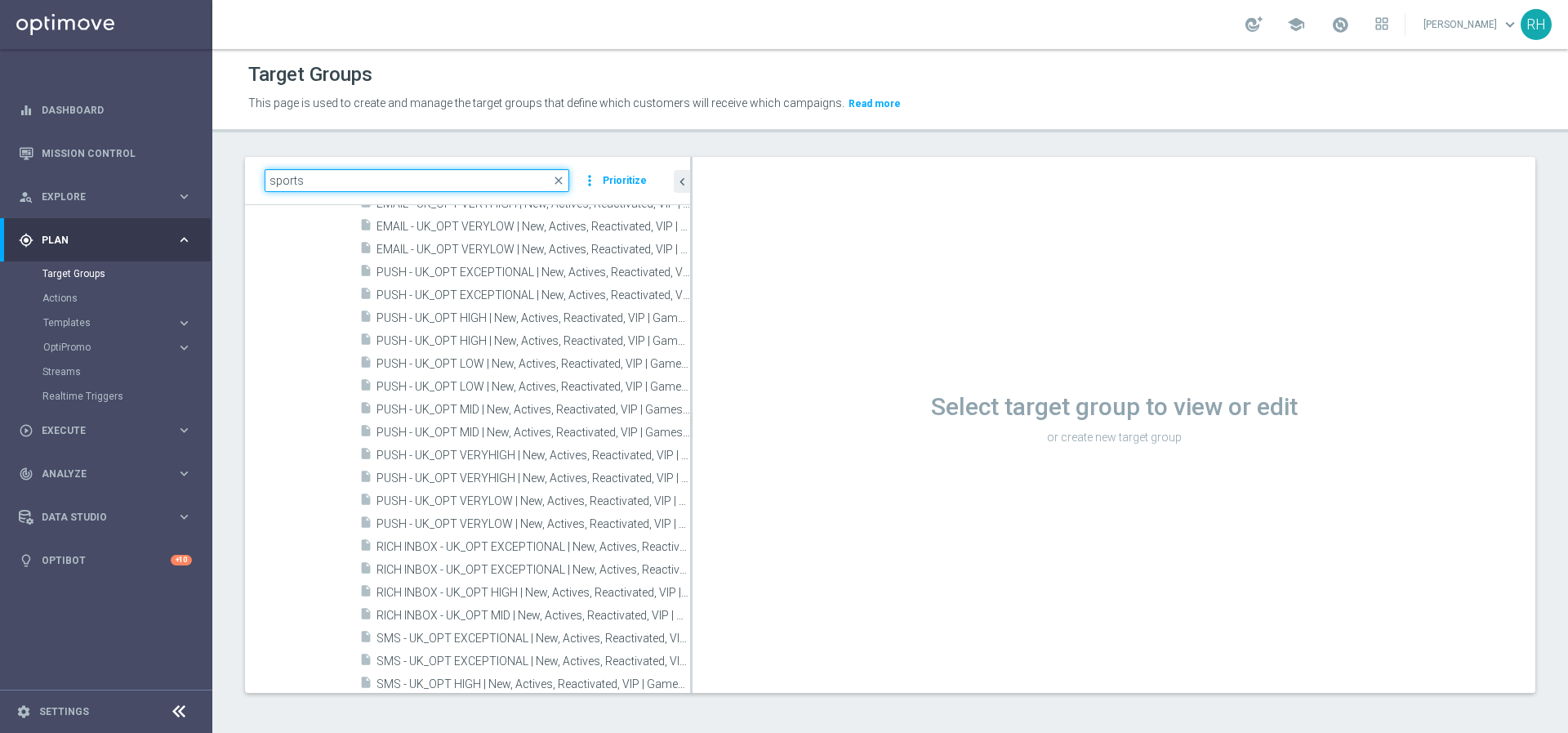
scroll to position [7332, 0]
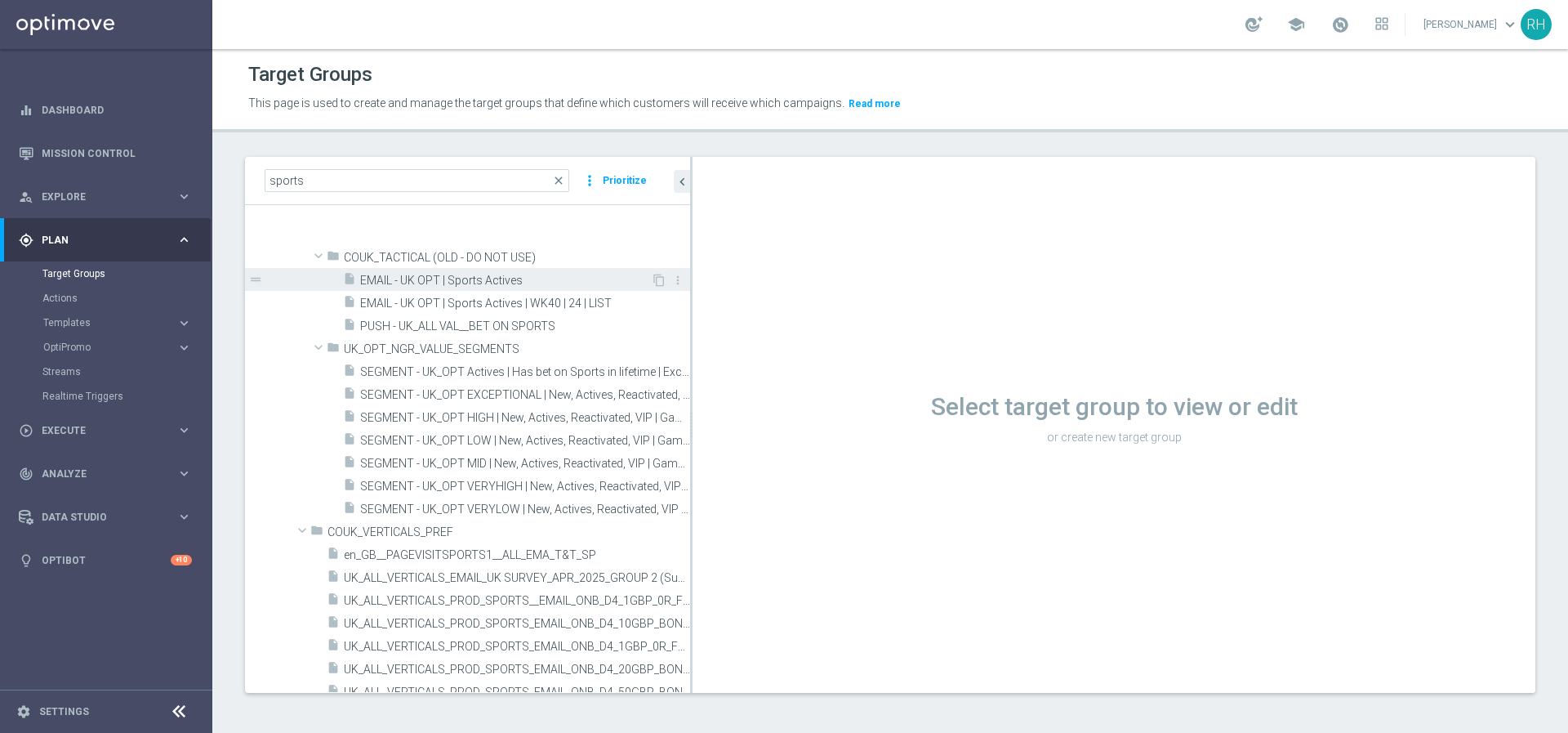
click at [475, 269] on div "insert_drive_file EMAIL - UK OPT | Sports Actives" at bounding box center [496, 279] width 308 height 23
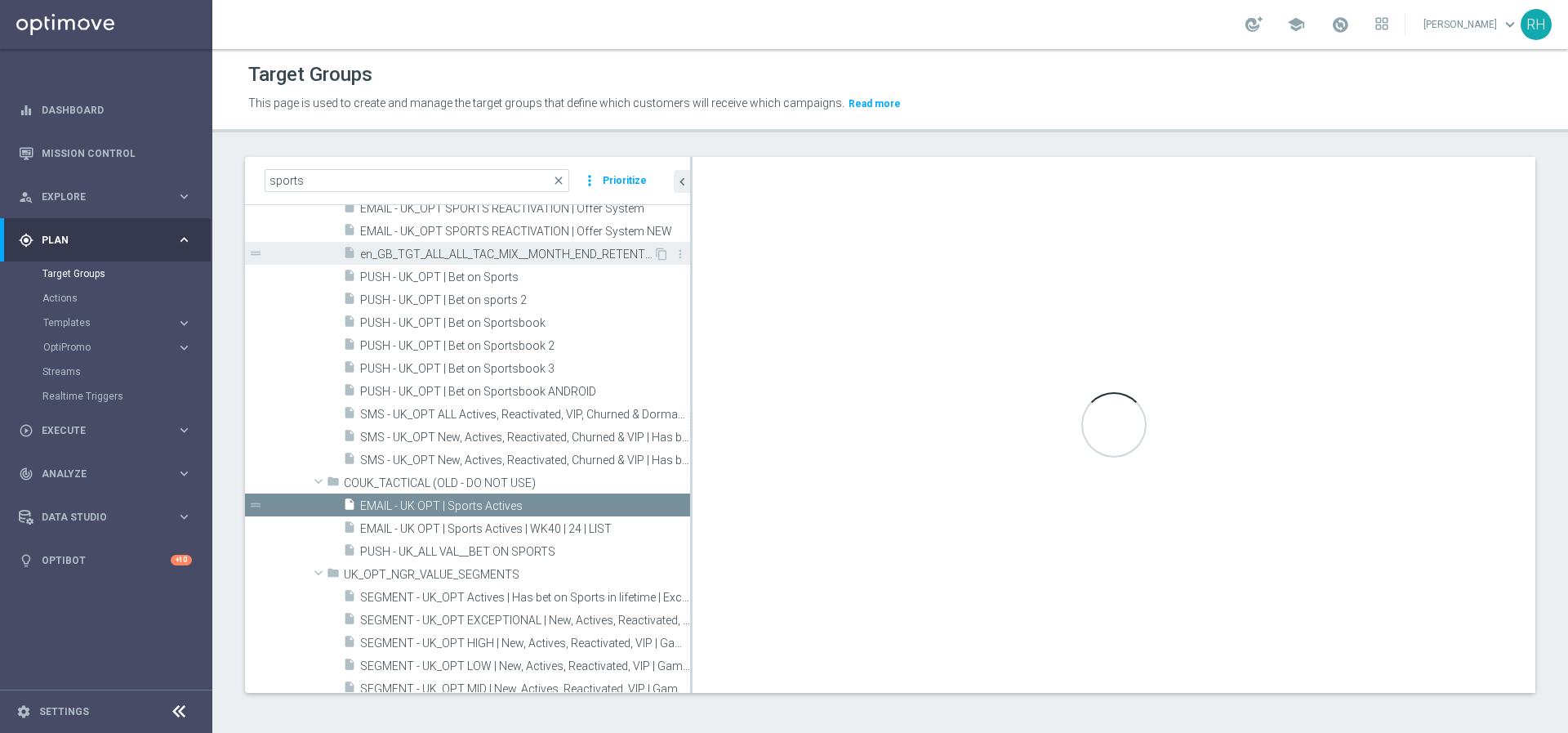
scroll to position [7151, 0]
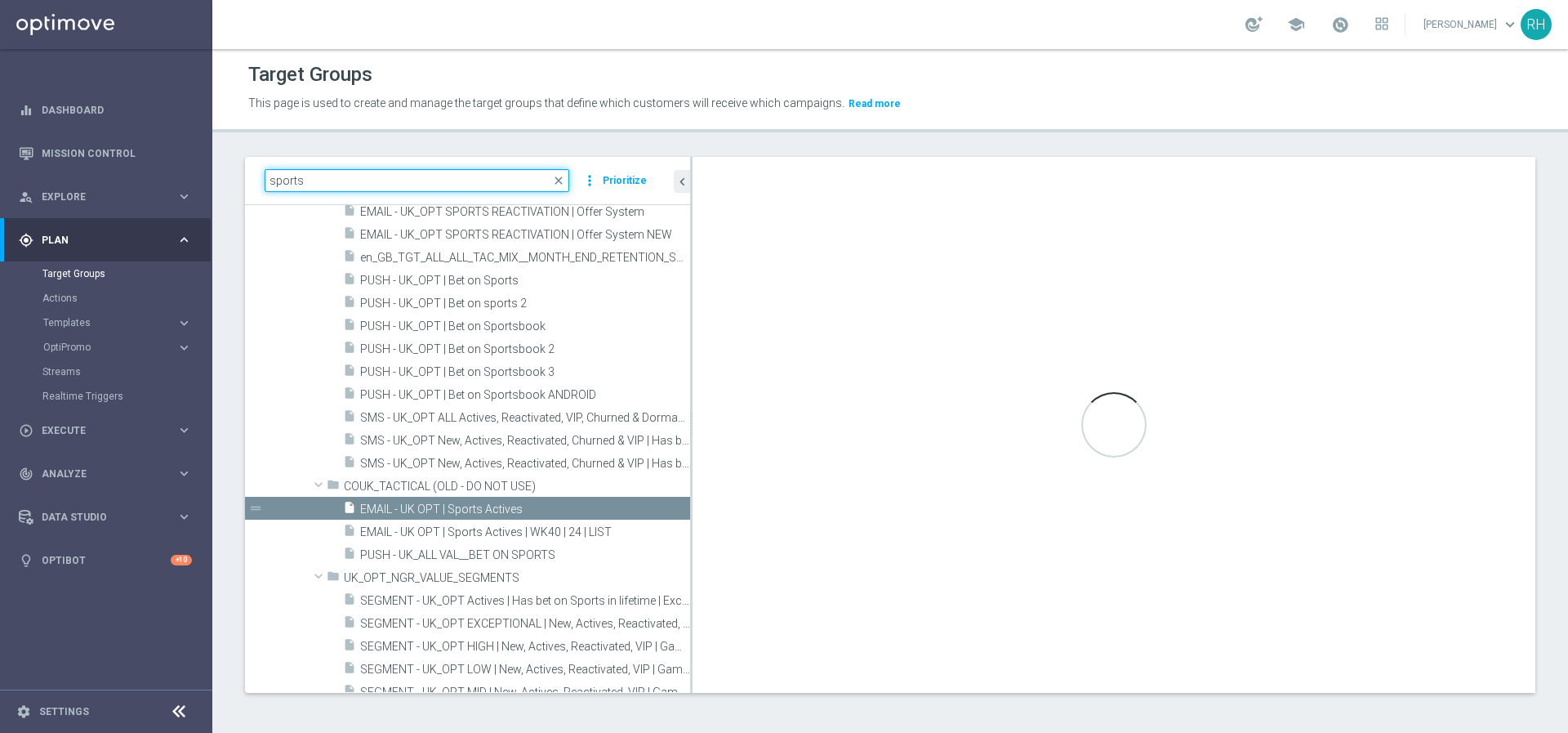
click at [469, 186] on input "sports" at bounding box center [417, 180] width 305 height 23
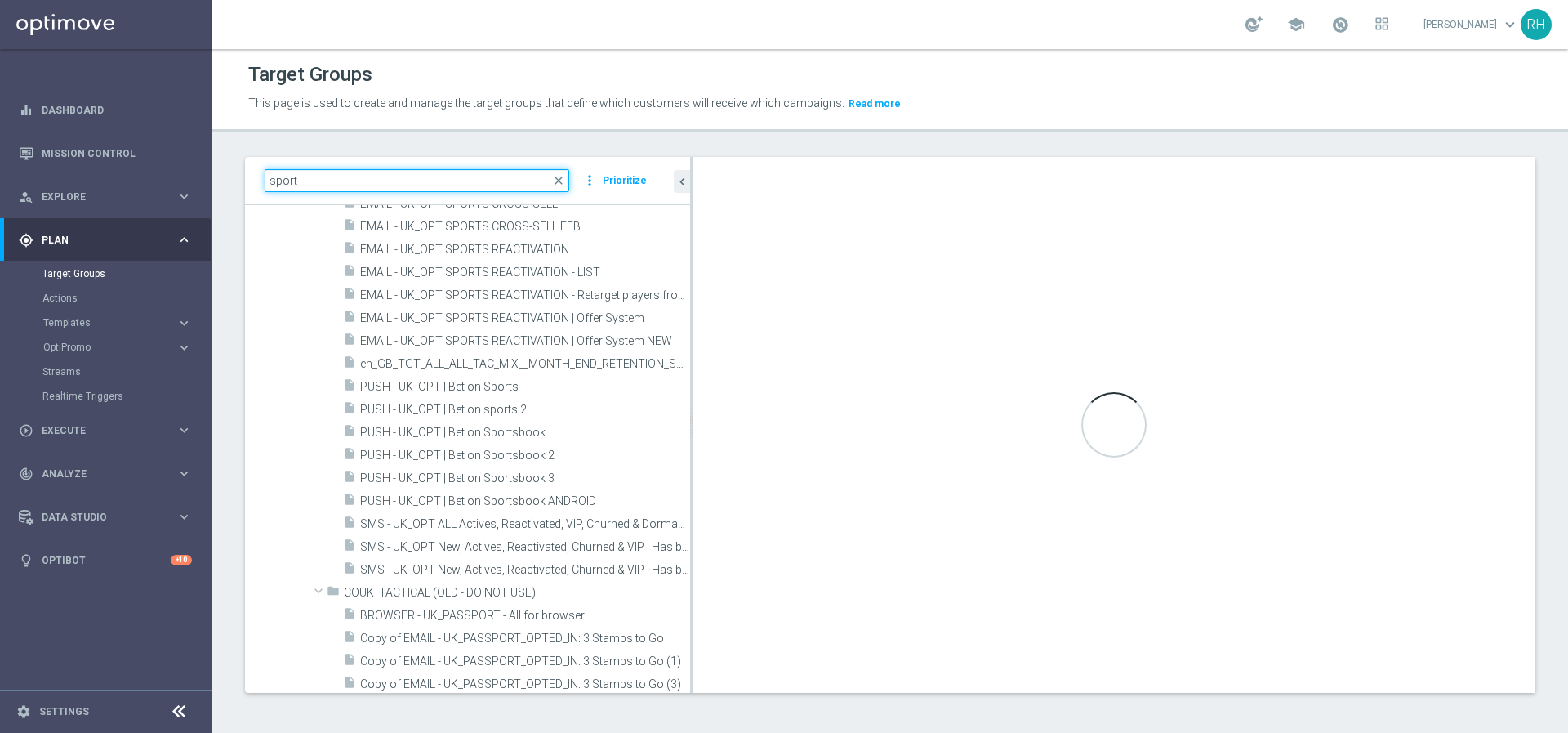
click at [271, 175] on input "sport" at bounding box center [417, 180] width 305 height 23
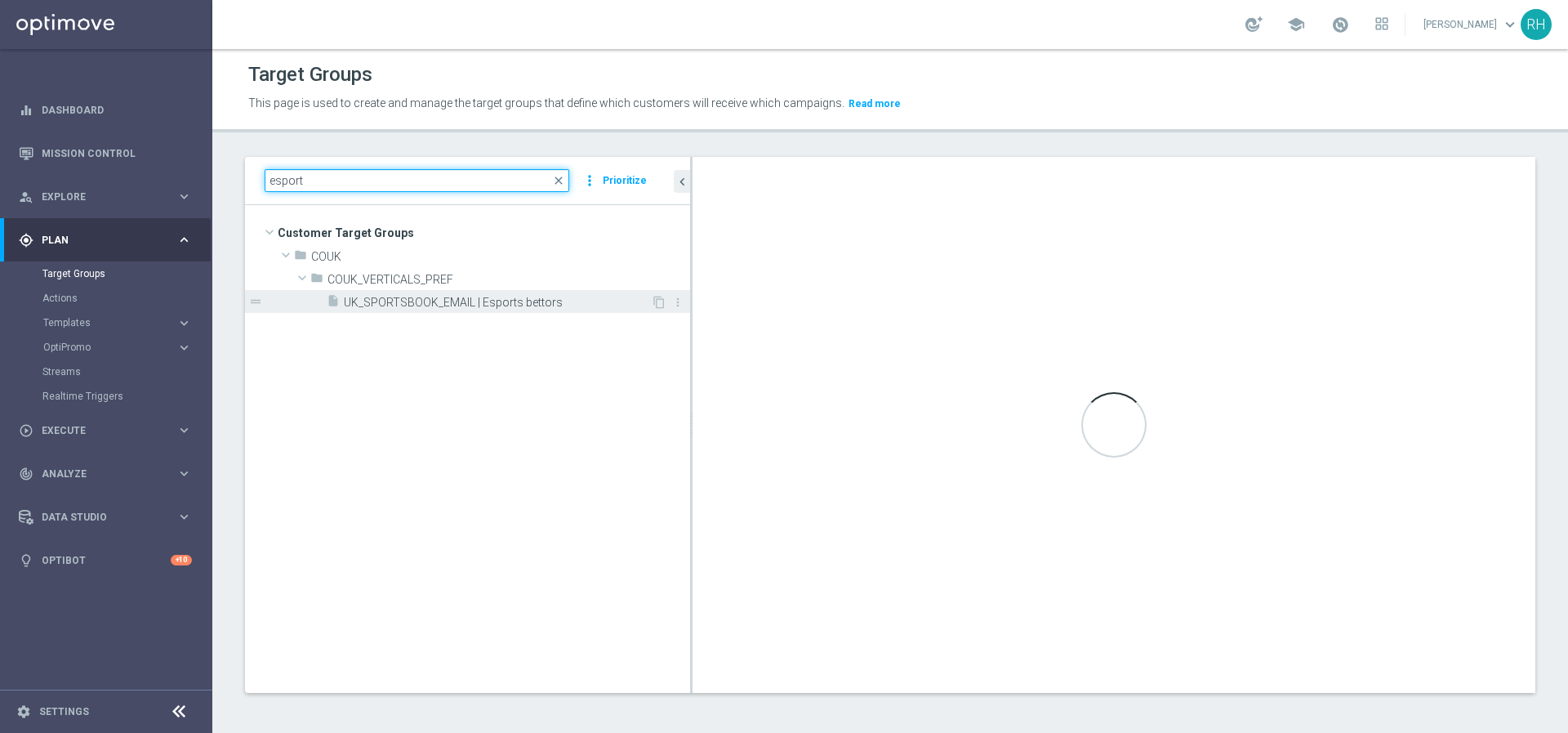
type input "esport"
click at [441, 297] on span "UK_SPORTSBOOK_EMAIL | Esports bettors" at bounding box center [497, 302] width 307 height 14
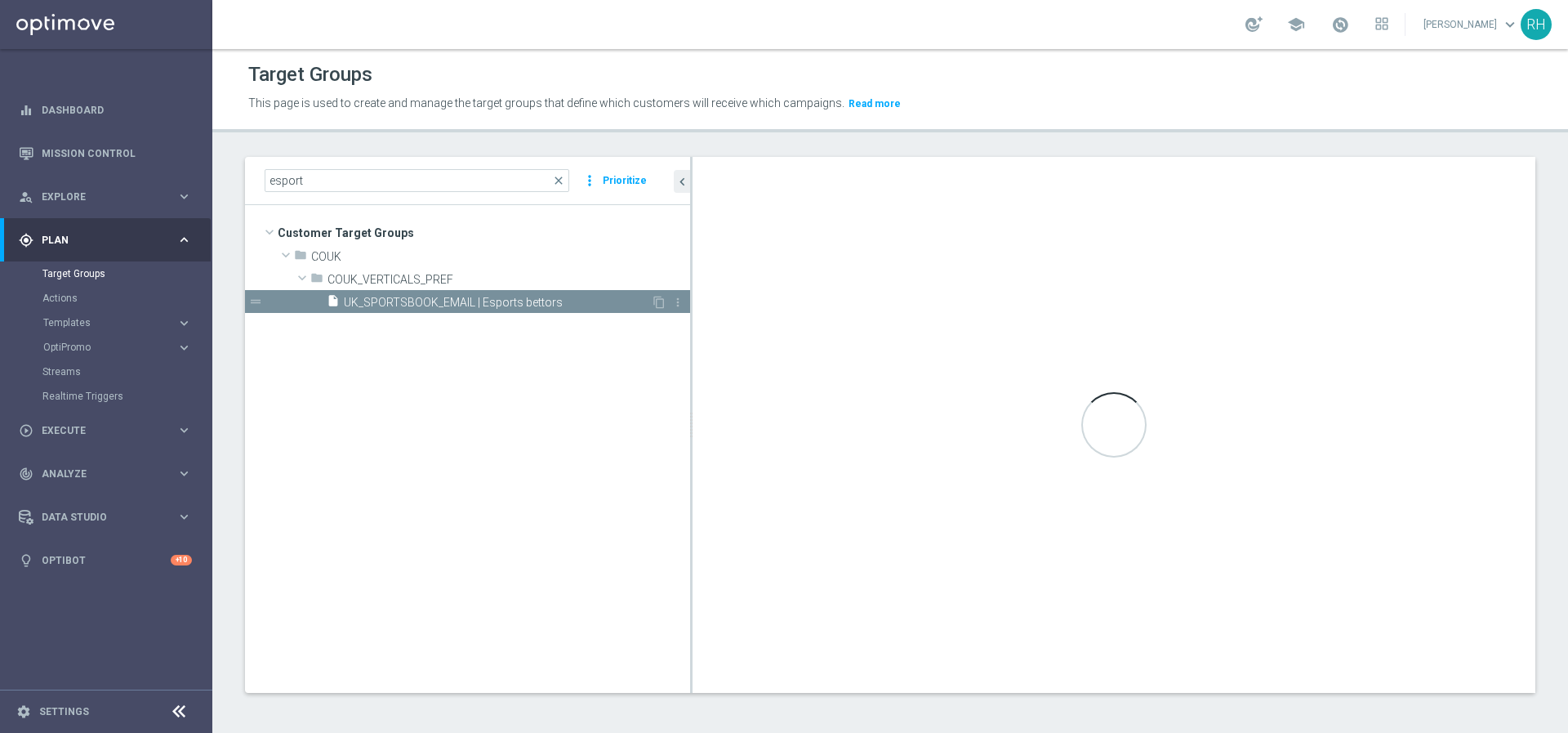
click at [441, 297] on span "UK_SPORTSBOOK_EMAIL | Esports bettors" at bounding box center [497, 302] width 307 height 14
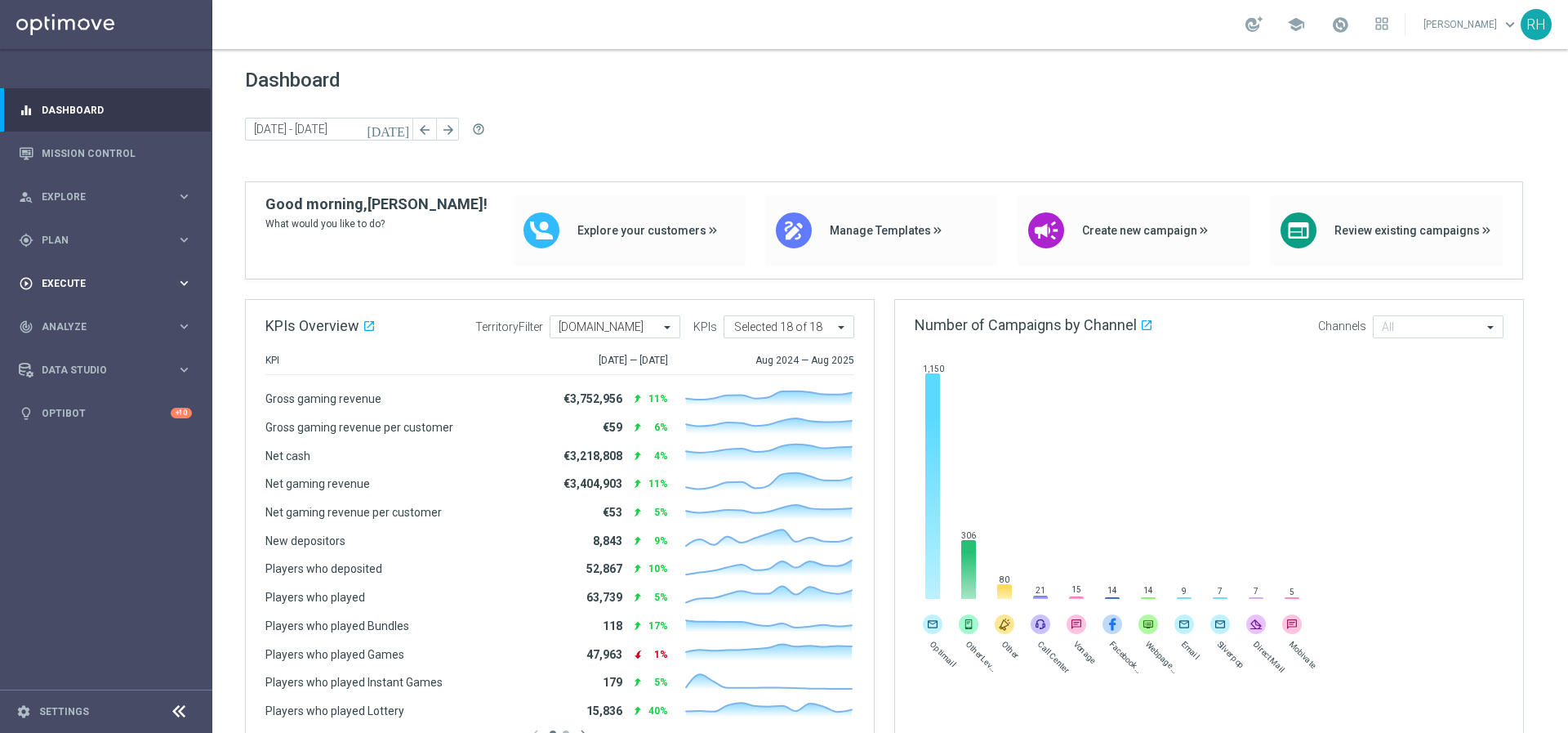
click at [88, 279] on span "Execute" at bounding box center [108, 283] width 134 height 10
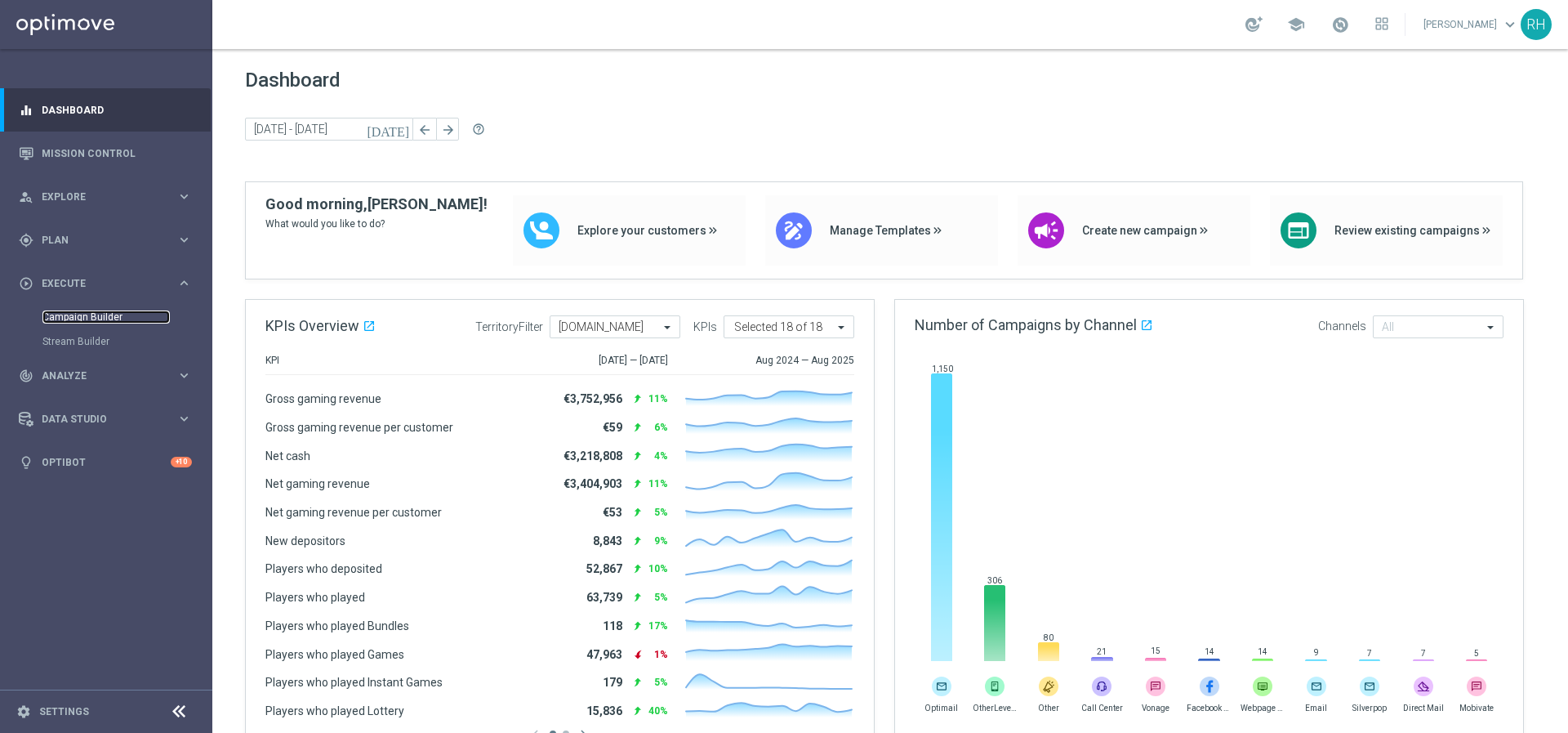
click at [88, 313] on link "Campaign Builder" at bounding box center [106, 317] width 127 height 13
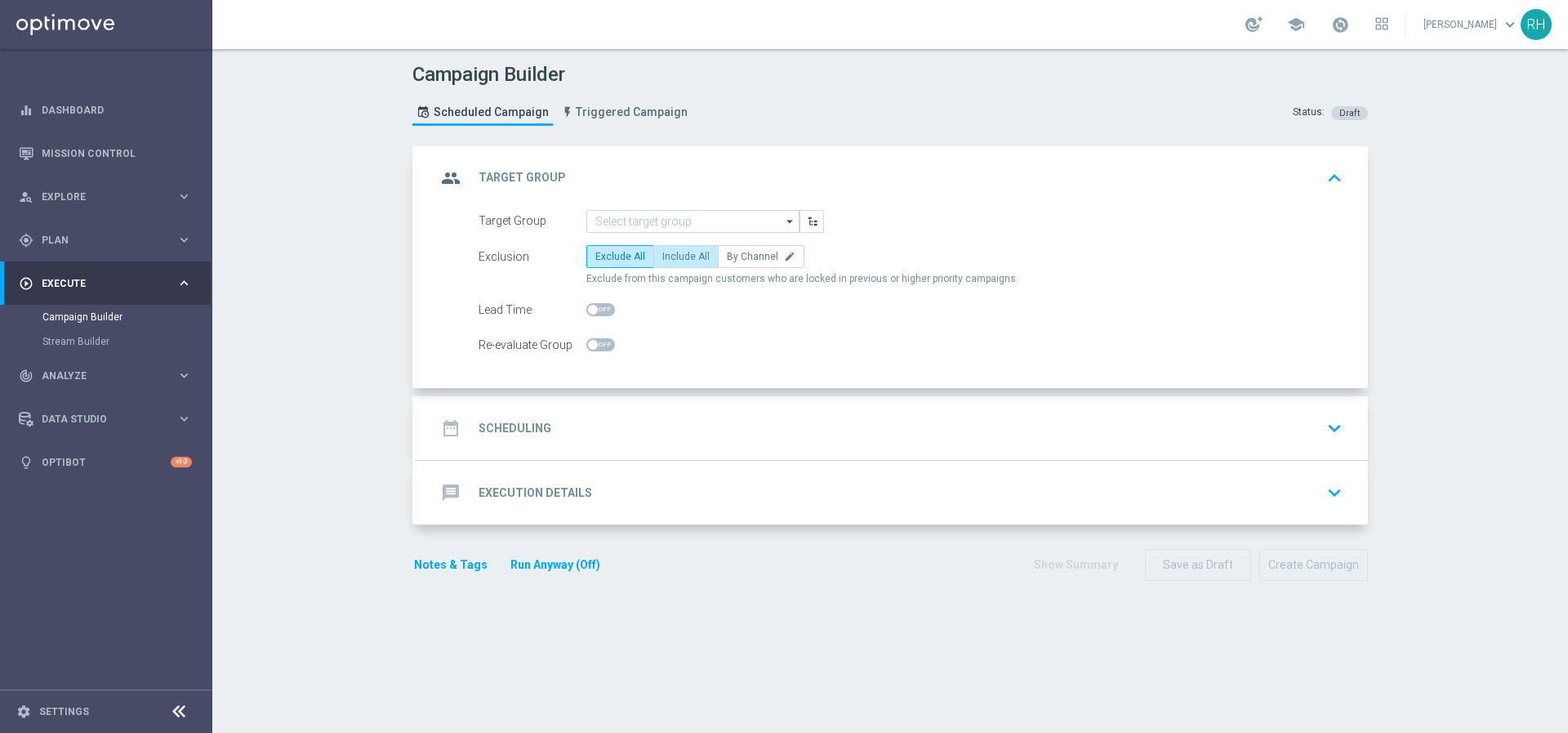
click at [693, 252] on span "Include All" at bounding box center [686, 256] width 47 height 12
click at [673, 254] on input "Include All" at bounding box center [668, 259] width 11 height 11
radio input "true"
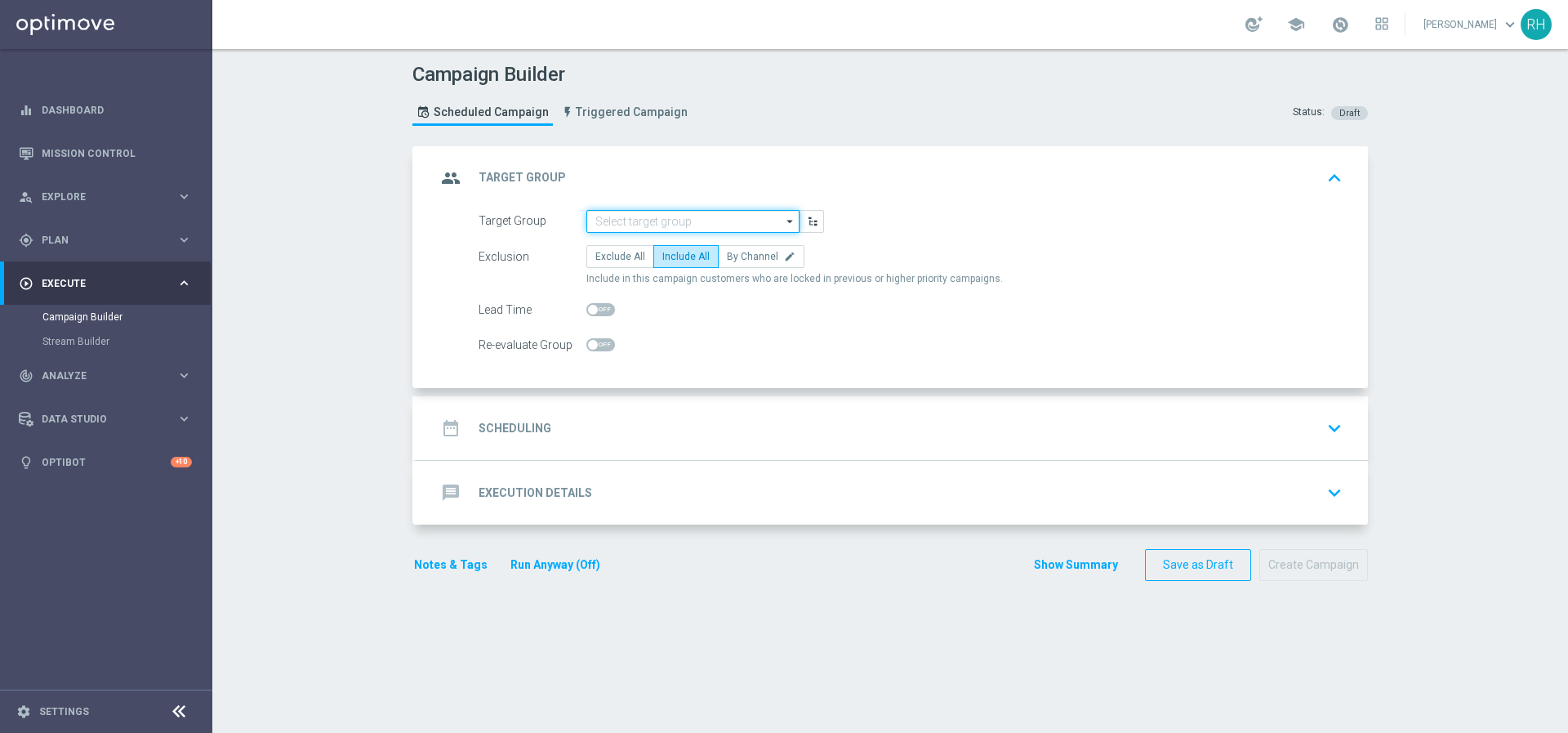
click at [684, 225] on input at bounding box center [693, 221] width 213 height 23
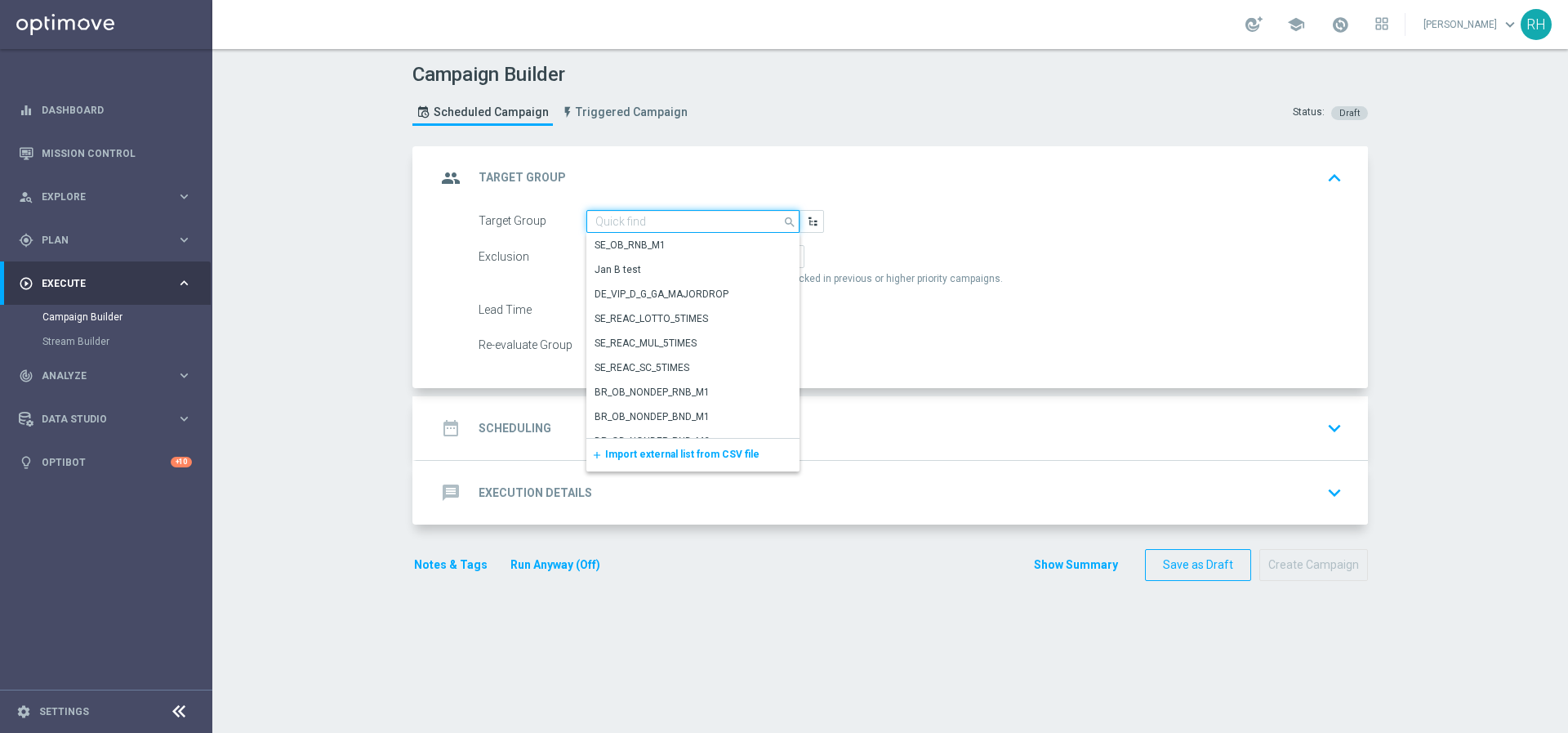
click at [684, 225] on input at bounding box center [693, 221] width 213 height 23
click at [976, 64] on div "Campaign Builder Scheduled Campaign Triggered Campaign Status: Draft" at bounding box center [890, 96] width 980 height 75
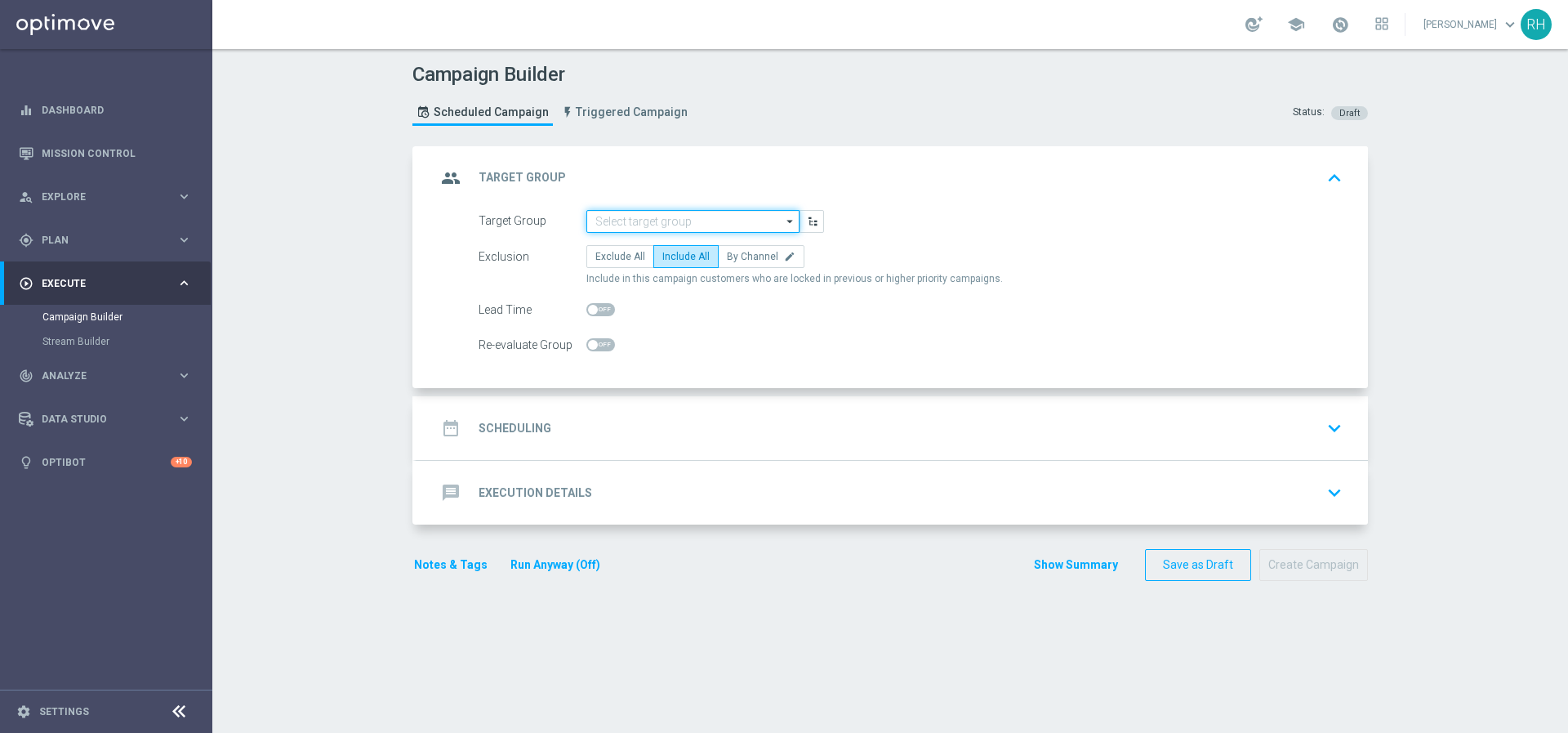
click at [682, 226] on input at bounding box center [693, 221] width 213 height 23
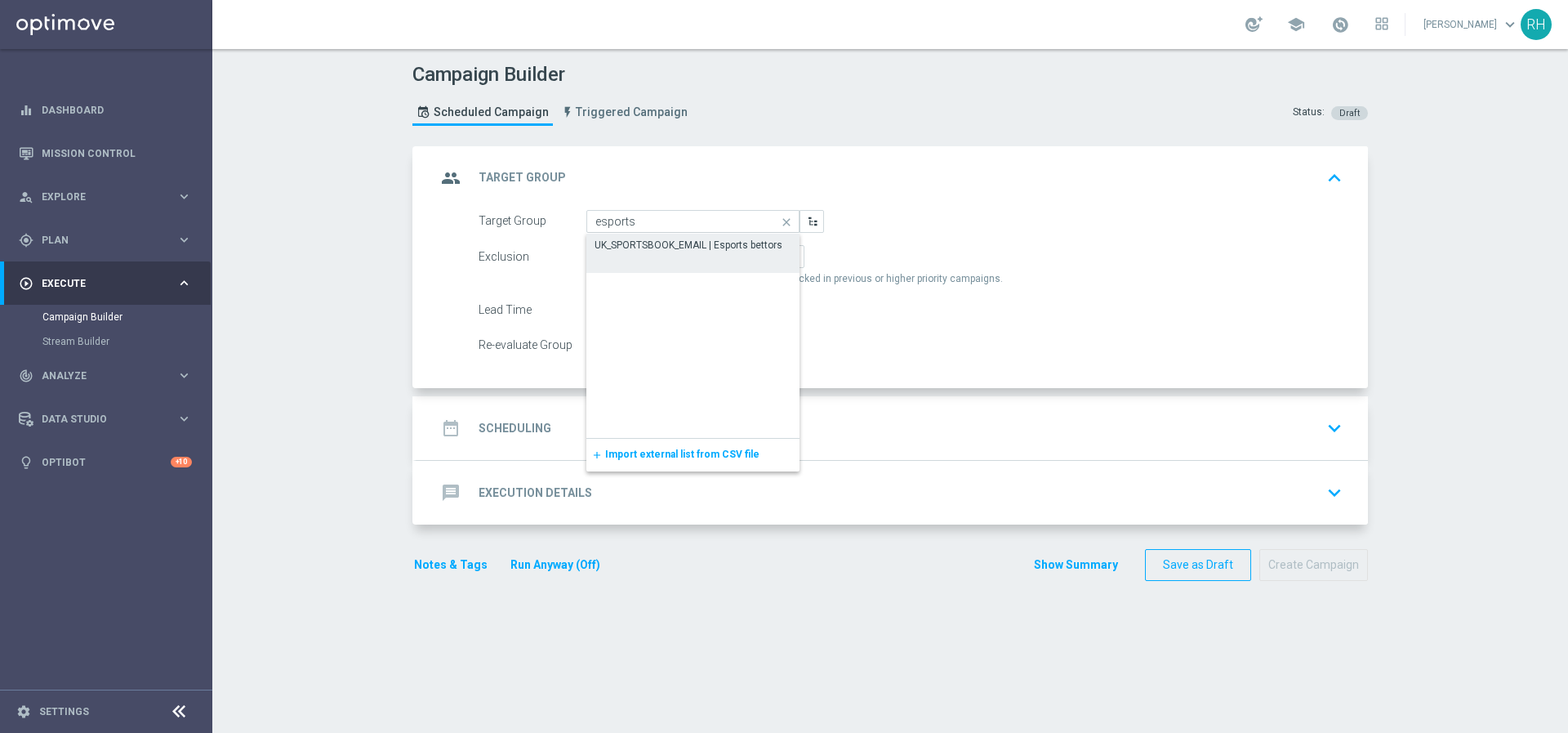
click at [694, 245] on div "UK_SPORTSBOOK_EMAIL | Esports bettors" at bounding box center [688, 245] width 188 height 14
type input "UK_SPORTSBOOK_EMAIL | Esports bettors"
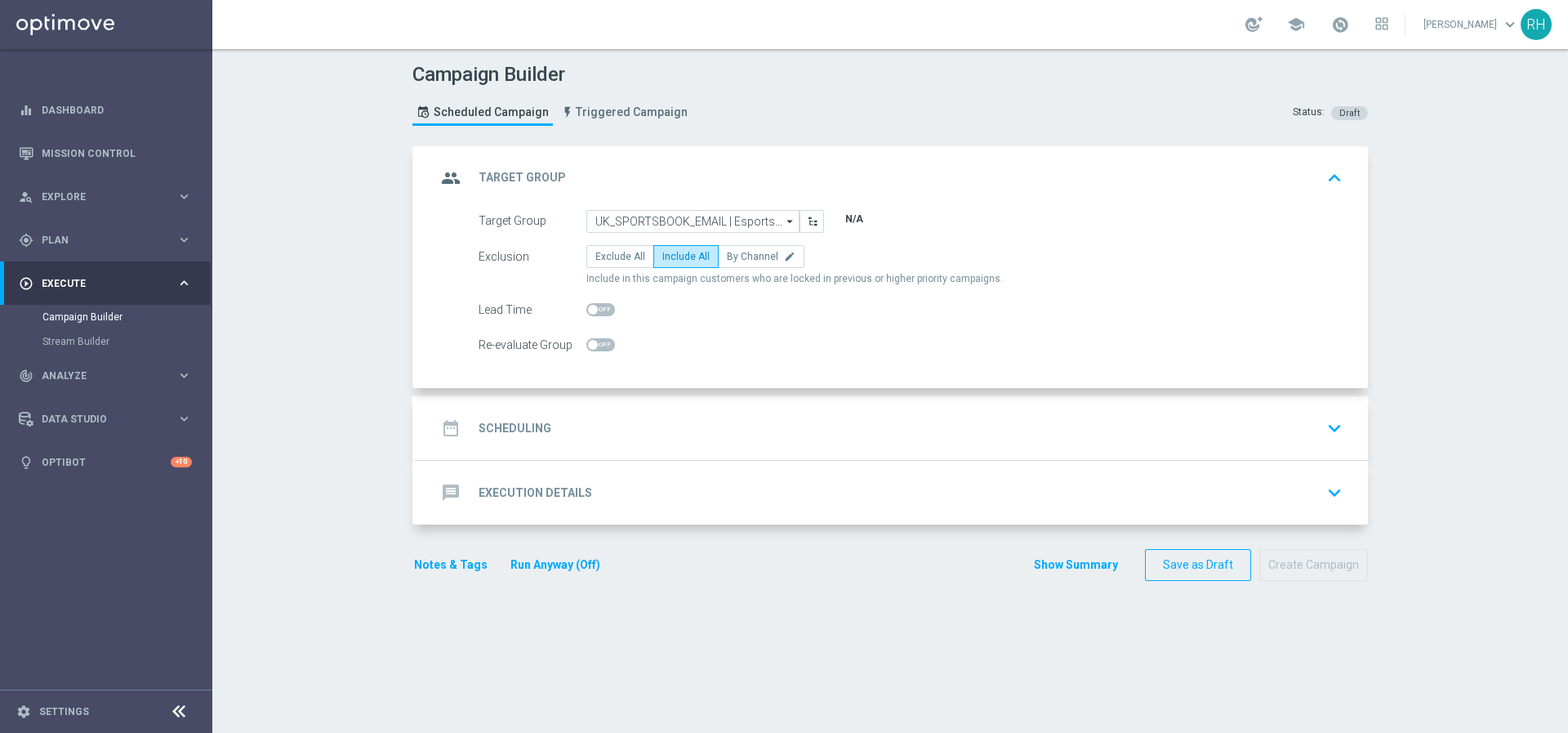
click at [694, 246] on label "Include All" at bounding box center [686, 256] width 65 height 23
click at [673, 254] on input "Include All" at bounding box center [668, 259] width 11 height 11
click at [771, 378] on div "Target Group UK_SPORTSBOOK_EMAIL | Esports bettors UK_SPORTSBOOK_EMAIL | Esport…" at bounding box center [892, 300] width 951 height 179
click at [691, 210] on input "UK_SPORTSBOOK_EMAIL | Esports bettors" at bounding box center [693, 221] width 213 height 23
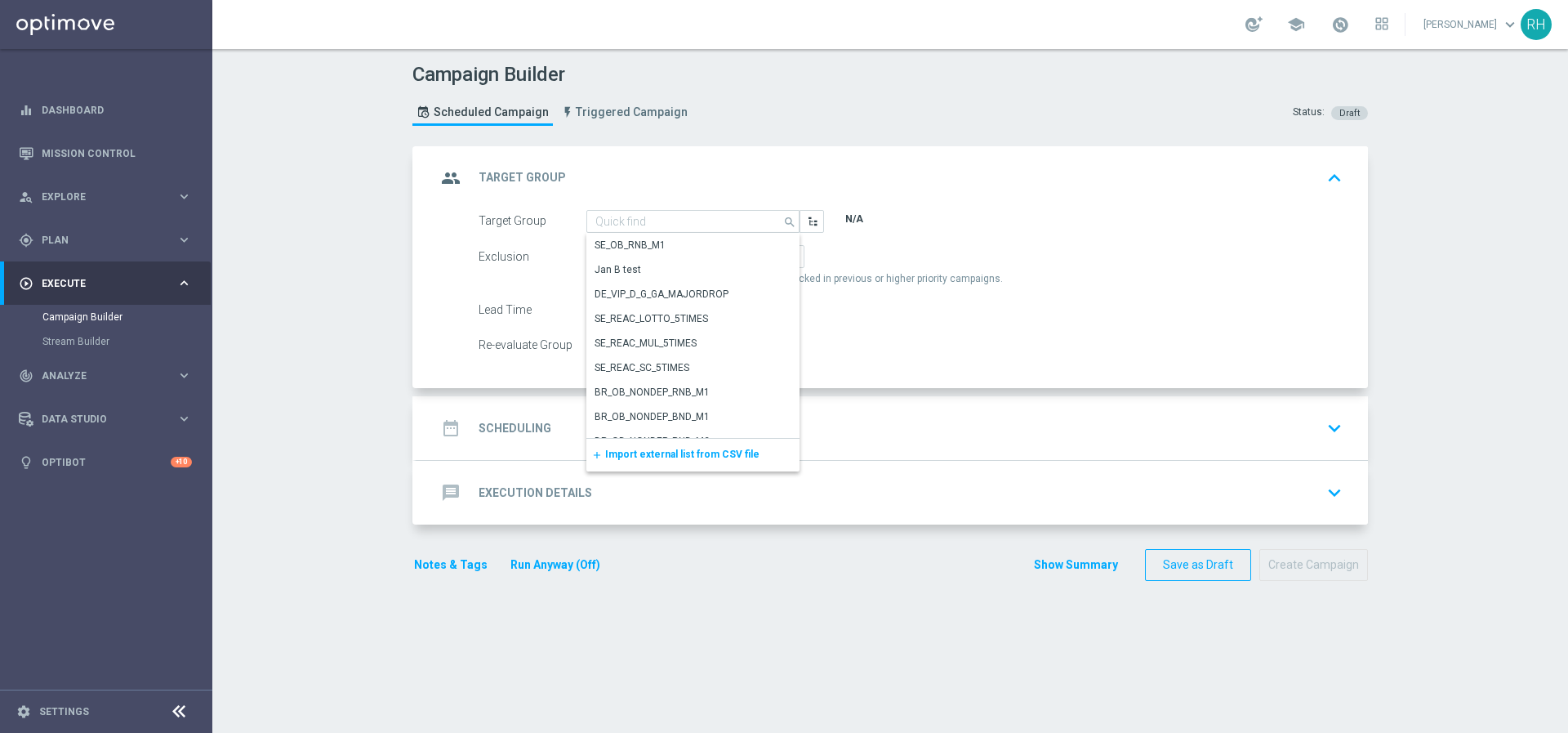
click at [784, 101] on div "Campaign Builder Scheduled Campaign Triggered Campaign Status: Draft" at bounding box center [890, 96] width 980 height 75
type input "UK_SPORTSBOOK_EMAIL | Esports bettors"
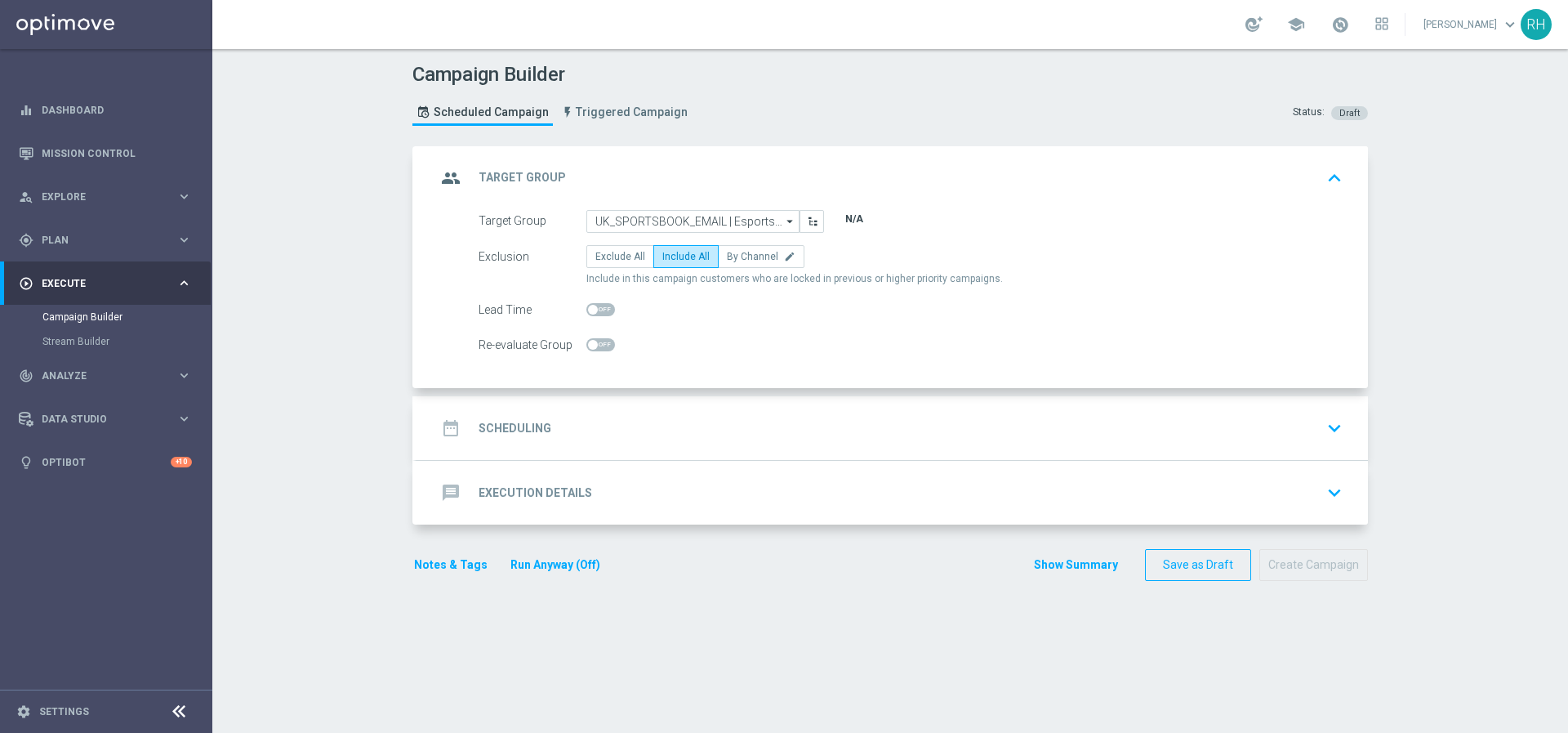
click at [851, 219] on div "N/A" at bounding box center [854, 218] width 20 height 14
click at [853, 228] on div "N/A" at bounding box center [854, 221] width 36 height 23
click at [1341, 23] on span at bounding box center [1340, 24] width 18 height 18
click at [789, 416] on div "date_range Scheduling keyboard_arrow_down" at bounding box center [891, 428] width 912 height 31
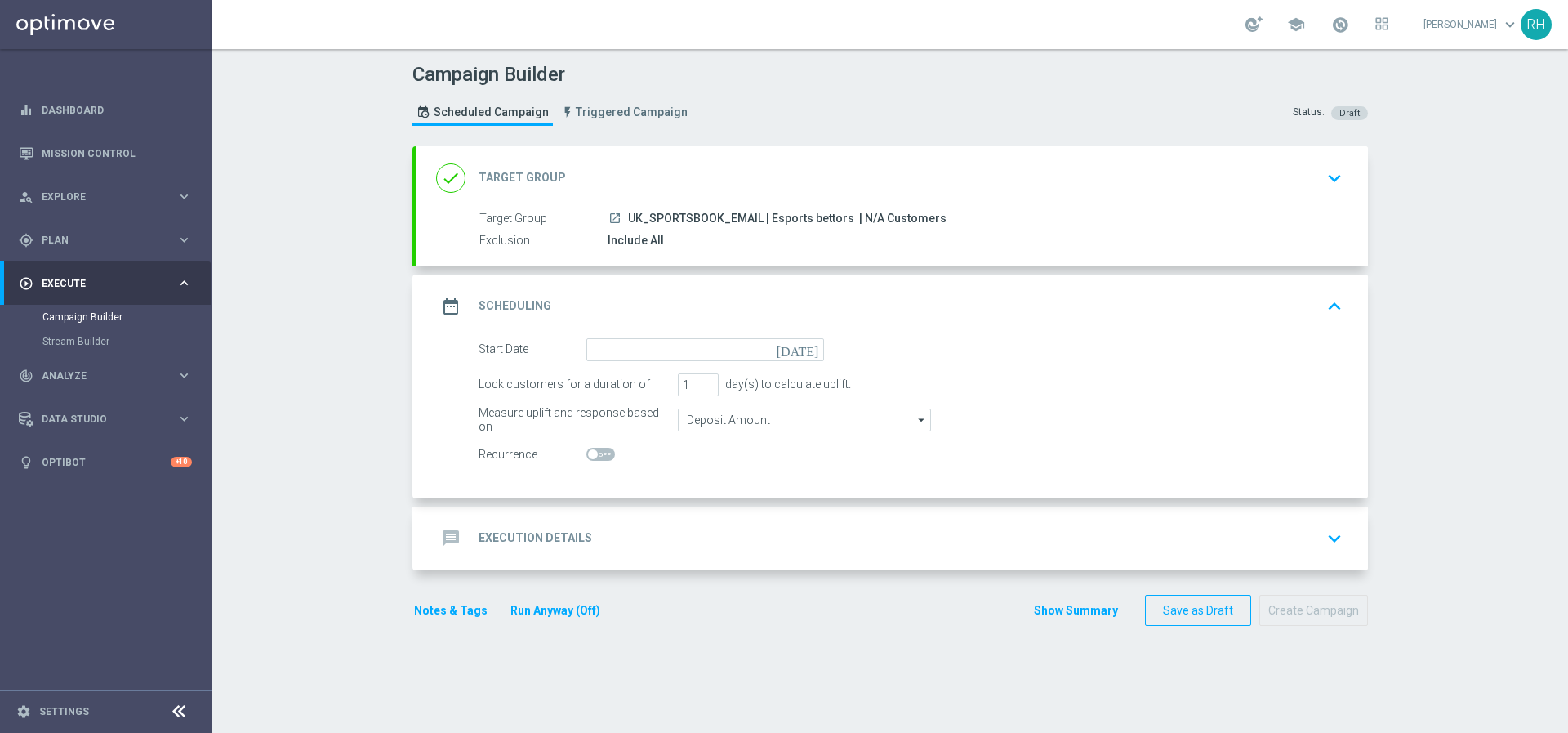
click at [610, 212] on icon "launch" at bounding box center [614, 218] width 13 height 13
click at [807, 212] on span "UK_SPORTSBOOK_EMAIL | Esports bettors" at bounding box center [741, 218] width 226 height 14
copy div "UK_SPORTSBOOK_EMAIL | Esports bettors"
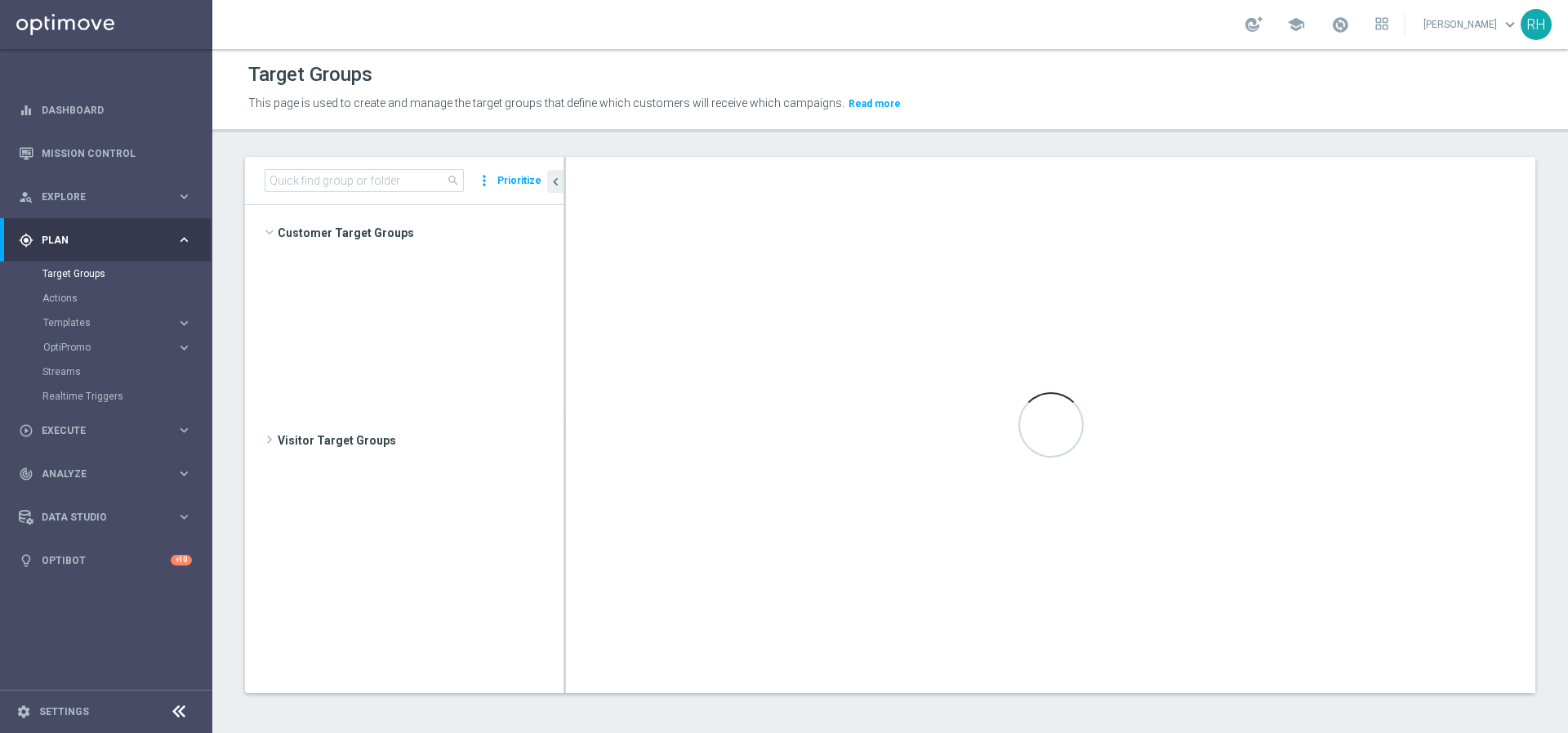
scroll to position [4090, 0]
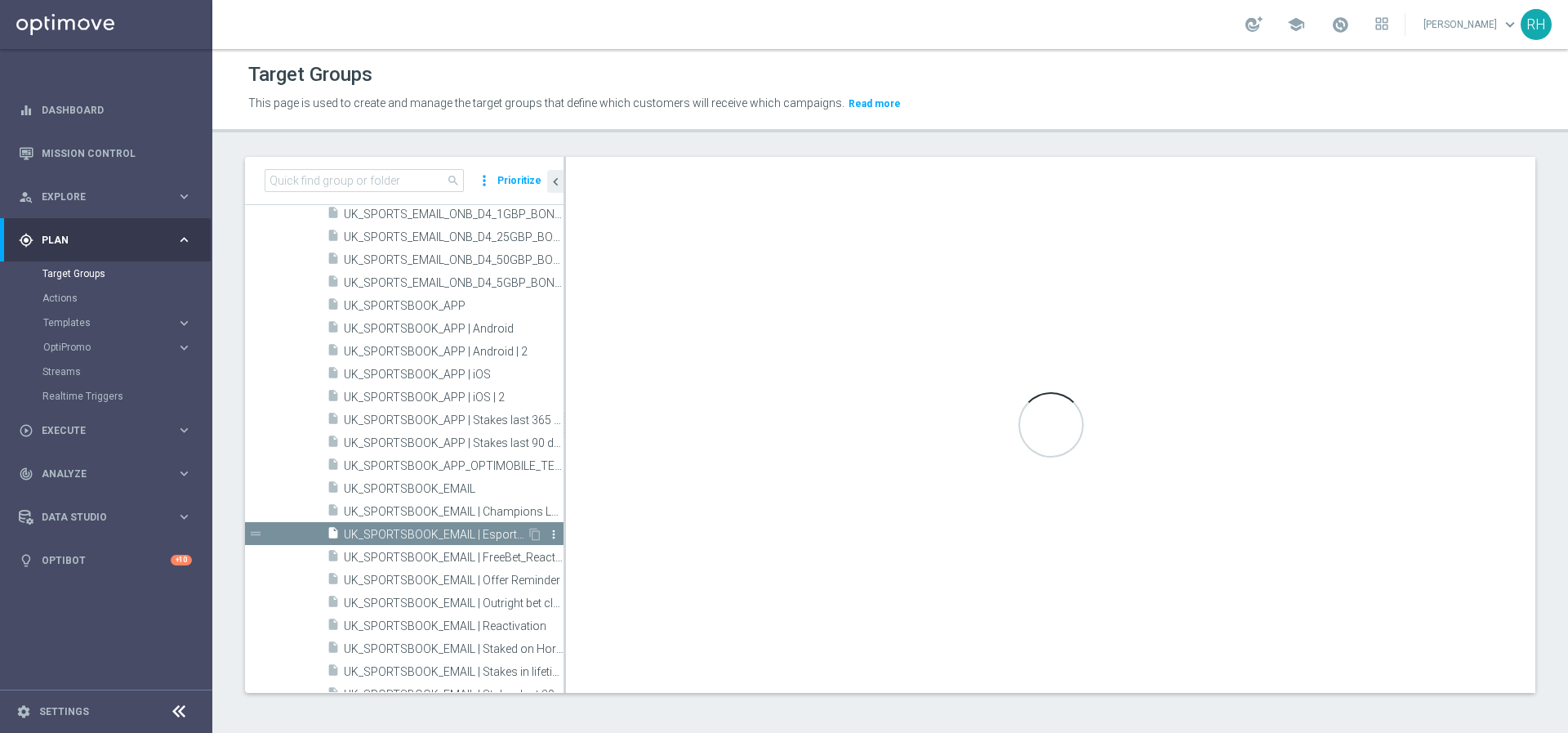
click at [547, 537] on icon "more_vert" at bounding box center [553, 534] width 13 height 13
click at [562, 582] on li "delete Delete" at bounding box center [579, 584] width 80 height 25
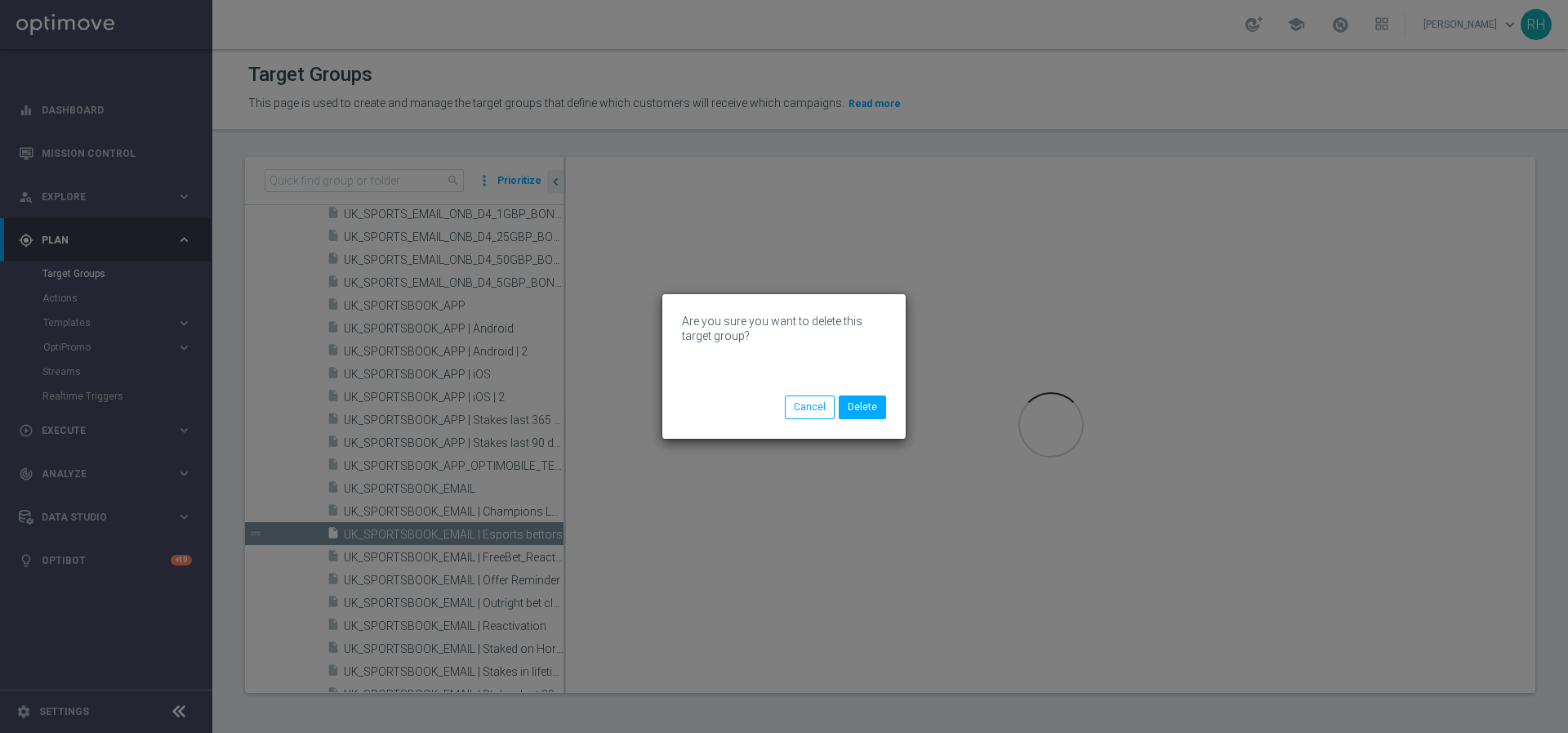
click at [1065, 332] on div "Are you sure you want to delete this target group? Cancel [GEOGRAPHIC_DATA]" at bounding box center [784, 366] width 1568 height 733
click at [798, 413] on button "Cancel" at bounding box center [809, 406] width 50 height 23
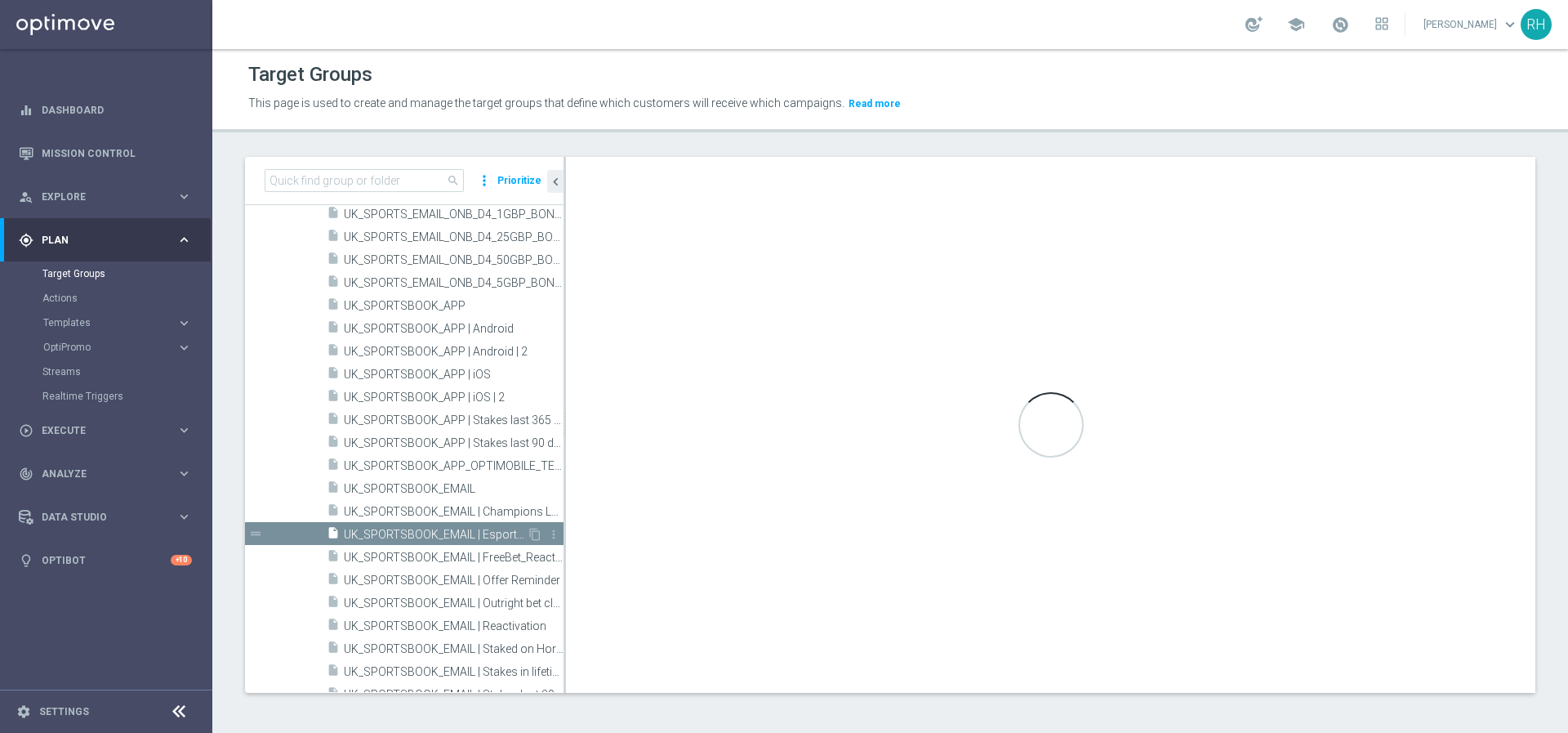
click at [507, 533] on span "UK_SPORTSBOOK_EMAIL | Esports bettors" at bounding box center [435, 534] width 183 height 14
click at [480, 528] on span "UK_SPORTSBOOK_EMAIL | Esports bettors" at bounding box center [435, 534] width 183 height 14
click at [463, 471] on span "UK_SPORTSBOOK_APP_OPTIMOBILE_TEST" at bounding box center [435, 466] width 183 height 14
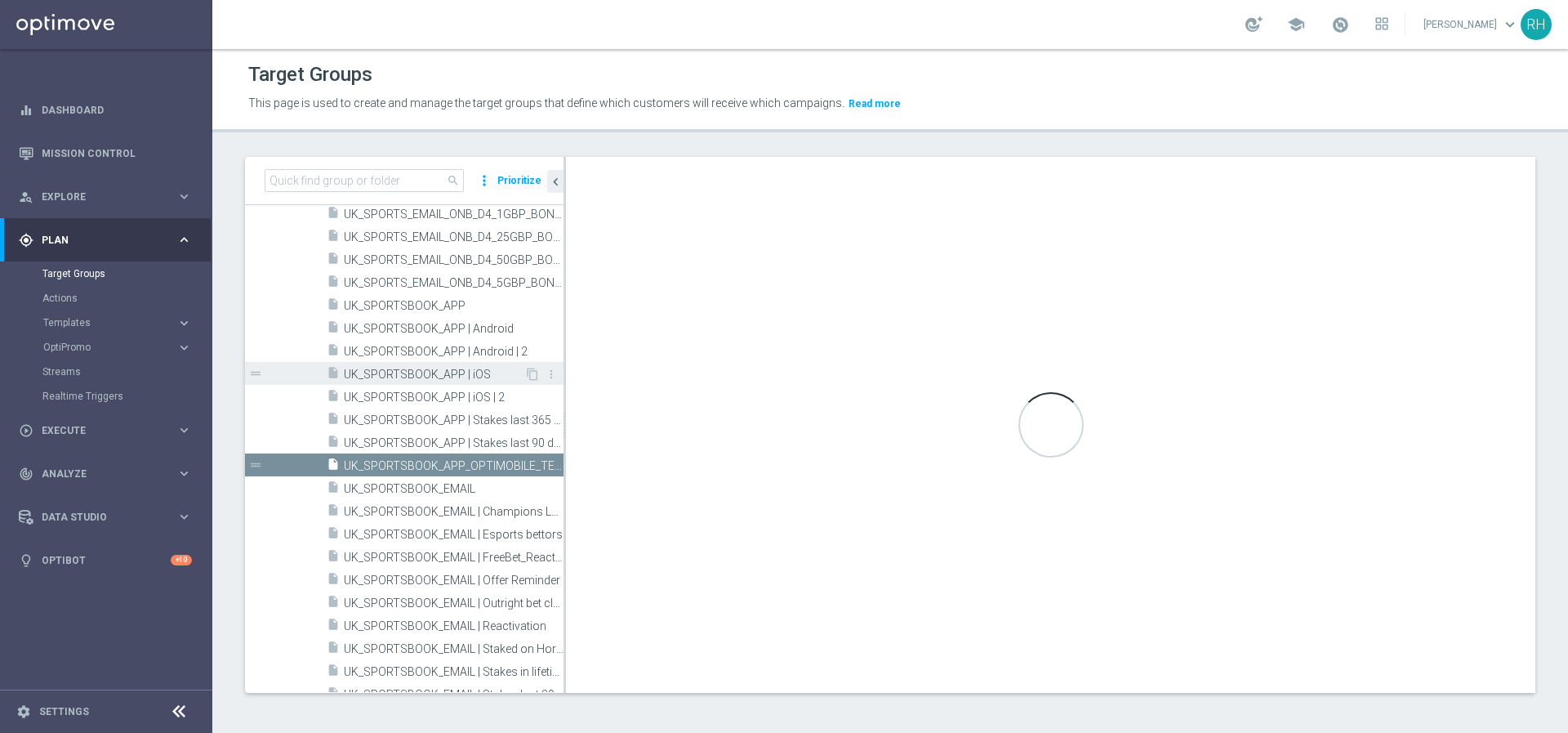
click at [447, 374] on span "UK_SPORTSBOOK_APP | iOS" at bounding box center [434, 374] width 180 height 14
